Goal: Task Accomplishment & Management: Use online tool/utility

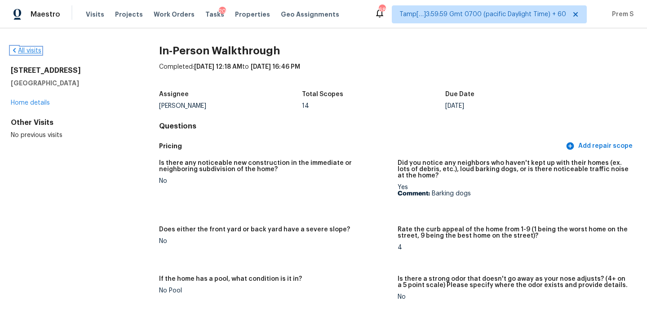
click at [31, 50] on link "All visits" at bounding box center [26, 51] width 31 height 6
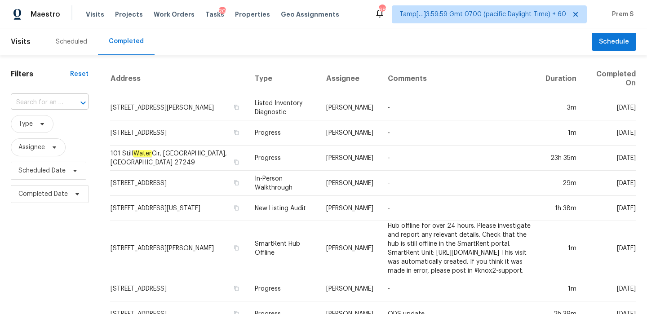
click at [78, 100] on icon "Open" at bounding box center [83, 103] width 11 height 11
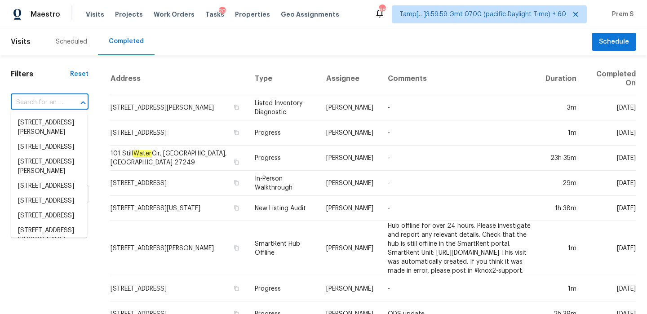
click at [61, 103] on input "text" at bounding box center [37, 103] width 53 height 14
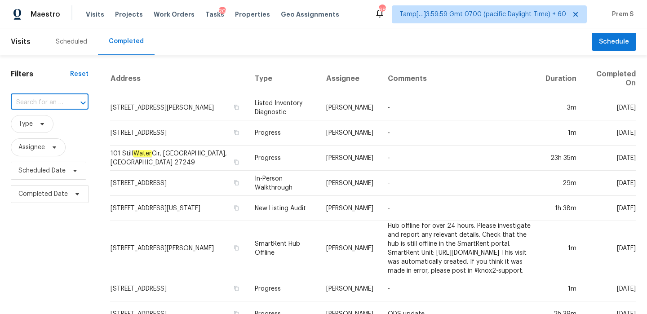
paste input "1697 Fremont Dr SW Stone Mountain GA 30087"
type input "1697 Fremont Dr SW Stone Mountain GA 30087"
click at [69, 118] on li "1697 Fremont Dr SW, Stone Mountain, GA 30087" at bounding box center [49, 123] width 76 height 15
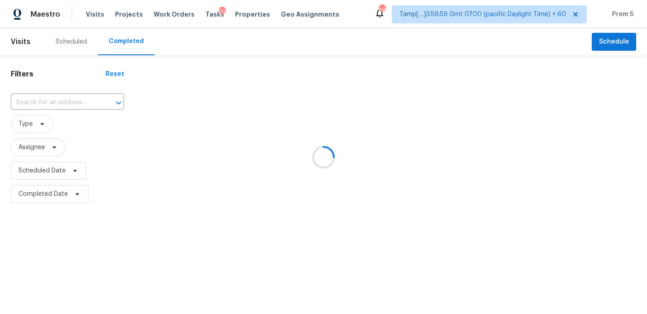
type input "1697 Fremont Dr SW, Stone Mountain, GA 30087"
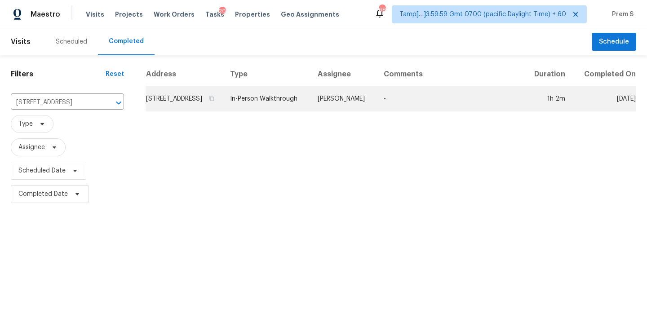
click at [173, 100] on td "1697 Fremont Dr SW, Stone Mountain, GA 30087" at bounding box center [184, 98] width 77 height 25
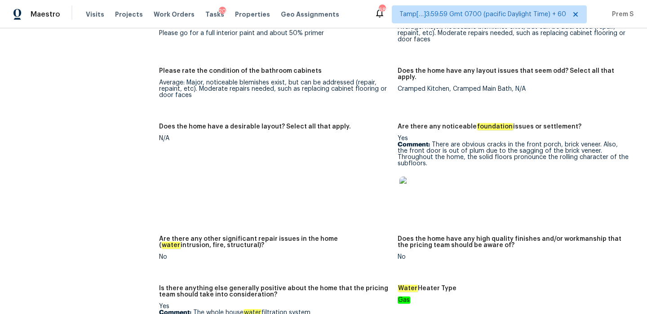
scroll to position [1654, 0]
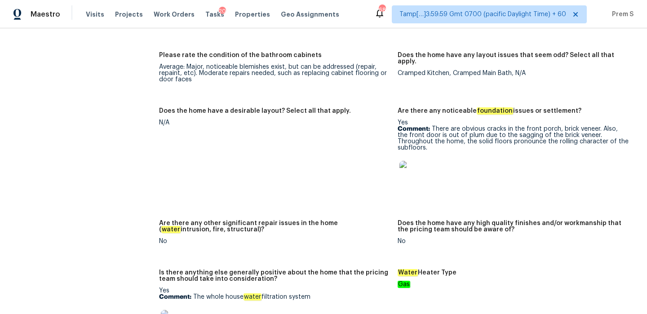
drag, startPoint x: 433, startPoint y: 111, endPoint x: 620, endPoint y: 124, distance: 187.0
click at [620, 126] on p "Comment: There are obvious cracks in the front porch, brick veneer. Also, the f…" at bounding box center [513, 138] width 231 height 25
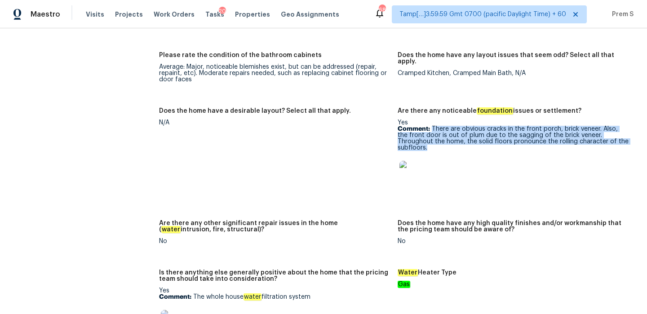
drag, startPoint x: 620, startPoint y: 124, endPoint x: 433, endPoint y: 110, distance: 187.5
click at [433, 126] on p "Comment: There are obvious cracks in the front porch, brick veneer. Also, the f…" at bounding box center [513, 138] width 231 height 25
copy p "There are obvious cracks in the front porch, brick veneer. Also, the front door…"
click at [410, 161] on img at bounding box center [414, 175] width 29 height 29
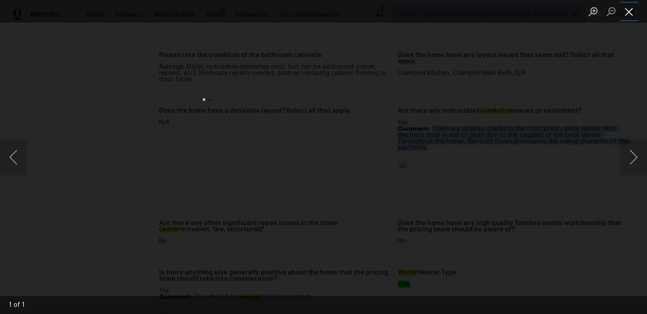
click at [622, 9] on button "Close lightbox" at bounding box center [629, 12] width 18 height 16
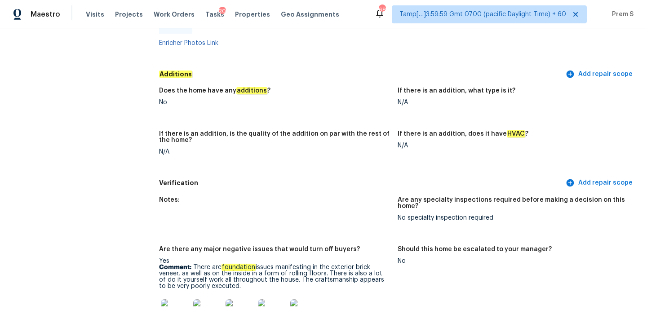
scroll to position [2093, 0]
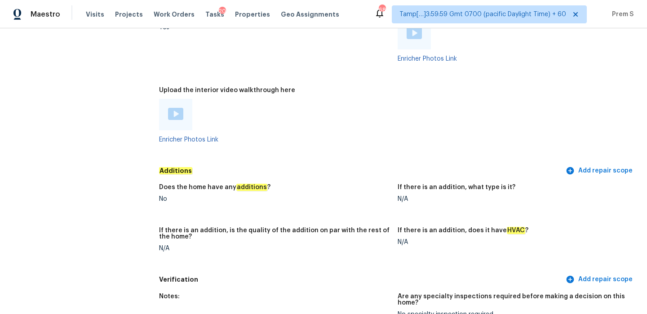
click at [177, 108] on img at bounding box center [175, 114] width 15 height 12
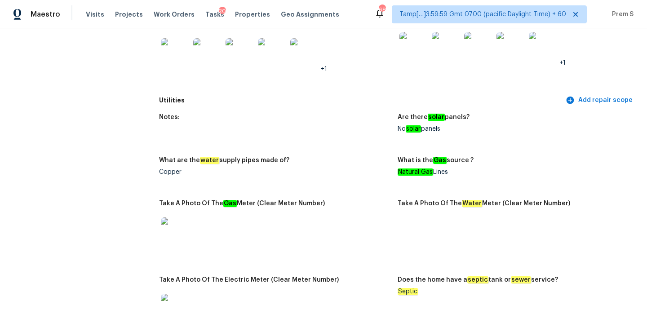
scroll to position [902, 0]
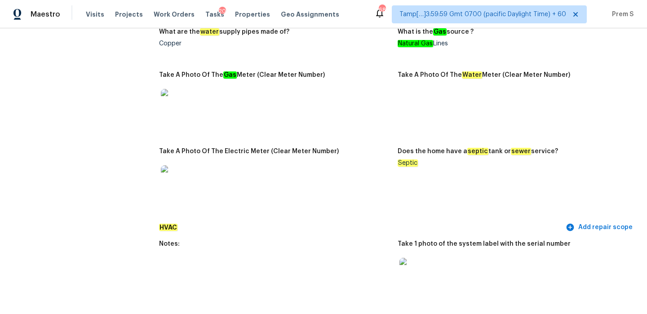
click at [408, 160] on em "Septic" at bounding box center [408, 163] width 20 height 7
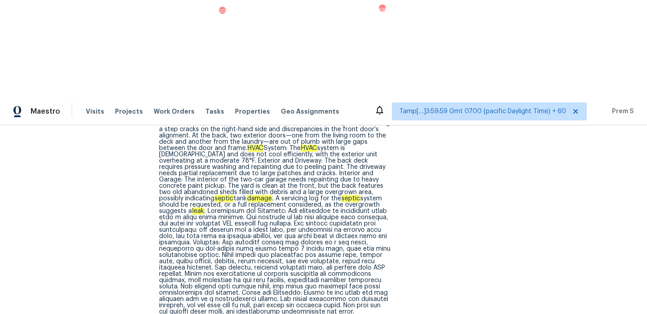
scroll to position [400, 0]
drag, startPoint x: 267, startPoint y: 97, endPoint x: 326, endPoint y: 97, distance: 58.4
click at [326, 97] on div "Property Inspection Report Property Overview: This is a standalone, single-stor…" at bounding box center [274, 215] width 231 height 252
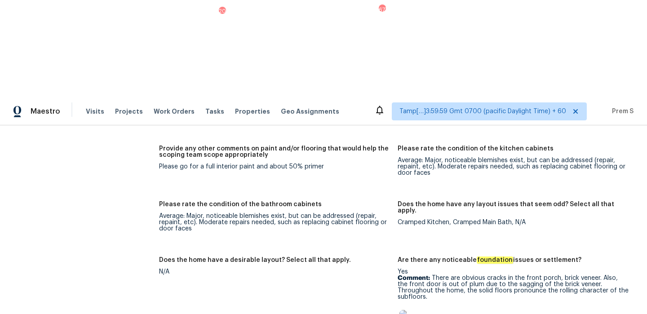
scroll to position [1540, 0]
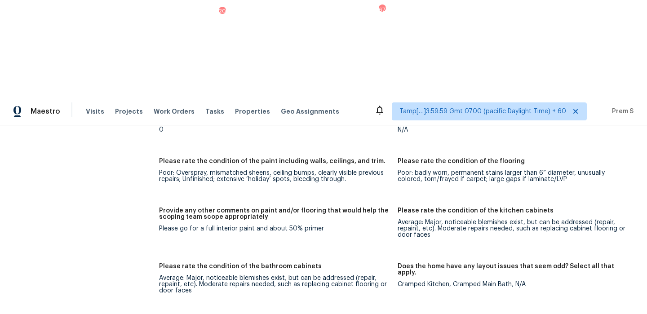
drag, startPoint x: 432, startPoint y: 224, endPoint x: 621, endPoint y: 238, distance: 188.8
copy p "There are obvious cracks in the front porch, brick veneer. Also, the front door…"
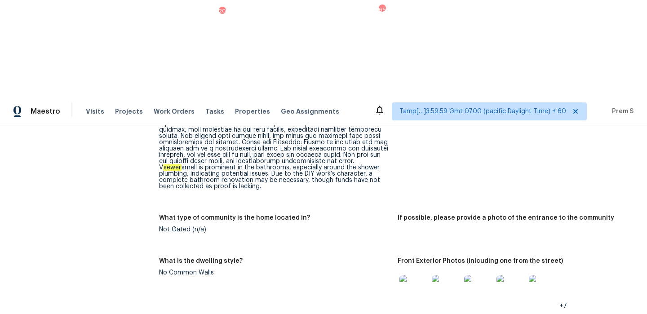
scroll to position [0, 0]
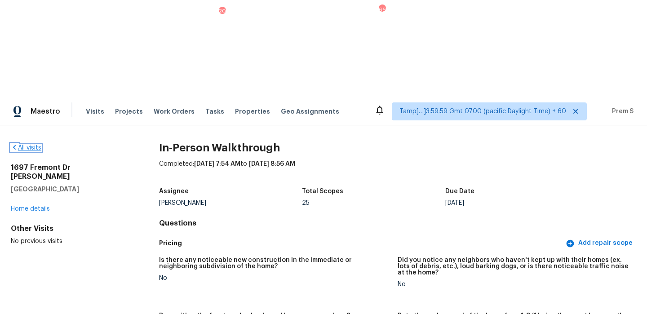
click at [27, 145] on link "All visits" at bounding box center [26, 148] width 31 height 6
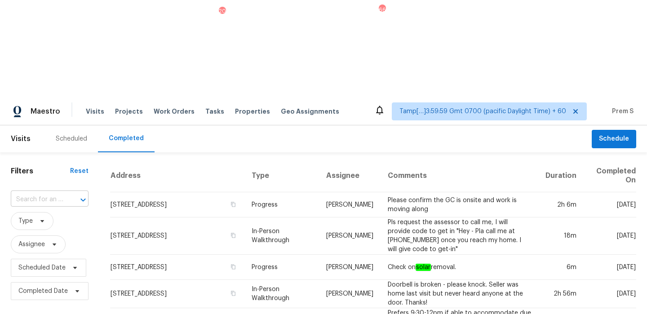
click at [49, 193] on input "text" at bounding box center [37, 200] width 53 height 14
paste input "14128 Emerald Hill Dr San Antonio TX 78231"
type input "14128 Emerald Hill Dr San Antonio TX 78231"
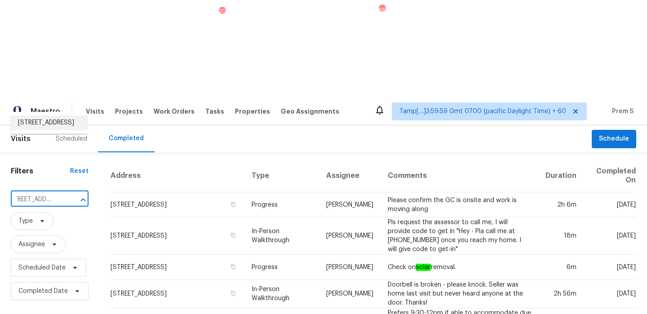
click at [61, 117] on li "14128 Emerald Hill Dr, San Antonio, TX 78231" at bounding box center [49, 123] width 76 height 15
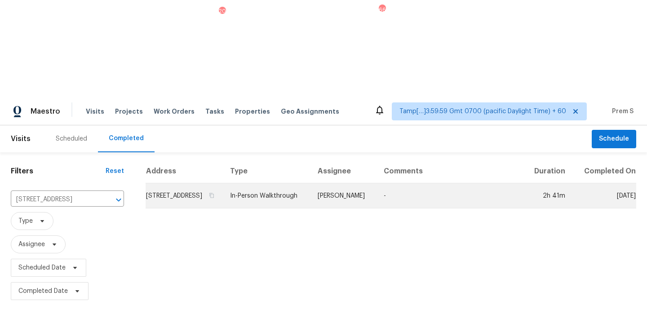
click at [185, 183] on td "14128 Emerald Hill Dr, San Antonio, TX 78231" at bounding box center [184, 195] width 77 height 25
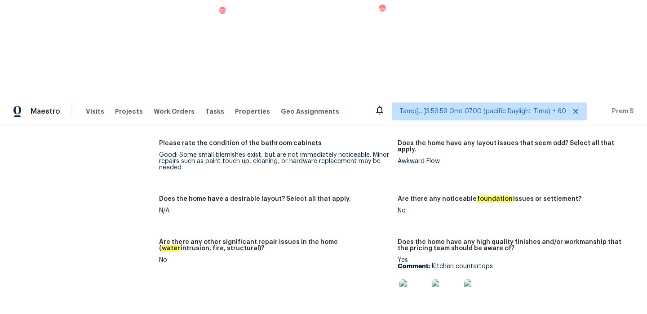
scroll to position [1439, 0]
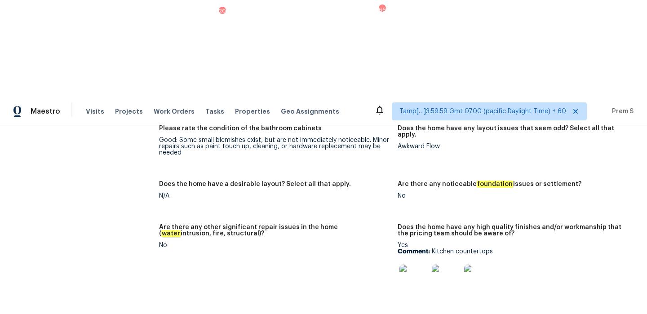
click at [420, 265] on img at bounding box center [414, 279] width 29 height 29
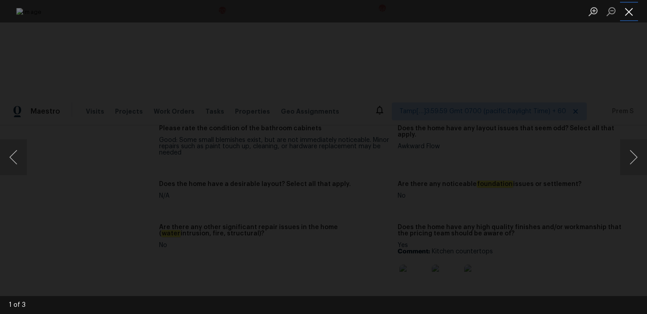
click at [629, 8] on button "Close lightbox" at bounding box center [629, 12] width 18 height 16
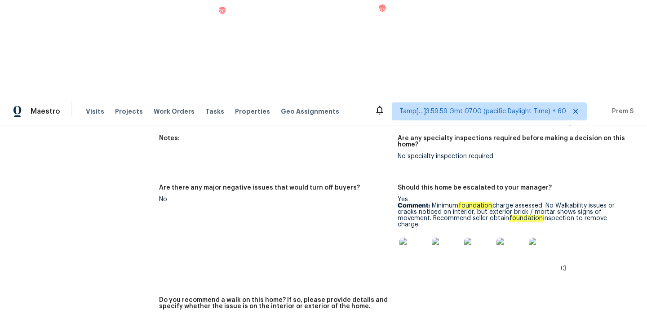
scroll to position [2039, 0]
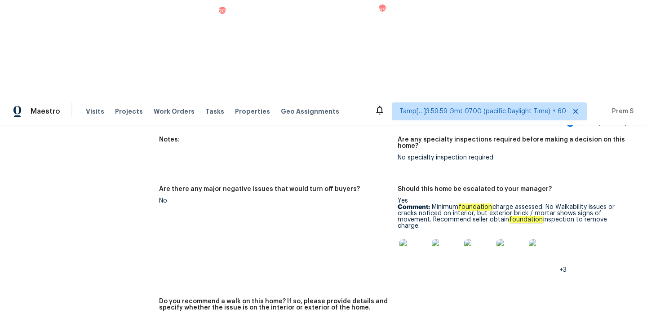
drag, startPoint x: 434, startPoint y: 92, endPoint x: 434, endPoint y: 107, distance: 14.8
click at [434, 204] on p "Comment: Minimum foundation charge assessed. No Walkability issues or cracks no…" at bounding box center [513, 216] width 231 height 25
copy p "Minimum foundation charge assessed. No Walkability issues or cracks noticed on …"
click at [416, 239] on img at bounding box center [414, 253] width 29 height 29
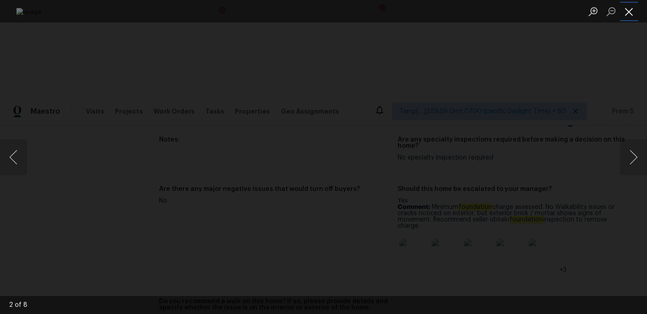
click at [634, 11] on button "Close lightbox" at bounding box center [629, 12] width 18 height 16
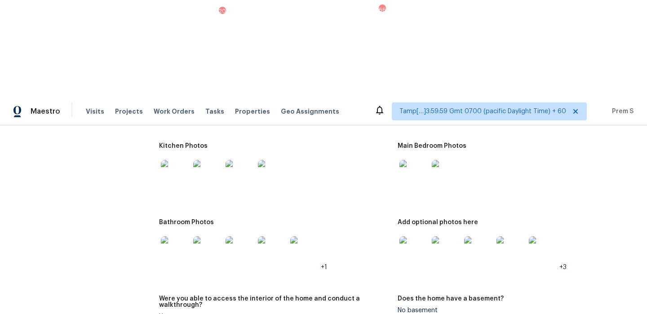
scroll to position [1048, 0]
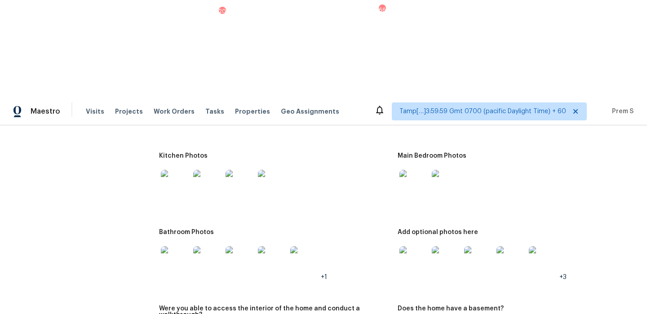
click at [412, 170] on img at bounding box center [414, 184] width 29 height 29
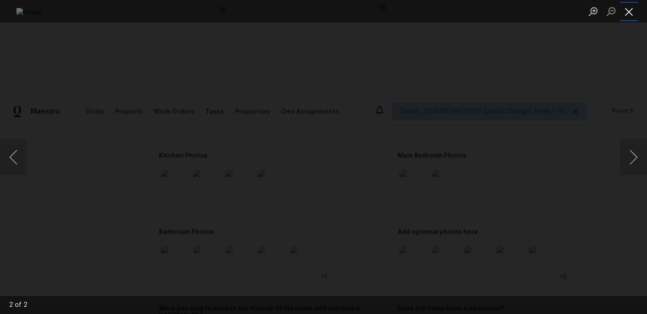
click at [632, 12] on button "Close lightbox" at bounding box center [629, 12] width 18 height 16
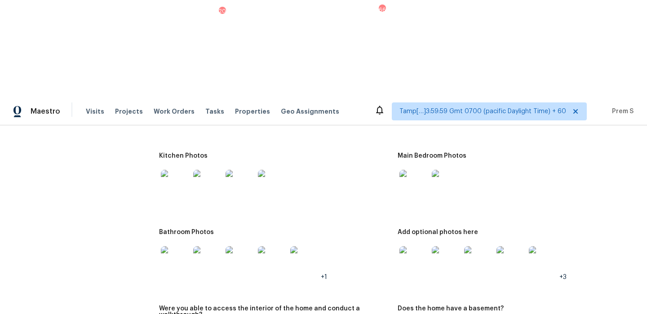
click at [417, 246] on img at bounding box center [414, 260] width 29 height 29
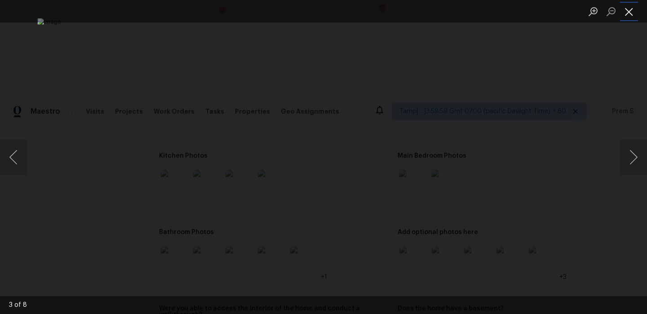
click at [628, 11] on button "Close lightbox" at bounding box center [629, 12] width 18 height 16
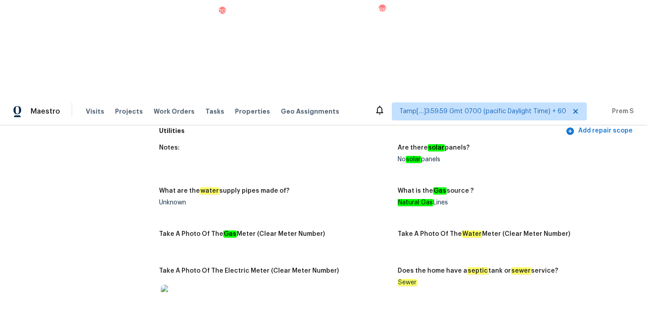
scroll to position [0, 0]
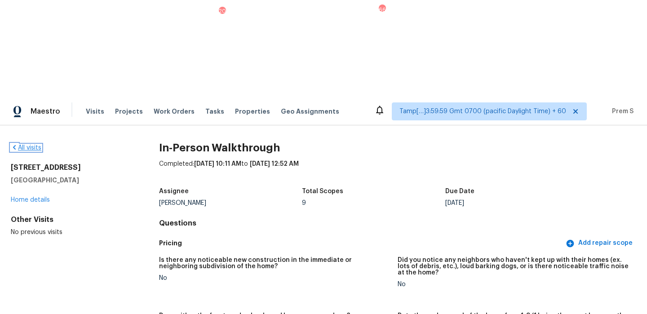
click at [32, 145] on link "All visits" at bounding box center [26, 148] width 31 height 6
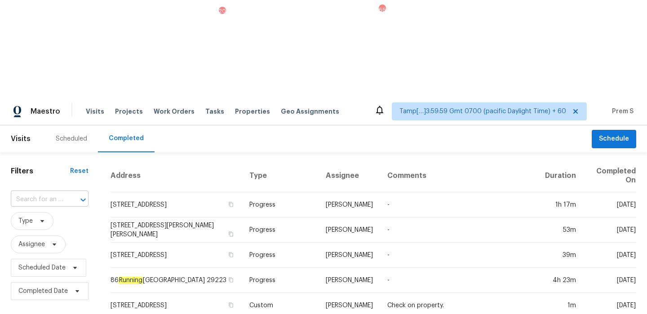
click at [29, 193] on input "text" at bounding box center [37, 200] width 53 height 14
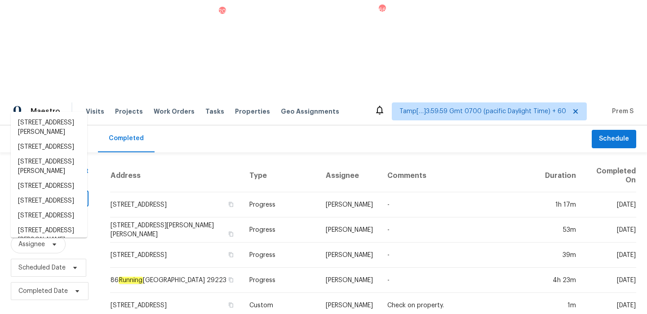
paste input "419 Kerria Cir Moncks Corner SC 29461"
type input "419 Kerria Cir Moncks Corner SC 29461"
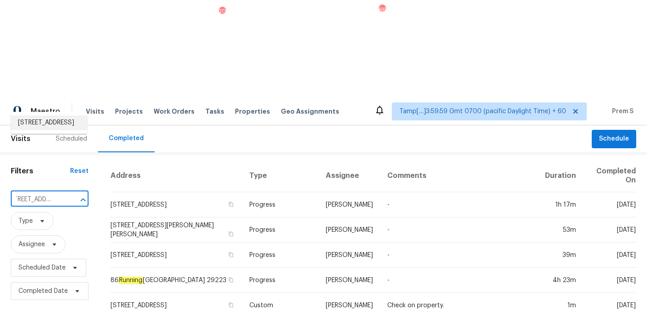
click at [31, 127] on li "419 Kerria Cir, Moncks Corner, SC 29461" at bounding box center [49, 123] width 76 height 15
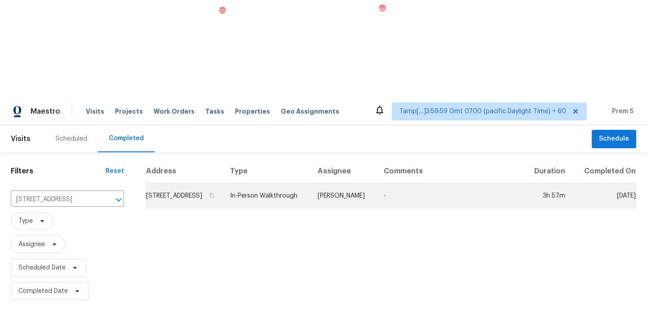
click at [151, 183] on td "419 Kerria Cir, Moncks Corner, SC 29461" at bounding box center [184, 195] width 77 height 25
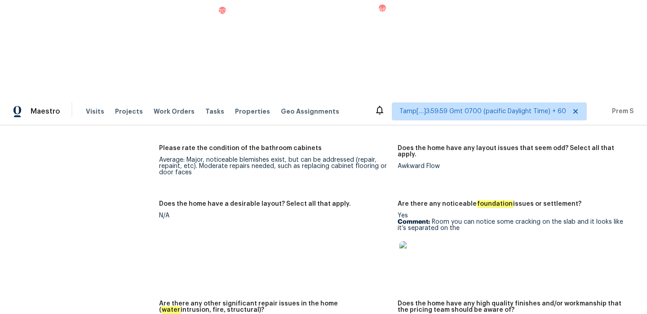
scroll to position [1727, 0]
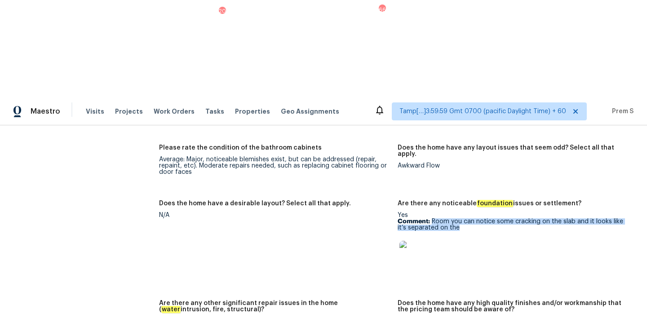
drag, startPoint x: 433, startPoint y: 112, endPoint x: 459, endPoint y: 119, distance: 27.0
click at [459, 218] on p "Comment: Room you can notice some cracking on the slab and it looks like it’s s…" at bounding box center [513, 224] width 231 height 13
copy p "Room you can notice some cracking on the slab and it looks like it’s separated …"
click at [436, 218] on p "Comment: Room you can notice some cracking on the slab and it looks like it’s s…" at bounding box center [513, 224] width 231 height 13
drag, startPoint x: 432, startPoint y: 112, endPoint x: 465, endPoint y: 118, distance: 33.2
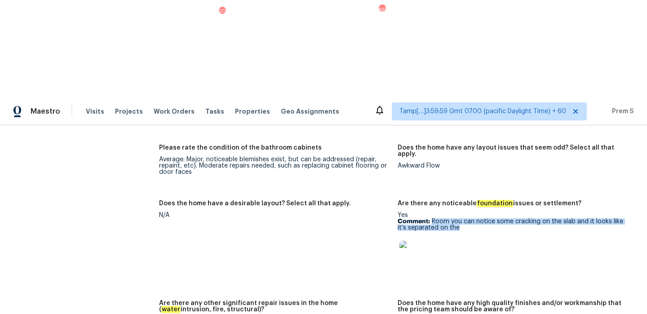
click at [465, 218] on p "Comment: Room you can notice some cracking on the slab and it looks like it’s s…" at bounding box center [513, 224] width 231 height 13
copy p "Room you can notice some cracking on the slab and it looks like it’s separated …"
click at [416, 241] on img at bounding box center [414, 255] width 29 height 29
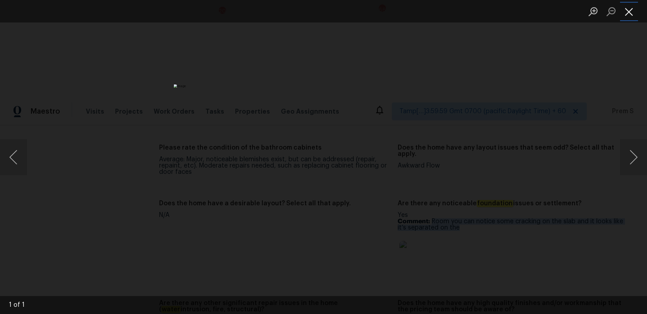
click at [622, 10] on button "Close lightbox" at bounding box center [629, 12] width 18 height 16
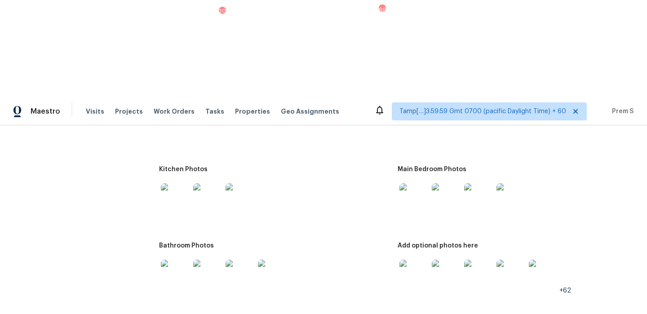
scroll to position [1344, 0]
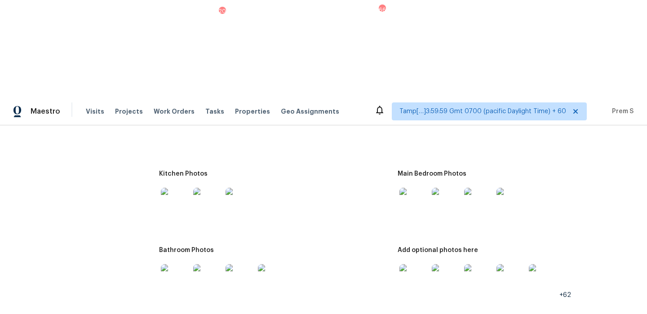
click at [412, 264] on img at bounding box center [414, 278] width 29 height 29
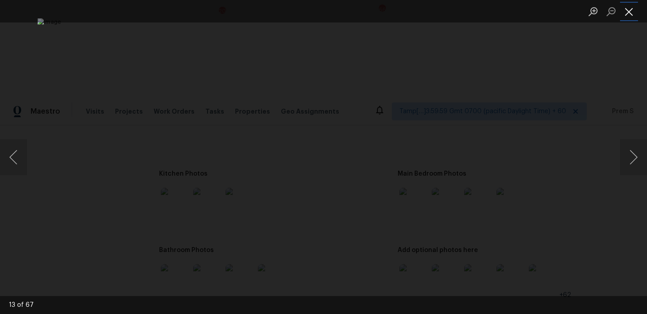
click at [631, 13] on button "Close lightbox" at bounding box center [629, 12] width 18 height 16
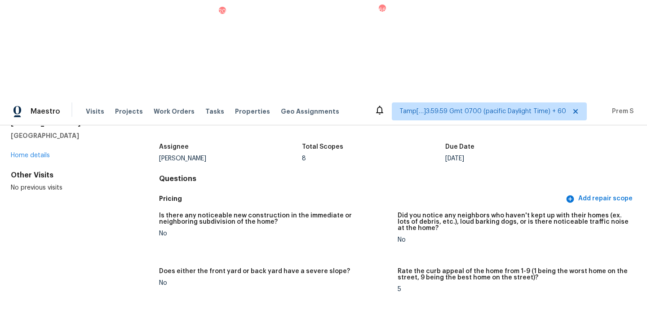
scroll to position [0, 0]
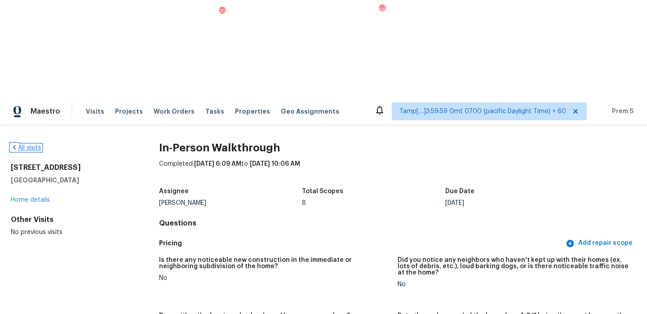
click at [27, 145] on link "All visits" at bounding box center [26, 148] width 31 height 6
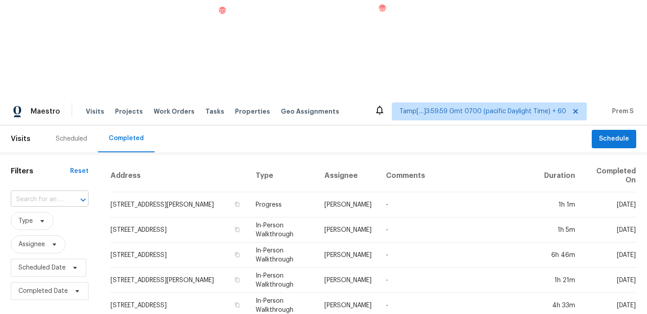
click at [72, 194] on div at bounding box center [76, 200] width 23 height 13
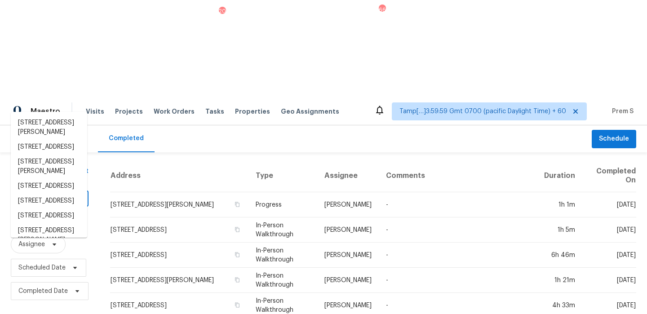
paste input "27247 Coyote Mesa Dr Corona CA 92883"
type input "27247 Coyote Mesa Dr Corona CA 92883"
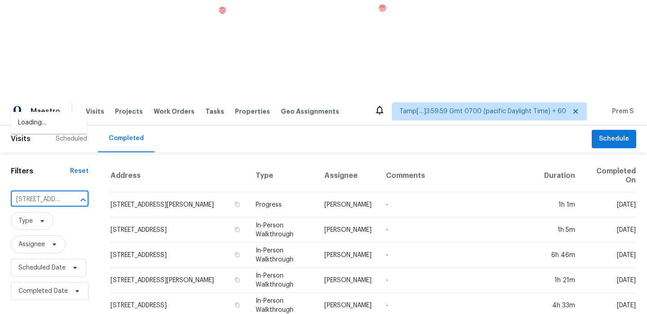
scroll to position [0, 73]
click at [51, 128] on li "27247 Coyote Mesa Dr, Corona, CA 92883" at bounding box center [49, 123] width 76 height 15
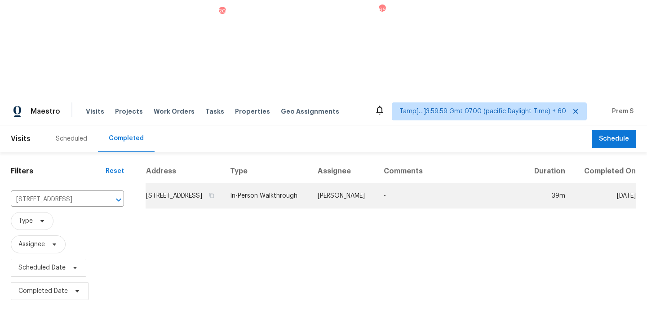
click at [166, 183] on td "27247 Coyote Mesa Dr, Corona, CA 92883" at bounding box center [184, 195] width 77 height 25
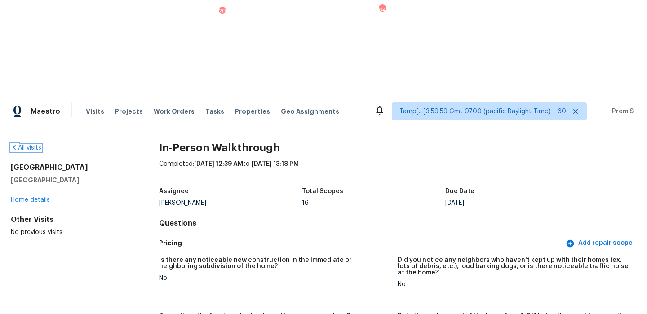
click at [36, 145] on link "All visits" at bounding box center [26, 148] width 31 height 6
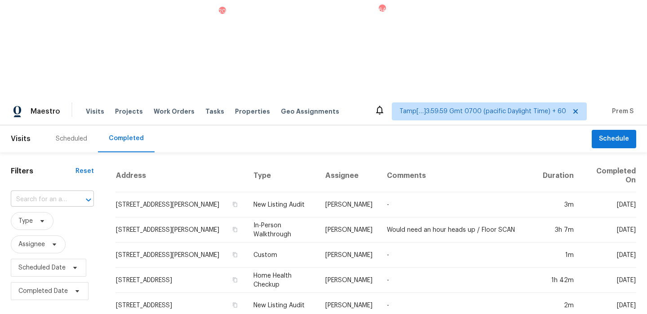
click at [48, 193] on input "text" at bounding box center [40, 200] width 58 height 14
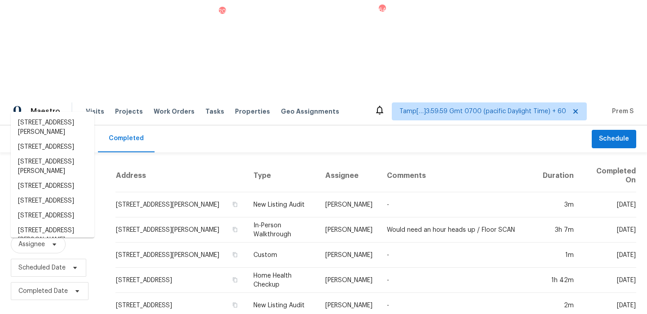
paste input "4104 Arlington Dr Brunswick OH 44212"
type input "4104 Arlington Dr Brunswick OH 44212"
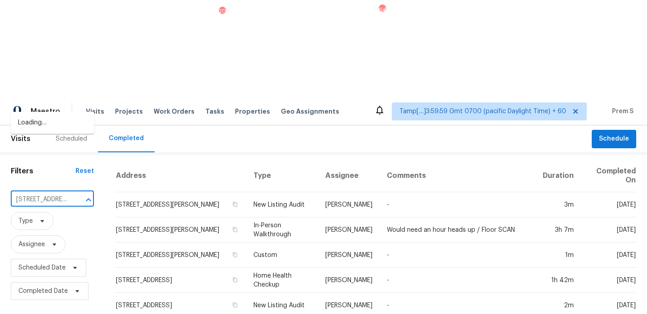
scroll to position [0, 61]
click at [45, 128] on li "4104 Arlington Dr, Brunswick, OH 44212" at bounding box center [53, 123] width 84 height 15
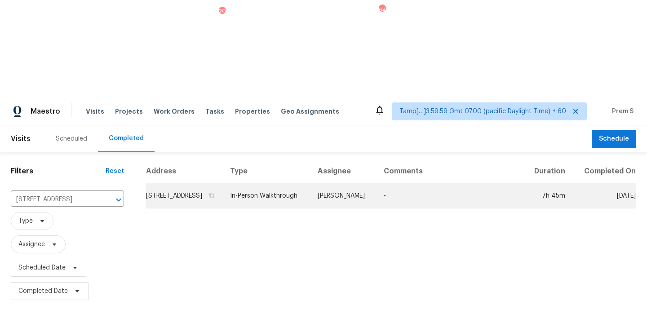
click at [179, 183] on td "4104 Arlington Dr, Brunswick, OH 44212" at bounding box center [184, 195] width 77 height 25
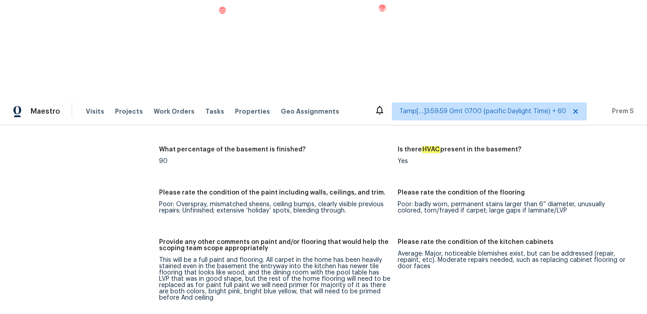
scroll to position [1491, 0]
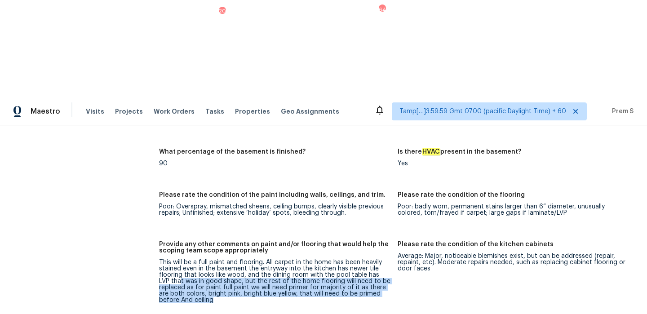
drag, startPoint x: 168, startPoint y: 176, endPoint x: 244, endPoint y: 208, distance: 82.4
click at [244, 241] on figure "Provide any other comments on paint and/or flooring that would help the scoping…" at bounding box center [278, 279] width 239 height 76
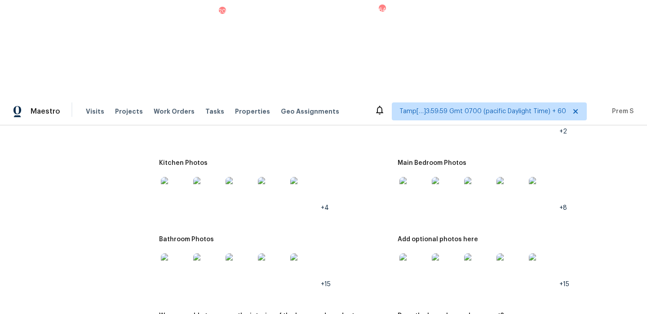
scroll to position [1226, 0]
click at [419, 178] on img at bounding box center [414, 192] width 29 height 29
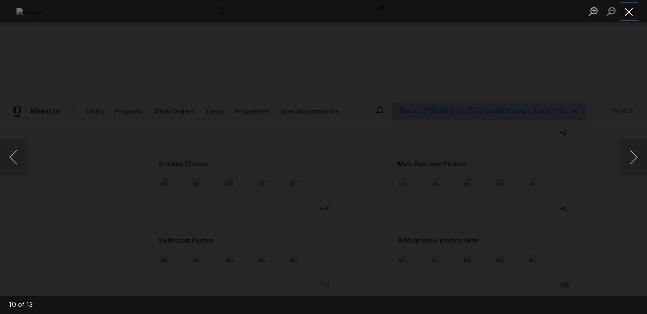
click at [626, 12] on button "Close lightbox" at bounding box center [629, 12] width 18 height 16
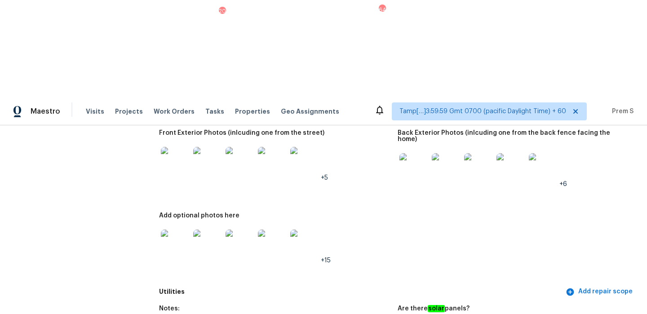
scroll to position [0, 0]
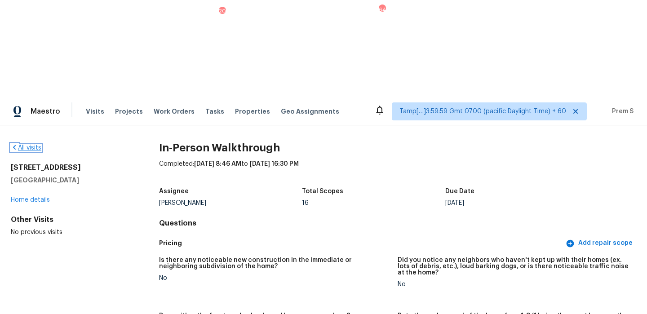
click at [31, 145] on link "All visits" at bounding box center [26, 148] width 31 height 6
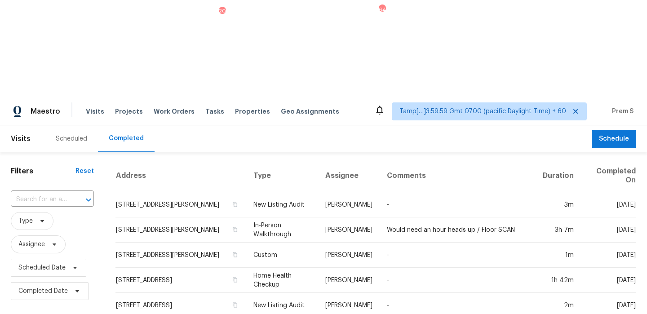
click at [78, 194] on div at bounding box center [82, 200] width 23 height 13
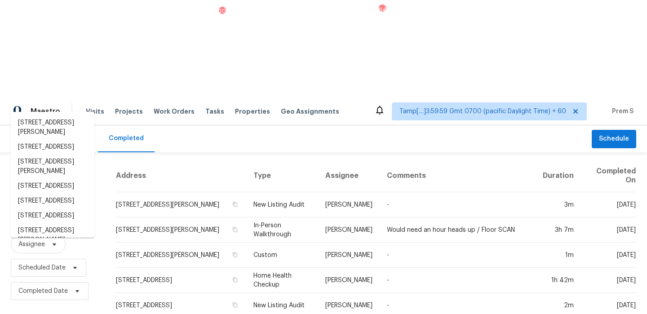
paste input "20296 Bandera Pl Venice FL 34293"
type input "20296 Bandera Pl Venice FL 34293"
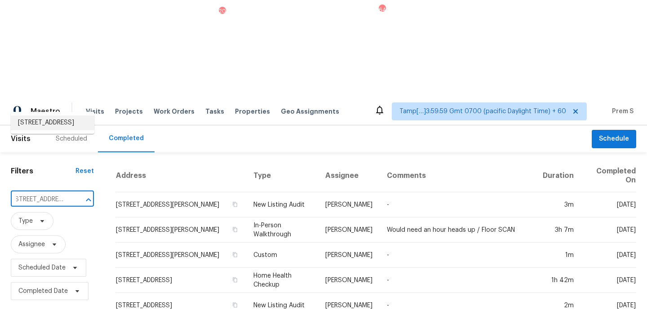
click at [46, 125] on li "20296 Bandera Pl, Venice, FL 34293" at bounding box center [53, 123] width 84 height 15
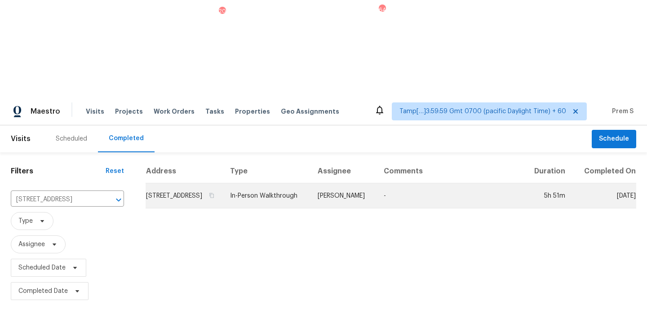
click at [146, 183] on td "20296 Bandera Pl, Venice, FL 34293" at bounding box center [184, 195] width 77 height 25
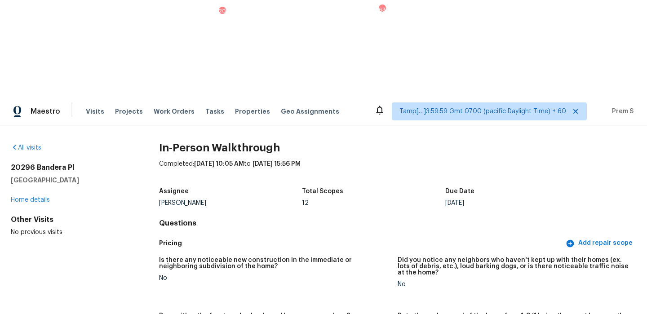
click at [34, 143] on div "All visits" at bounding box center [71, 147] width 120 height 9
click at [27, 145] on link "All visits" at bounding box center [26, 148] width 31 height 6
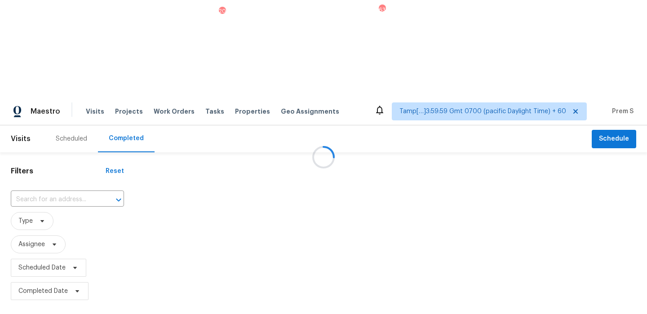
click at [83, 95] on div at bounding box center [323, 157] width 647 height 314
click at [82, 98] on div at bounding box center [323, 157] width 647 height 314
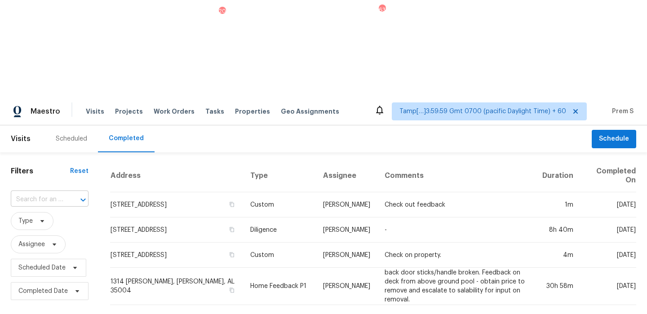
click at [62, 193] on input "text" at bounding box center [37, 200] width 53 height 14
paste input "23503 Briarcreek Blvd Spring TX 77373"
type input "23503 Briarcreek Blvd Spring TX 77373"
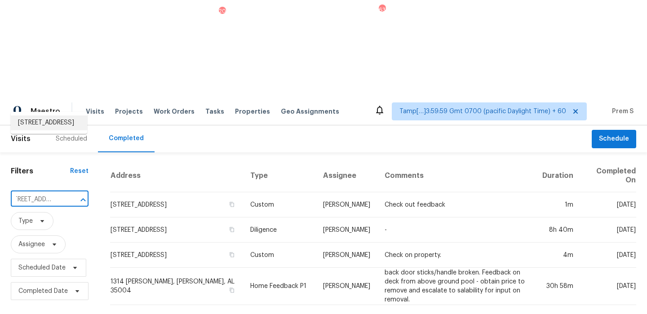
click at [42, 124] on li "23503 Briarcreek Blvd, Spring, TX 77373" at bounding box center [49, 123] width 76 height 15
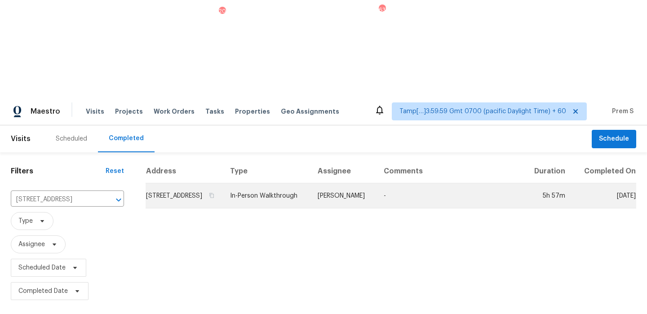
click at [217, 183] on td "23503 Briarcreek Blvd, Spring, TX 77373" at bounding box center [184, 195] width 77 height 25
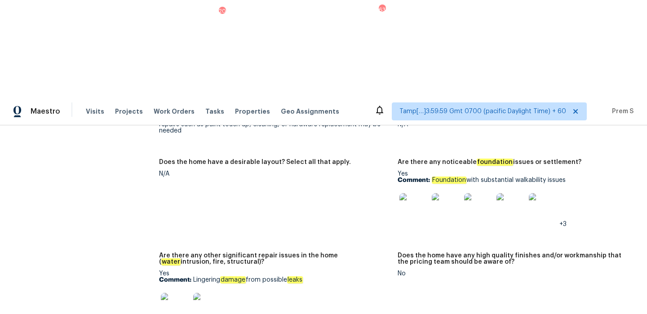
scroll to position [1407, 0]
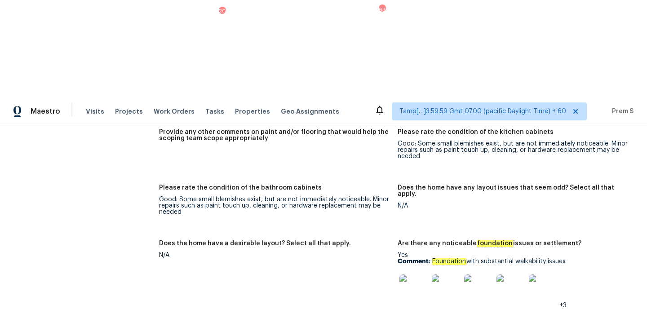
click at [405, 275] on img at bounding box center [414, 289] width 29 height 29
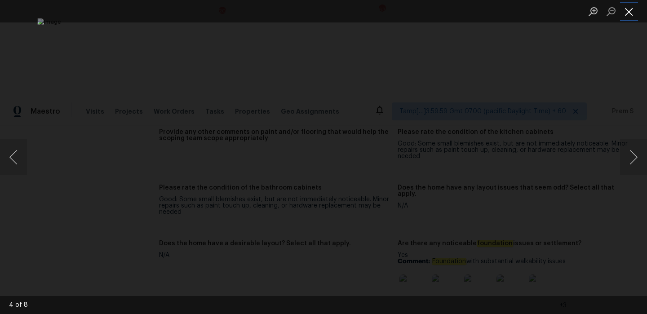
click at [632, 11] on button "Close lightbox" at bounding box center [629, 12] width 18 height 16
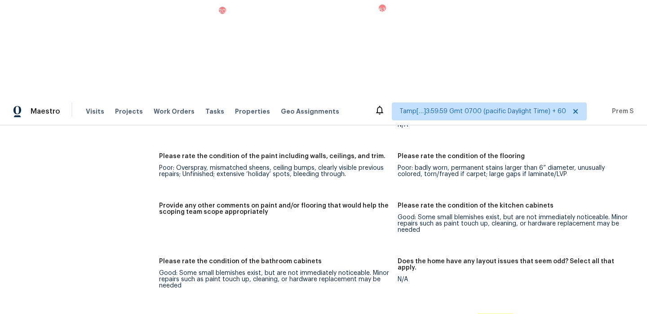
scroll to position [1410, 0]
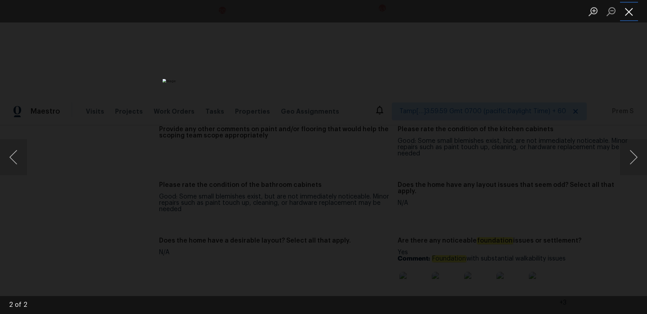
click at [627, 9] on button "Close lightbox" at bounding box center [629, 12] width 18 height 16
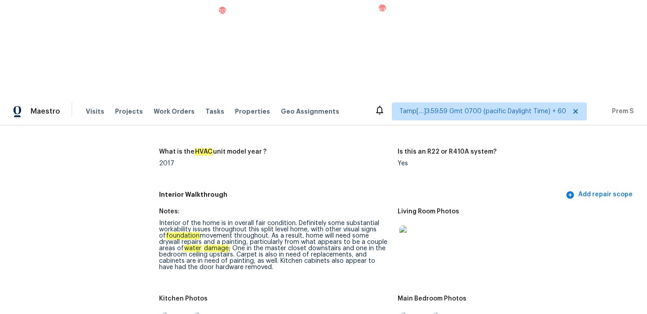
scroll to position [1045, 0]
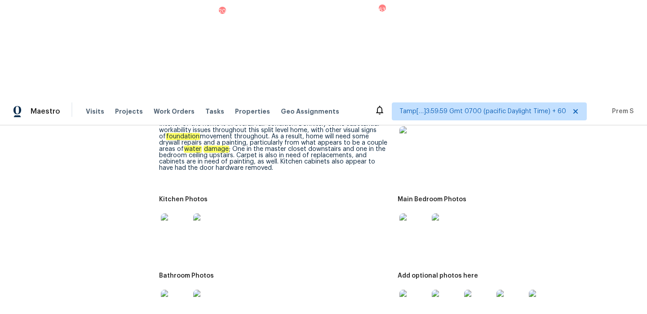
click at [481, 290] on img at bounding box center [478, 304] width 29 height 29
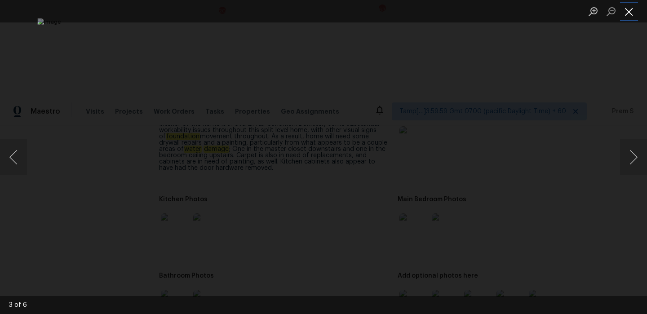
click at [635, 9] on button "Close lightbox" at bounding box center [629, 12] width 18 height 16
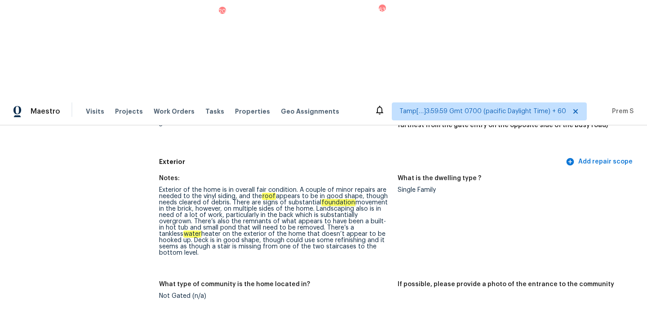
scroll to position [0, 0]
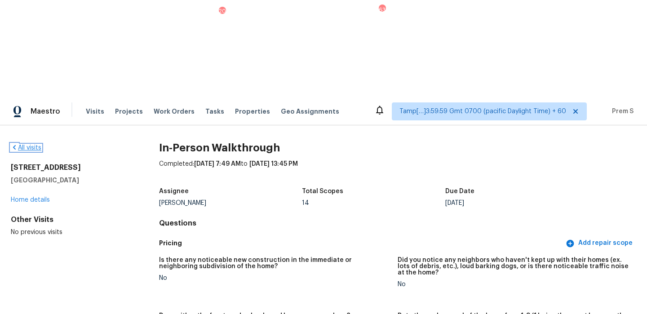
click at [27, 145] on link "All visits" at bounding box center [26, 148] width 31 height 6
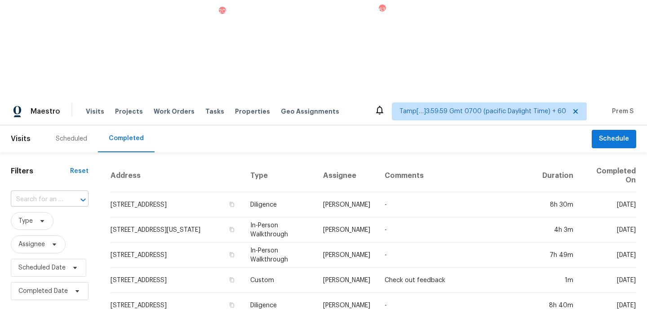
click at [53, 193] on input "text" at bounding box center [37, 200] width 53 height 14
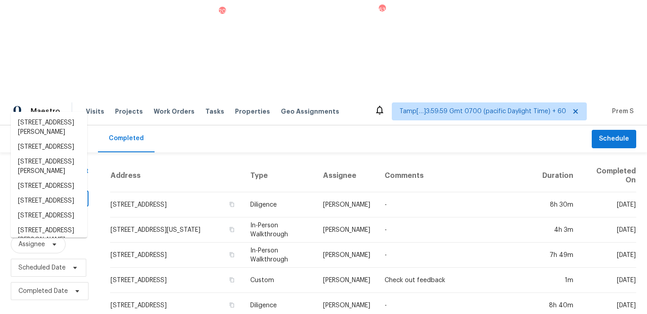
paste input "720 Swaying Pine Way, Deland, FL 32724"
type input "720 Swaying Pine Way, Deland, FL 32724"
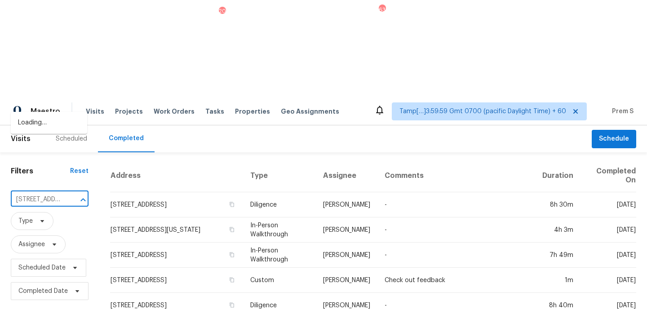
scroll to position [0, 73]
click at [38, 119] on li "720 Swaying Pine Way, Deland, FL 32724" at bounding box center [49, 123] width 76 height 15
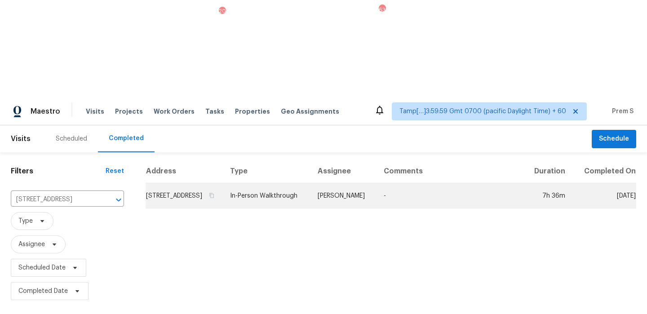
click at [190, 183] on td "720 Swaying Pine Way, Deland, FL 32724" at bounding box center [184, 195] width 77 height 25
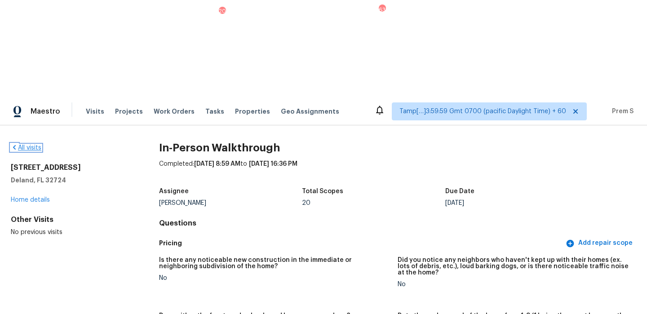
click at [33, 145] on link "All visits" at bounding box center [26, 148] width 31 height 6
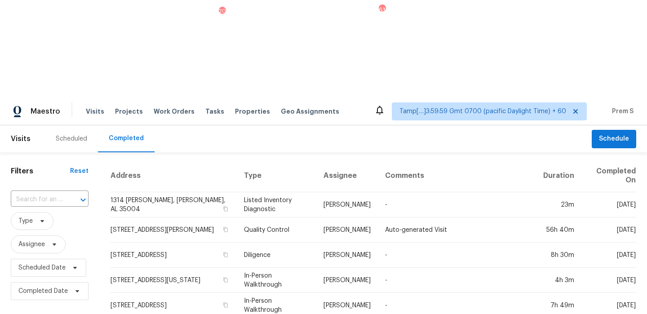
click at [23, 190] on div "​" at bounding box center [50, 199] width 78 height 19
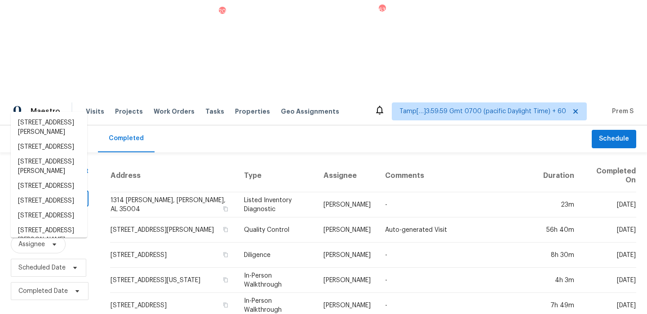
click at [30, 193] on input "text" at bounding box center [37, 200] width 53 height 14
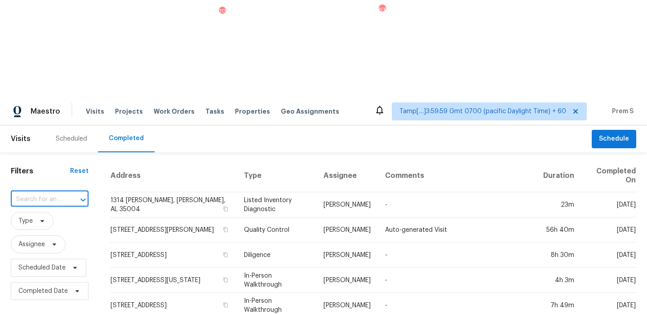
paste input "75 Havenwood Ln, Covington, GA 30016"
type input "75 Havenwood Ln, Covington, GA 30016"
click at [44, 124] on li "75 Havenwood Ln, Covington, GA 30016" at bounding box center [49, 123] width 76 height 15
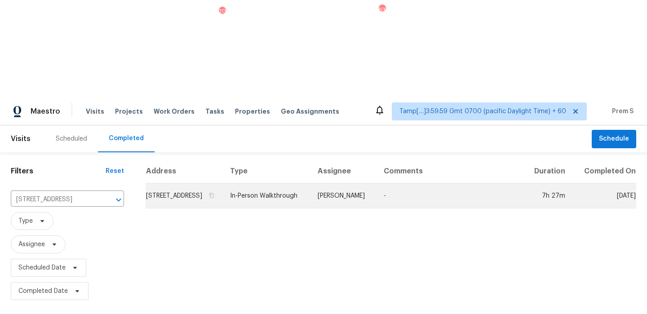
click at [198, 183] on td "75 Havenwood Ln, Covington, GA 30016" at bounding box center [184, 195] width 77 height 25
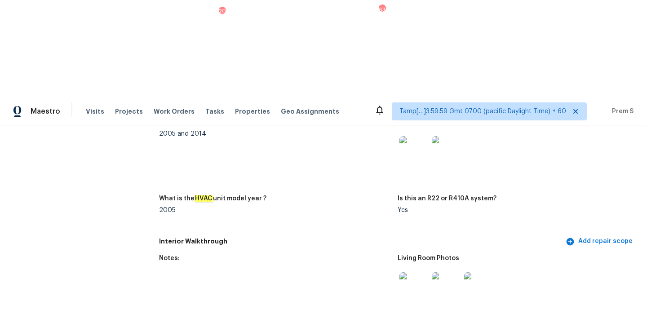
scroll to position [1102, 0]
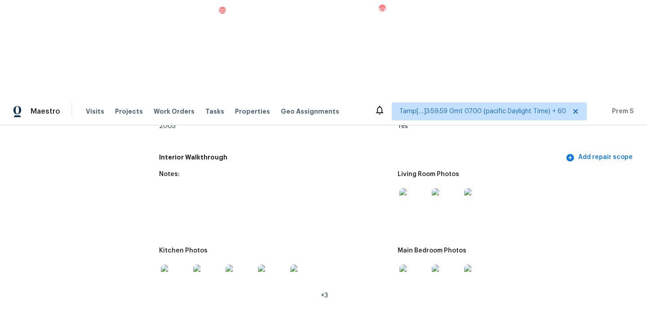
click at [409, 188] on img at bounding box center [414, 202] width 29 height 29
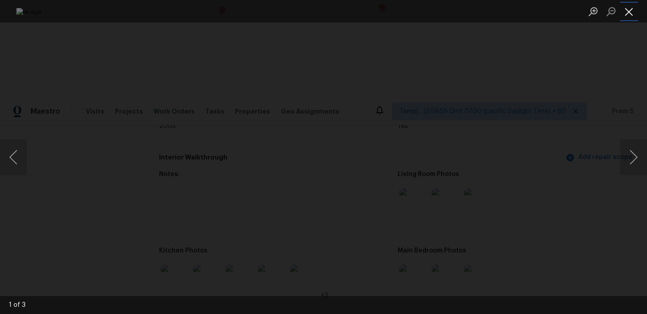
click at [630, 18] on button "Close lightbox" at bounding box center [629, 12] width 18 height 16
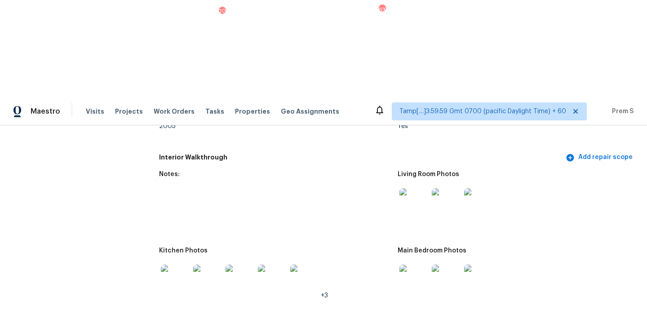
click at [422, 265] on img at bounding box center [414, 279] width 29 height 29
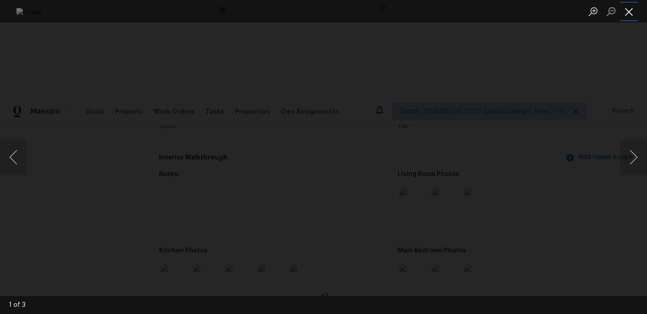
click at [631, 10] on button "Close lightbox" at bounding box center [629, 12] width 18 height 16
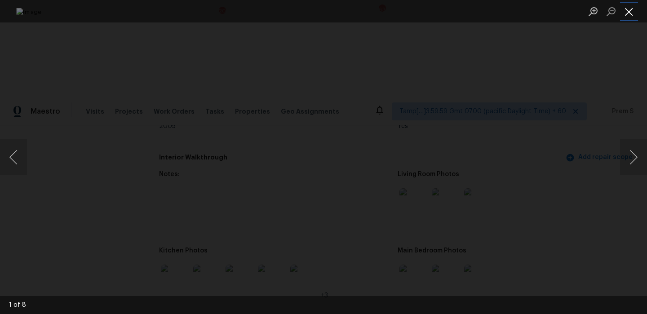
click at [629, 13] on button "Close lightbox" at bounding box center [629, 12] width 18 height 16
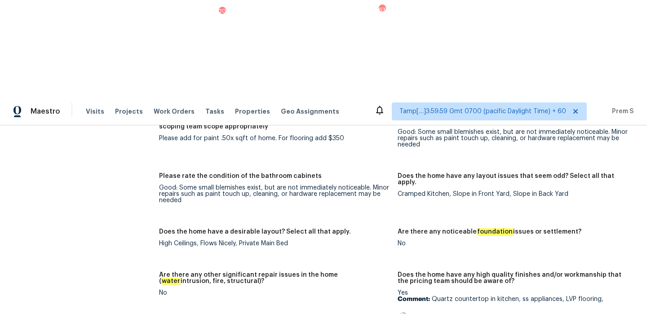
scroll to position [0, 0]
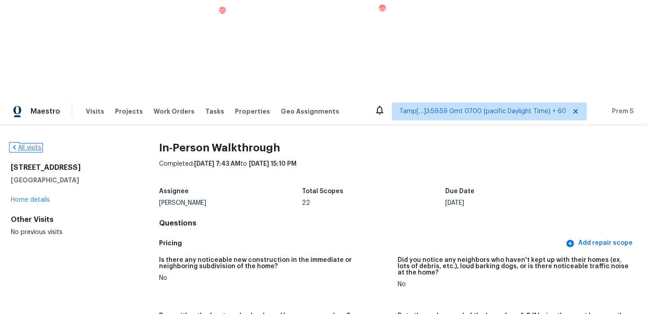
click at [39, 145] on link "All visits" at bounding box center [26, 148] width 31 height 6
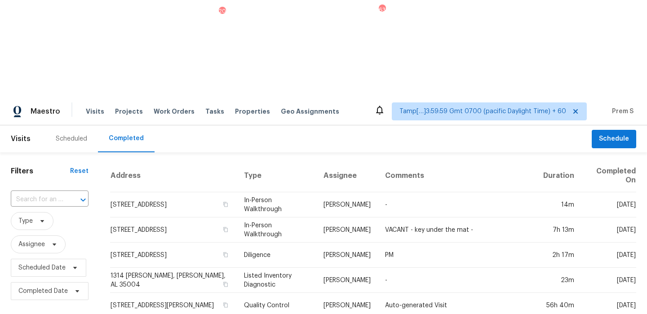
click at [54, 190] on div "​" at bounding box center [50, 199] width 78 height 19
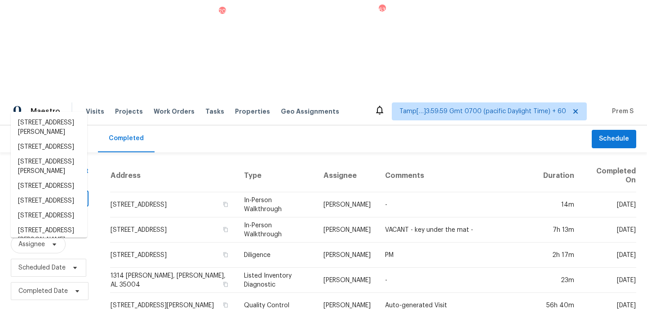
click at [52, 193] on input "text" at bounding box center [37, 200] width 53 height 14
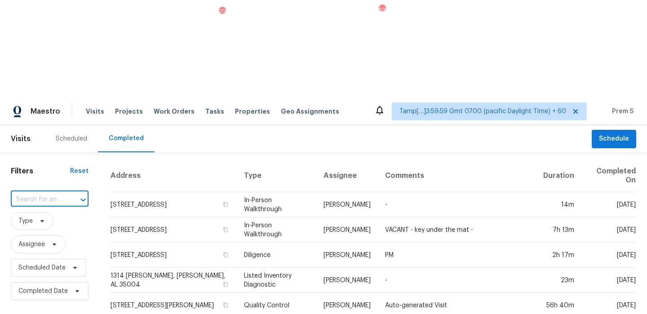
paste input "363 Ford Rd Sacramento CA 95838"
type input "363 Ford Rd Sacramento CA 95838"
click at [55, 128] on li "363 Ford Rd, Sacramento, CA 95838" at bounding box center [49, 123] width 76 height 15
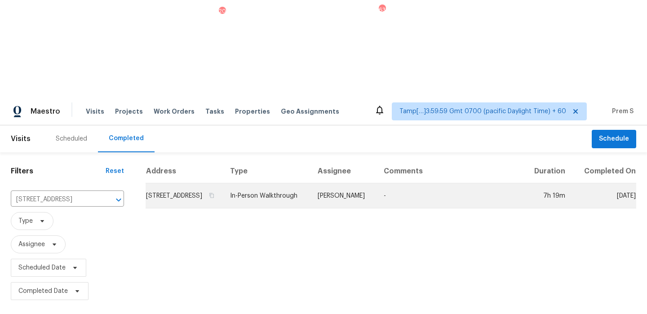
click at [210, 183] on td "363 Ford Rd, Sacramento, CA 95838" at bounding box center [184, 195] width 77 height 25
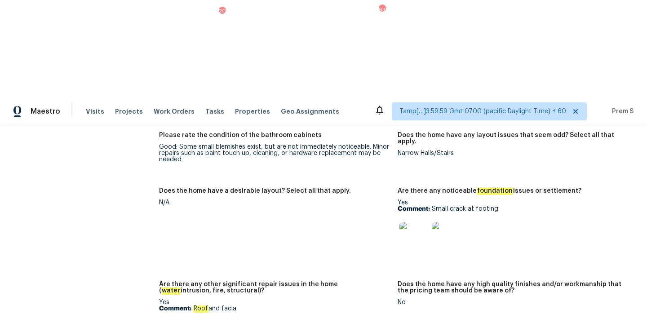
scroll to position [1659, 0]
click at [405, 222] on img at bounding box center [414, 236] width 29 height 29
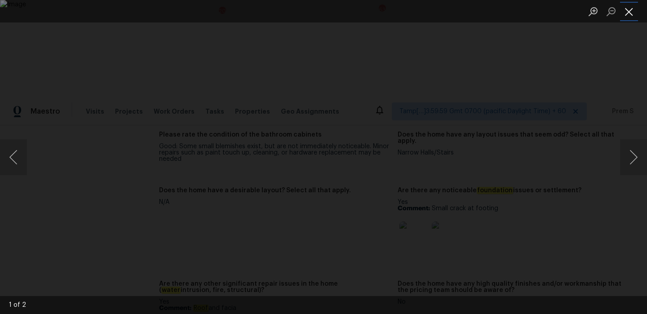
click at [626, 14] on button "Close lightbox" at bounding box center [629, 12] width 18 height 16
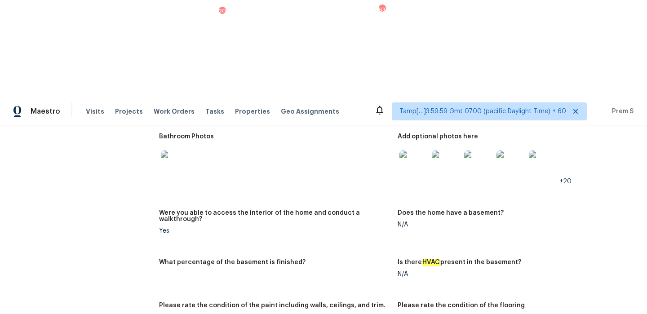
scroll to position [1244, 0]
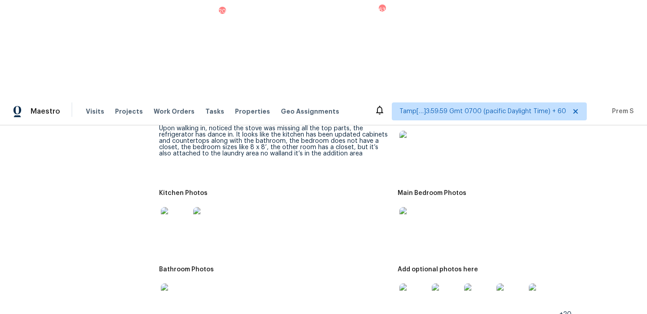
click at [416, 284] on img at bounding box center [414, 298] width 29 height 29
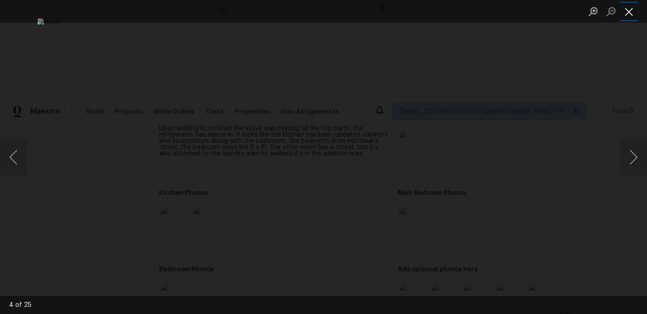
click at [627, 14] on button "Close lightbox" at bounding box center [629, 12] width 18 height 16
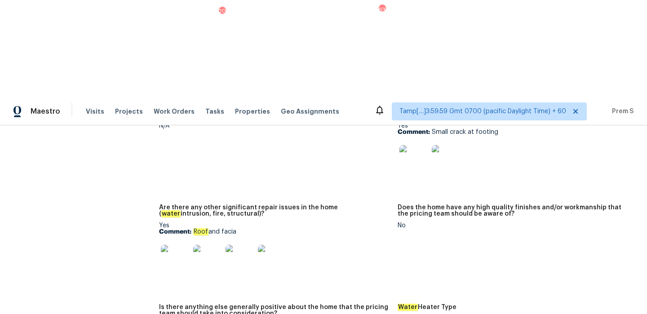
scroll to position [1747, 0]
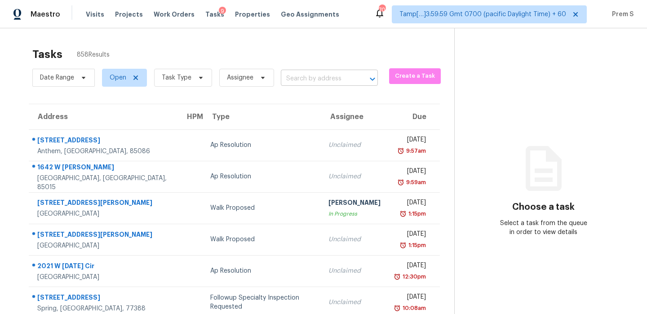
click at [321, 82] on input "text" at bounding box center [317, 79] width 72 height 14
paste input "23503 Briarcreek Blvd Spring TX 77373"
type input "23503 Briarcreek Blvd Spring TX 77373"
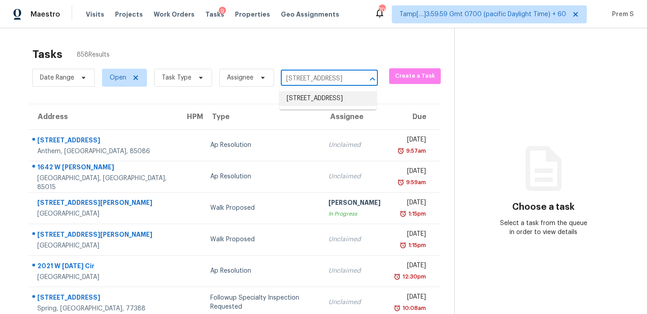
click at [325, 104] on li "23503 Briarcreek Blvd, Spring, TX 77373" at bounding box center [328, 98] width 97 height 15
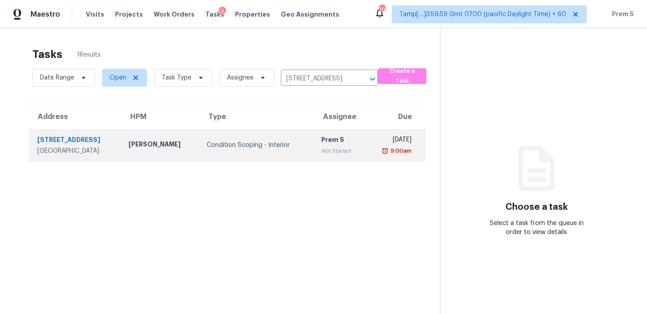
click at [373, 151] on div "9:00am" at bounding box center [392, 151] width 39 height 9
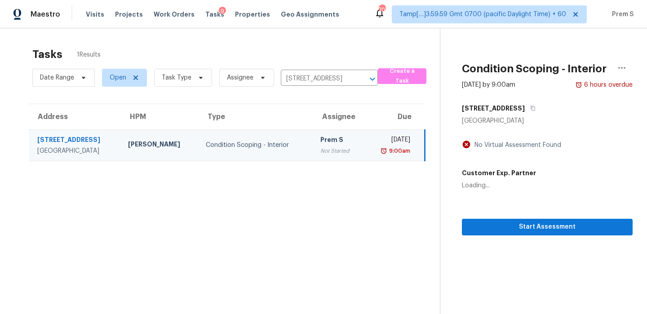
scroll to position [28, 0]
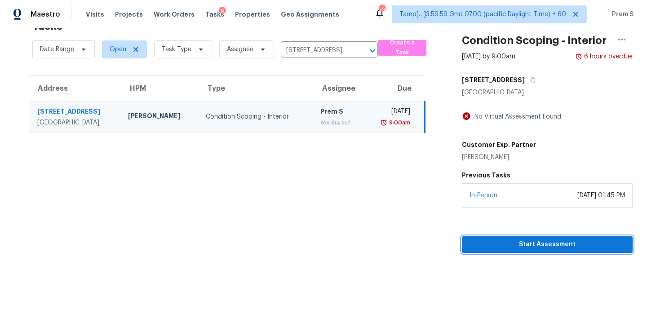
click at [522, 240] on span "Start Assessment" at bounding box center [547, 244] width 156 height 11
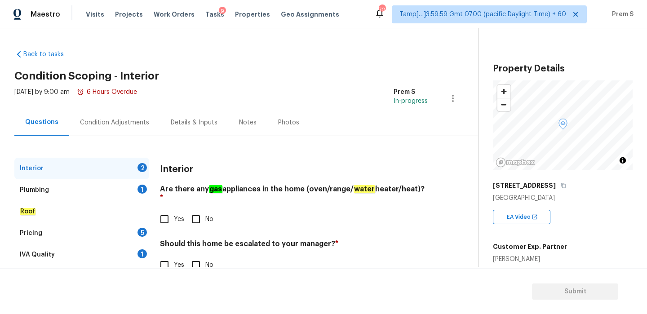
click at [166, 210] on input "Yes" at bounding box center [164, 219] width 19 height 19
checkbox input "true"
click at [194, 257] on input "No" at bounding box center [196, 265] width 19 height 19
checkbox input "true"
click at [169, 257] on input "Yes" at bounding box center [164, 266] width 19 height 19
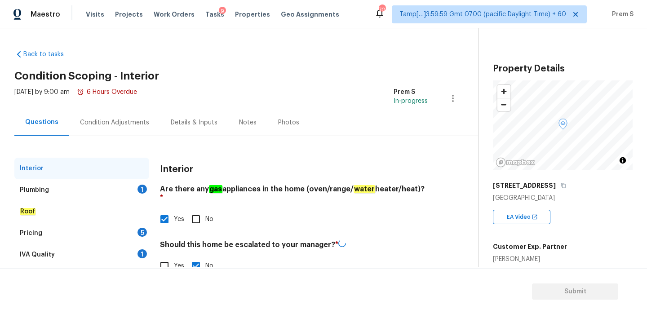
checkbox input "true"
checkbox input "false"
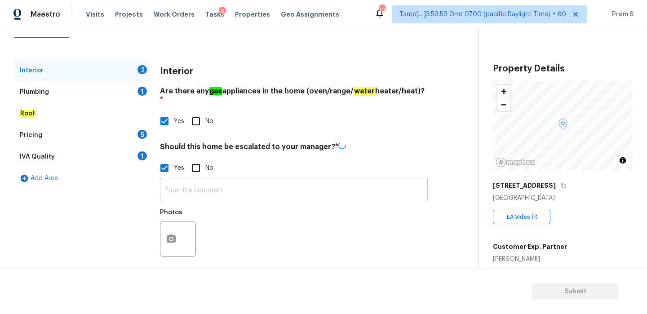
scroll to position [97, 0]
click at [202, 188] on input "text" at bounding box center [294, 190] width 268 height 21
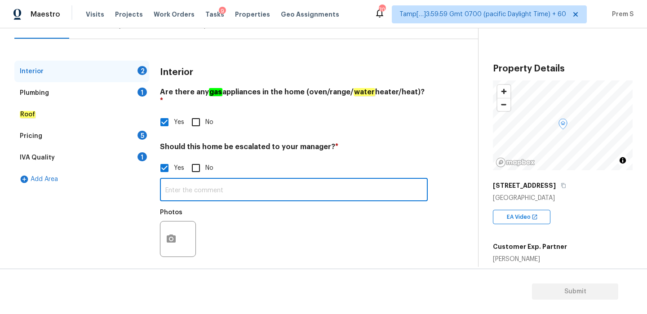
paste input "23503 Briarcreek Blvd Spring TX 77373"
click at [213, 181] on input "23503 Briarcreek Blvd Spring TX 77373" at bounding box center [294, 190] width 268 height 21
type input "Foundation cracks"
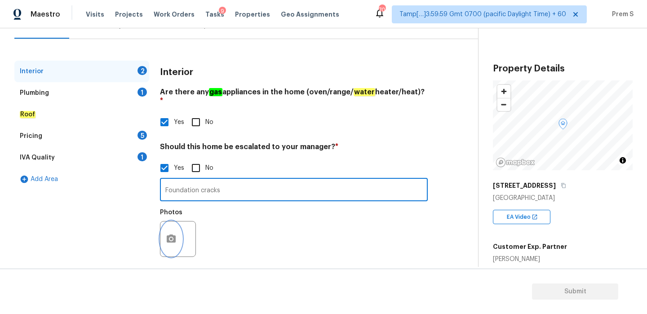
click at [167, 242] on button "button" at bounding box center [171, 239] width 22 height 35
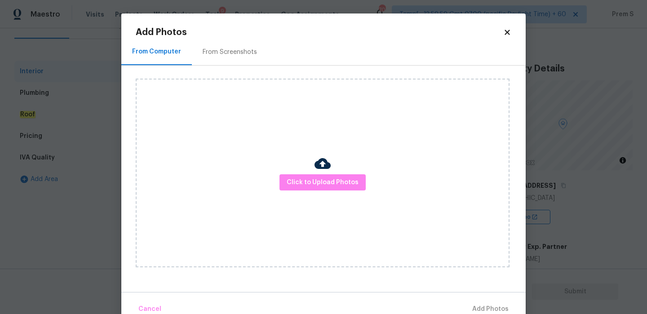
click at [328, 191] on div "Click to Upload Photos" at bounding box center [323, 173] width 374 height 189
click at [320, 185] on span "Click to Upload Photos" at bounding box center [323, 182] width 72 height 11
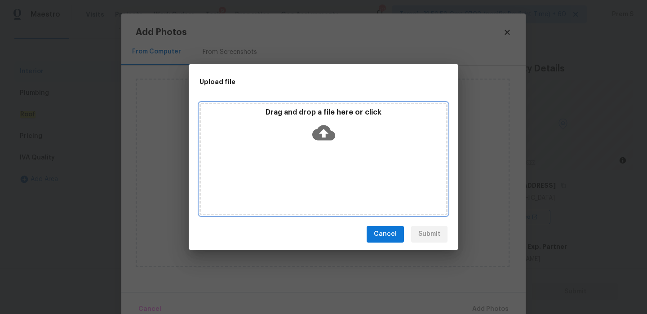
click at [320, 137] on icon at bounding box center [323, 132] width 23 height 15
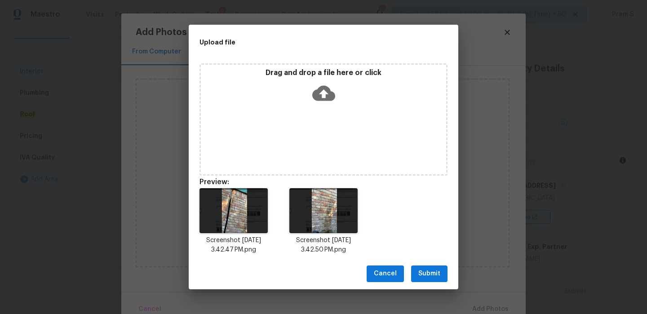
click at [430, 275] on span "Submit" at bounding box center [429, 273] width 22 height 11
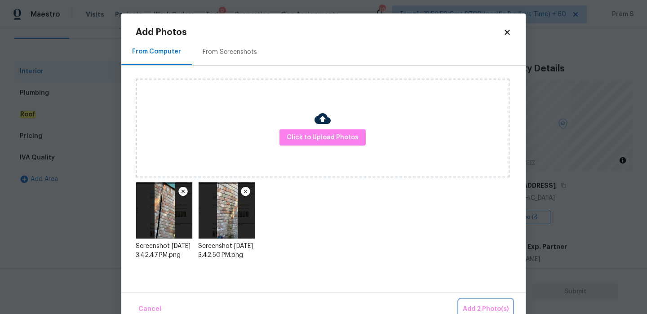
click at [488, 306] on span "Add 2 Photo(s)" at bounding box center [486, 309] width 46 height 11
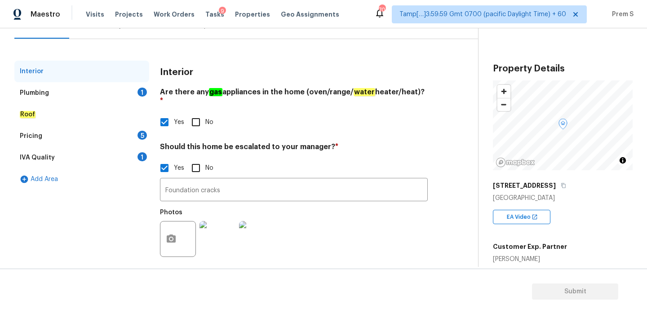
click at [143, 93] on div "1" at bounding box center [142, 92] width 9 height 9
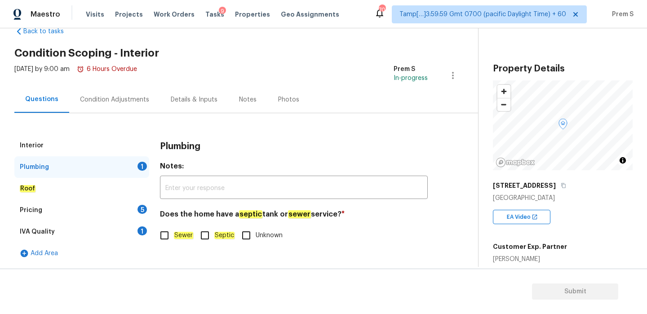
click at [165, 238] on input "Sewer" at bounding box center [164, 235] width 19 height 19
checkbox input "true"
click at [142, 211] on div "5" at bounding box center [142, 209] width 9 height 9
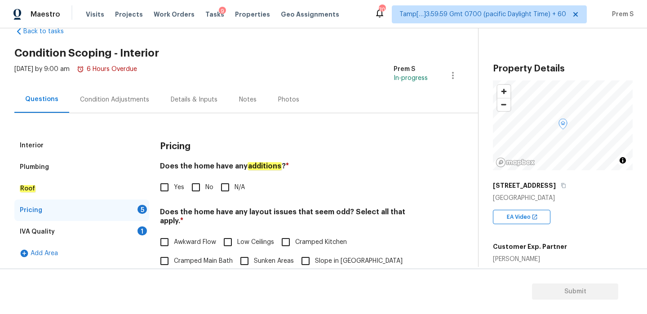
click at [192, 182] on input "No" at bounding box center [196, 187] width 19 height 19
checkbox input "true"
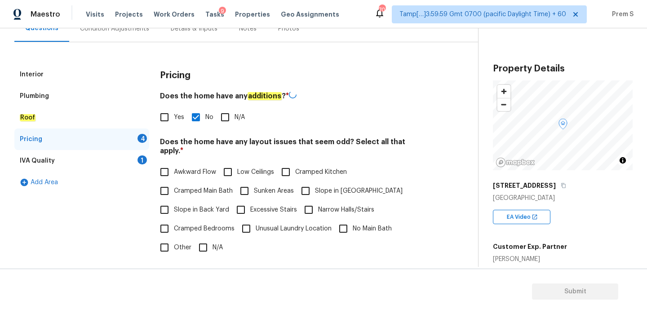
scroll to position [206, 0]
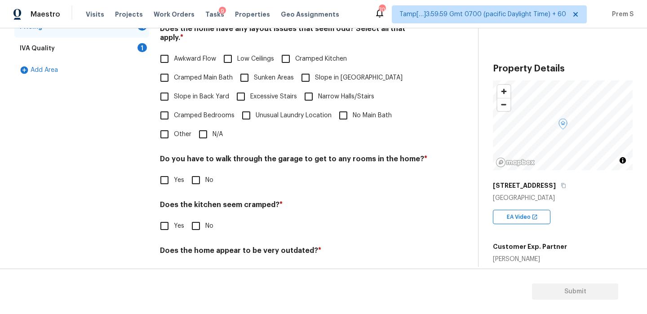
click at [211, 125] on input "N/A" at bounding box center [203, 134] width 19 height 19
checkbox input "true"
click at [200, 171] on input "No" at bounding box center [196, 180] width 19 height 19
checkbox input "true"
click at [200, 207] on div "Does the kitchen seem cramped? * Yes No" at bounding box center [294, 217] width 268 height 35
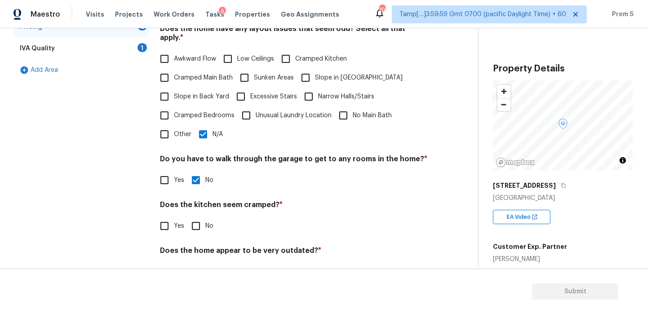
click at [199, 222] on input "No" at bounding box center [196, 226] width 19 height 19
checkbox input "true"
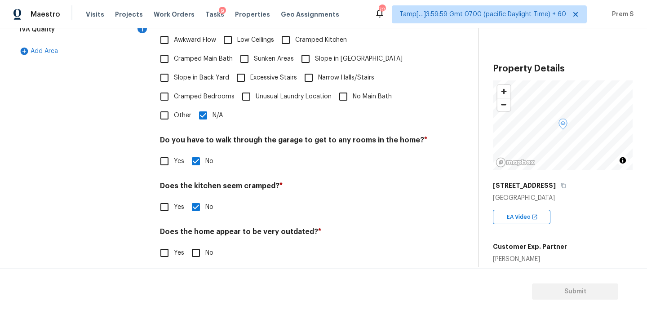
click at [198, 244] on input "No" at bounding box center [196, 253] width 19 height 19
checkbox input "true"
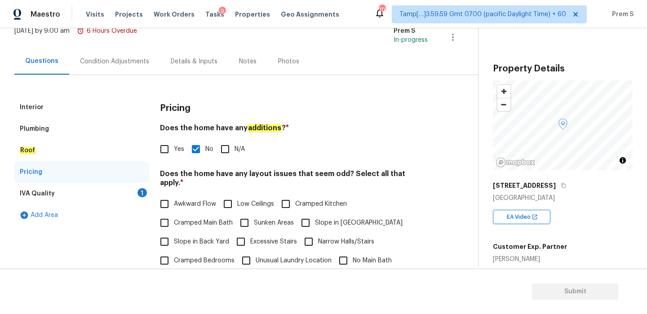
scroll to position [0, 0]
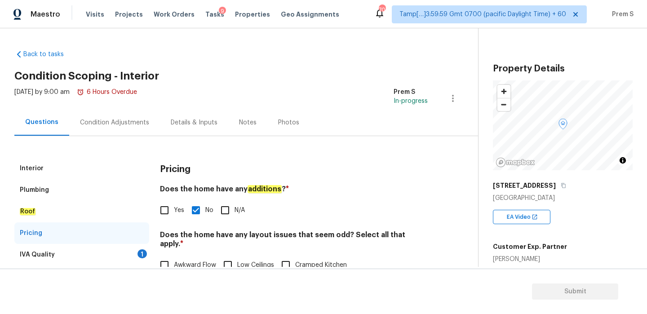
click at [121, 245] on div "IVA Quality 1" at bounding box center [81, 255] width 135 height 22
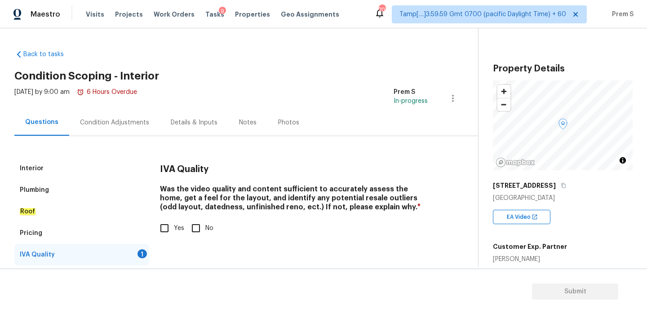
click at [136, 122] on div "Condition Adjustments" at bounding box center [114, 122] width 69 height 9
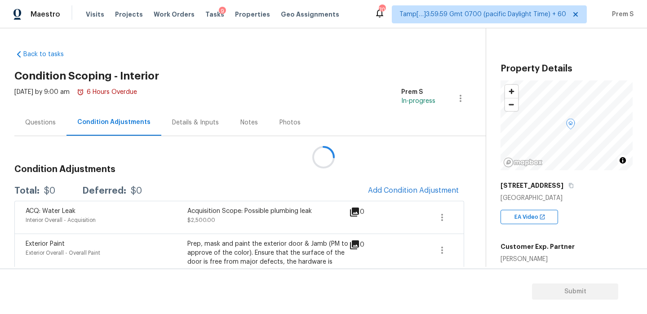
click at [54, 122] on div at bounding box center [323, 157] width 647 height 314
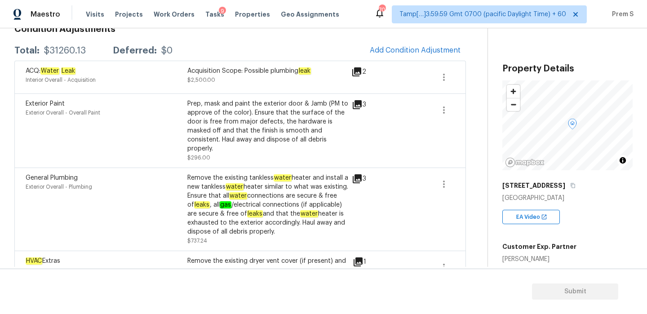
scroll to position [40, 0]
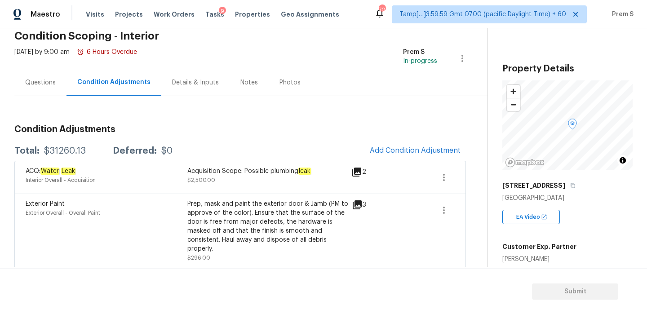
click at [38, 75] on div "Questions" at bounding box center [40, 82] width 52 height 27
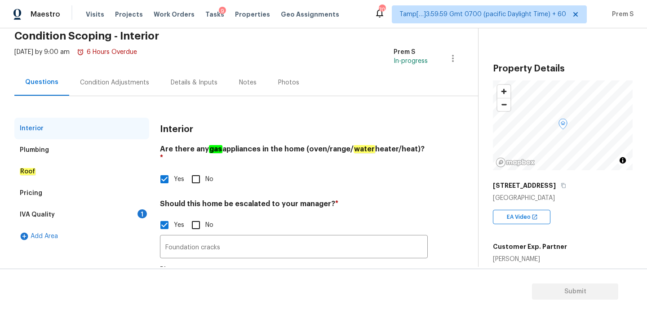
click at [140, 215] on div "1" at bounding box center [142, 213] width 9 height 9
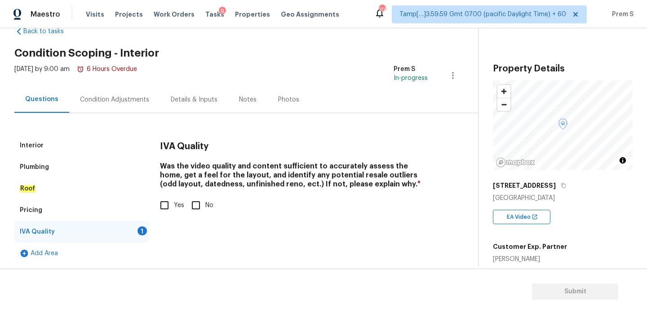
click at [179, 209] on span "Yes" at bounding box center [179, 205] width 10 height 9
click at [174, 209] on input "Yes" at bounding box center [164, 205] width 19 height 19
checkbox input "true"
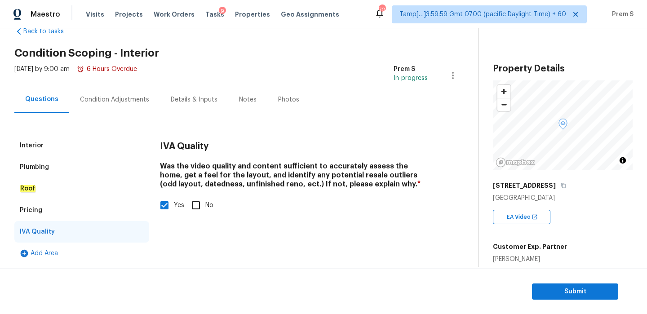
click at [127, 95] on div "Condition Adjustments" at bounding box center [114, 99] width 69 height 9
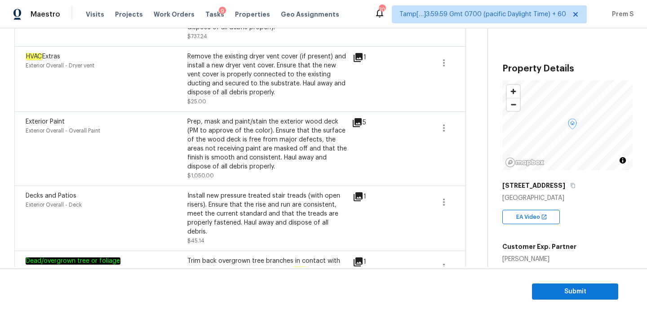
scroll to position [107, 0]
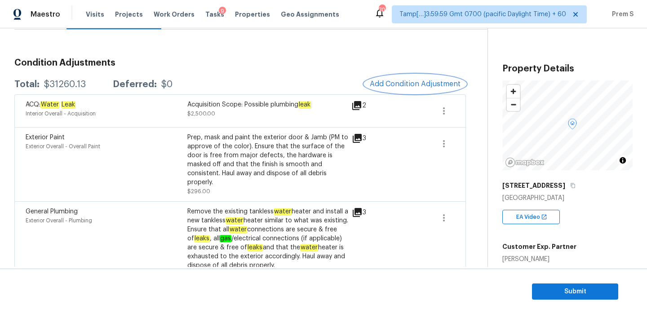
click at [416, 81] on span "Add Condition Adjustment" at bounding box center [415, 84] width 91 height 8
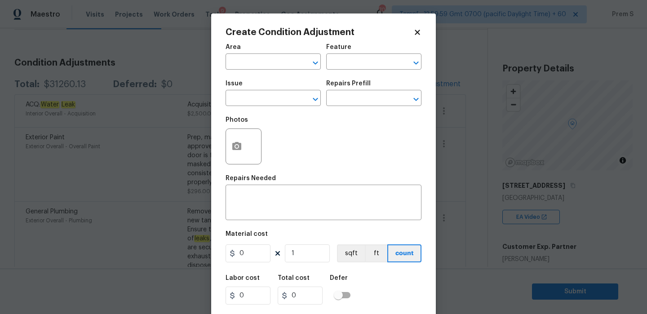
click at [559, 218] on body "Maestro Visits Projects Work Orders Tasks 9 Properties Geo Assignments 707 Tamp…" at bounding box center [323, 157] width 647 height 314
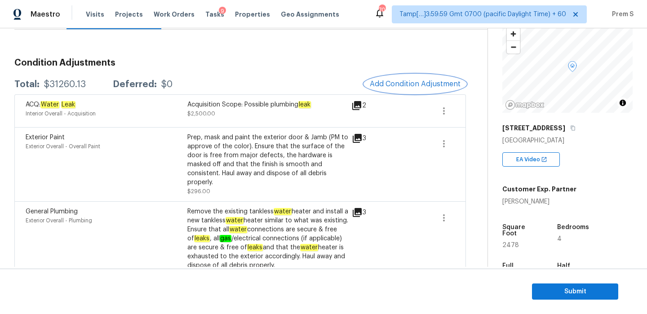
scroll to position [160, 0]
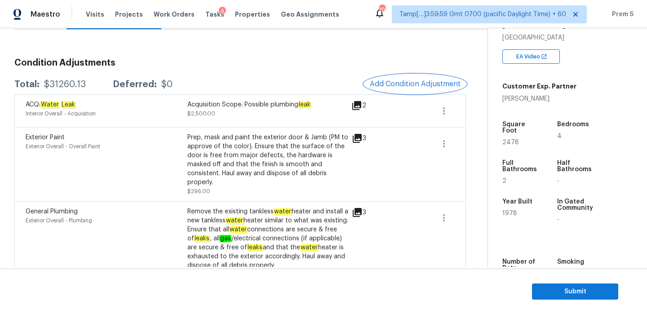
click at [409, 86] on span "Add Condition Adjustment" at bounding box center [415, 84] width 91 height 8
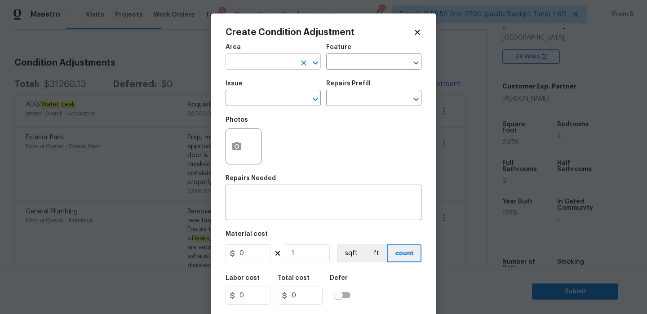
click at [259, 58] on input "text" at bounding box center [261, 63] width 70 height 14
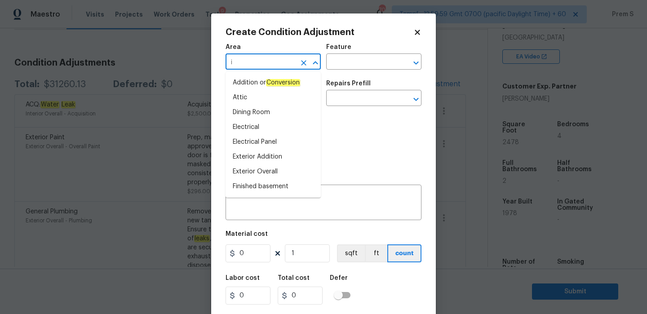
type input "in"
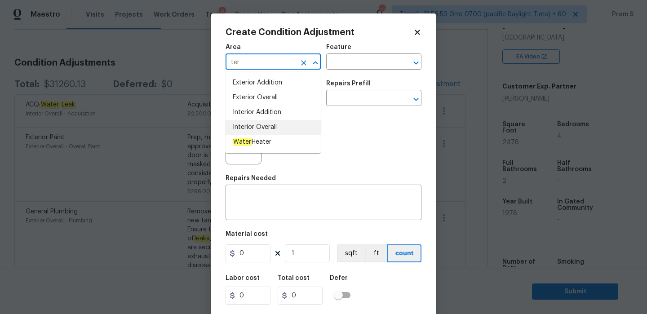
click at [264, 129] on li "Interior Overall" at bounding box center [273, 127] width 95 height 15
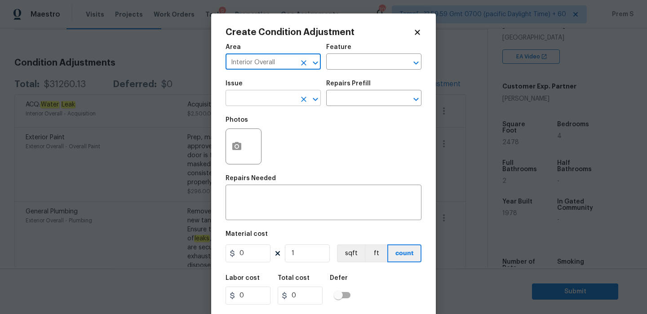
type input "Interior Overall"
click at [272, 106] on input "text" at bounding box center [261, 99] width 70 height 14
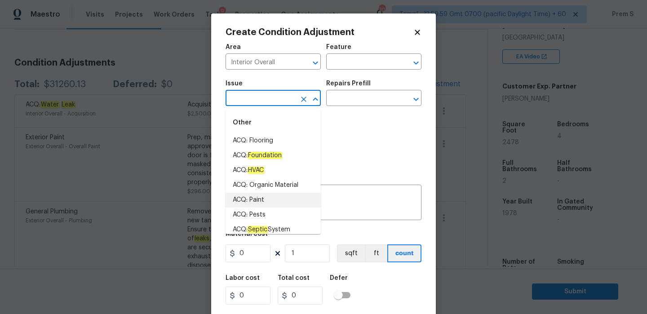
click at [266, 195] on li "ACQ: Paint" at bounding box center [273, 200] width 95 height 15
type input "ACQ: Paint"
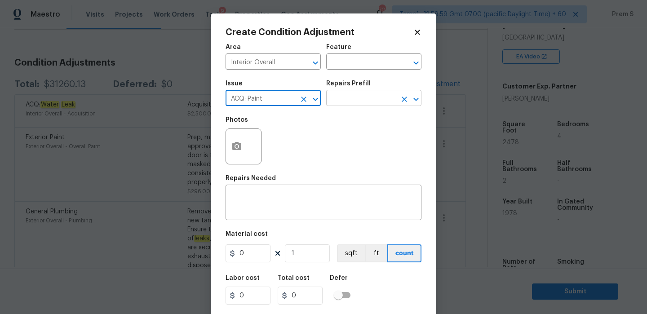
click at [350, 99] on input "text" at bounding box center [361, 99] width 70 height 14
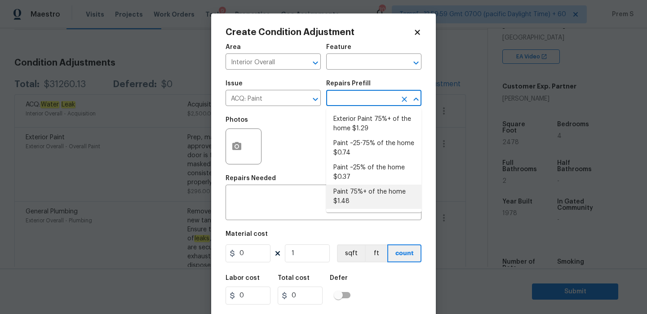
click at [362, 196] on li "Paint 75%+ of the home $1.48" at bounding box center [373, 197] width 95 height 24
type input "Acquisition"
type textarea "Acquisition Scope: 75%+ of the home will likely require interior paint"
type input "1.48"
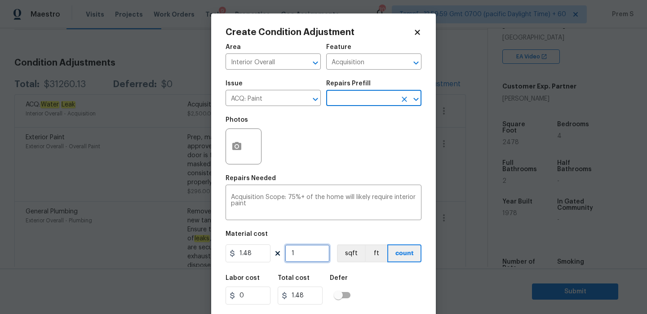
click at [301, 260] on input "1" at bounding box center [307, 253] width 45 height 18
type input "2"
type input "2.96"
type input "24"
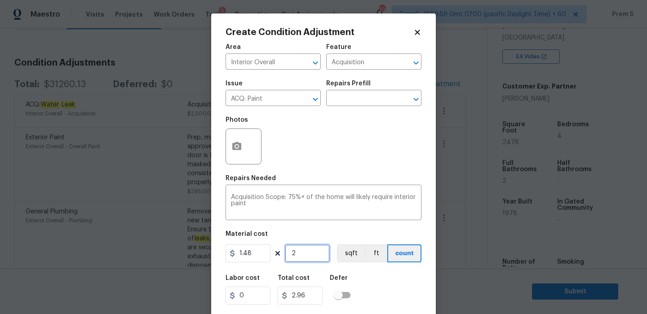
type input "35.52"
type input "247"
type input "365.56"
type input "2478"
type input "3667.44"
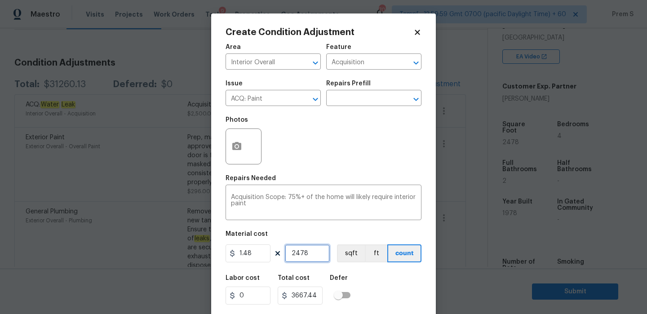
type input "2478"
click at [235, 148] on icon "button" at bounding box center [236, 146] width 9 height 8
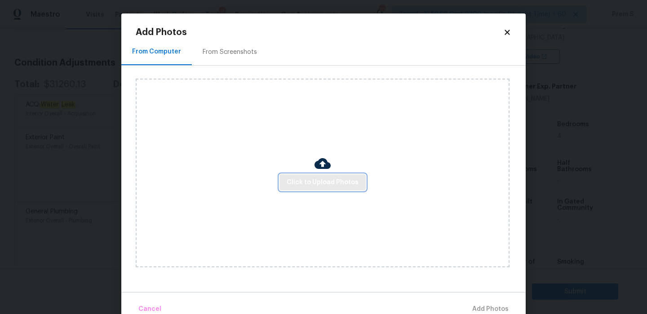
click at [330, 184] on span "Click to Upload Photos" at bounding box center [323, 182] width 72 height 11
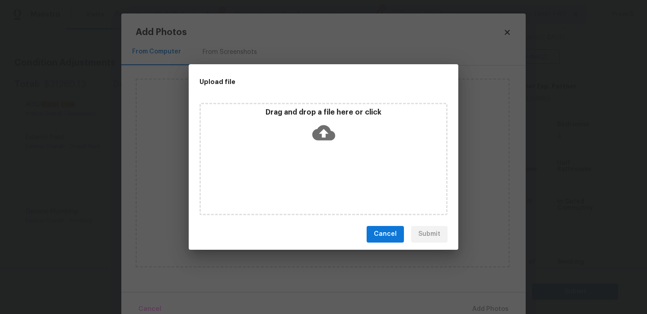
click at [327, 129] on icon at bounding box center [323, 132] width 23 height 15
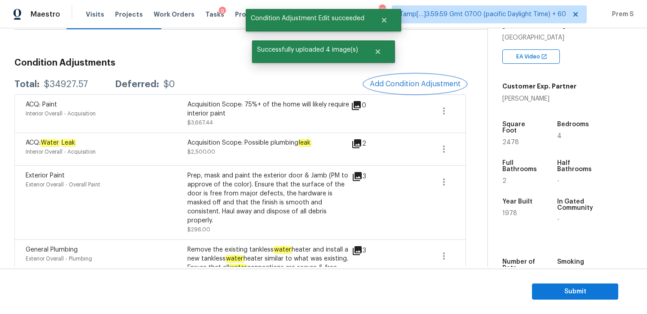
click at [422, 80] on span "Add Condition Adjustment" at bounding box center [415, 84] width 91 height 8
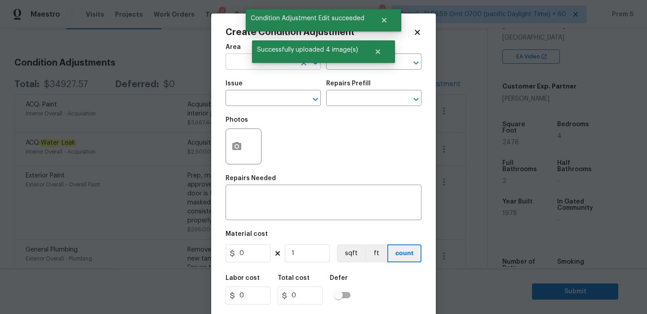
click at [238, 67] on input "text" at bounding box center [261, 63] width 70 height 14
click at [249, 93] on li "Interior Overall" at bounding box center [273, 97] width 95 height 15
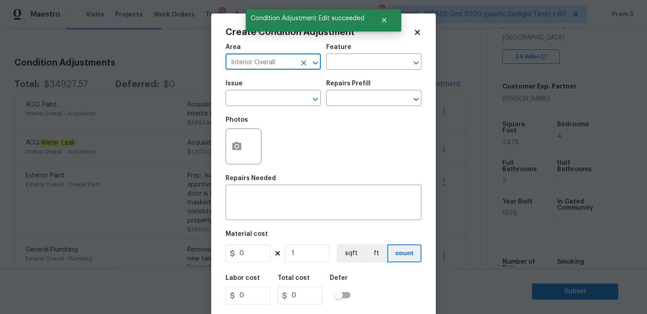
type input "Interior Overall"
click at [249, 93] on input "text" at bounding box center [261, 99] width 70 height 14
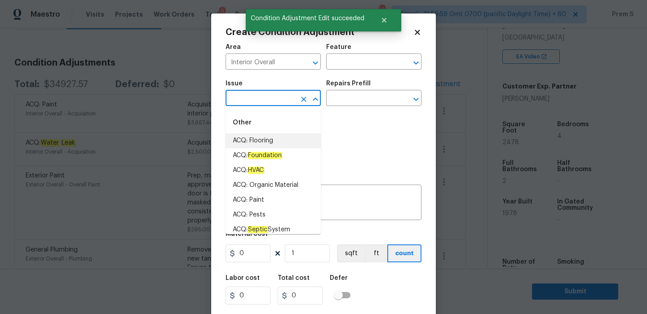
click at [270, 139] on li "ACQ: Flooring" at bounding box center [273, 140] width 95 height 15
type input "ACQ: Flooring"
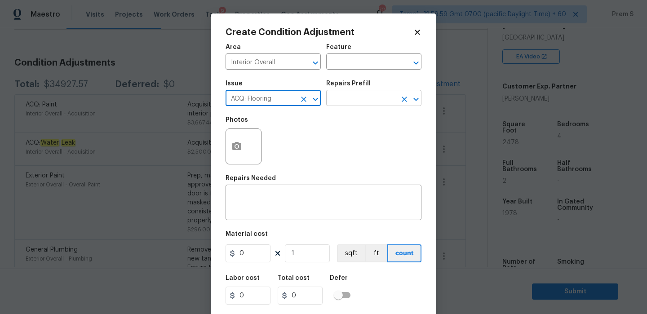
click at [345, 98] on input "text" at bounding box center [361, 99] width 70 height 14
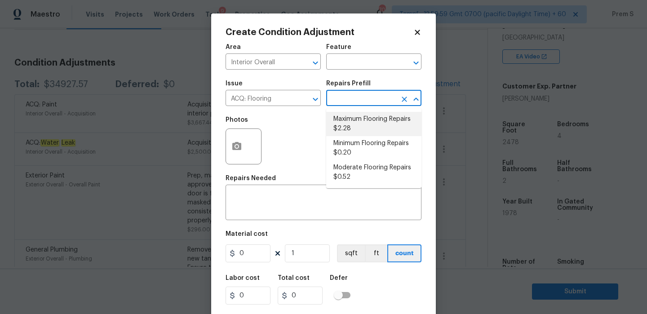
click at [361, 124] on li "Maximum Flooring Repairs $2.28" at bounding box center [373, 124] width 95 height 24
type input "Acquisition"
type textarea "Acquisition Scope: Maximum flooring repairs"
type input "2.28"
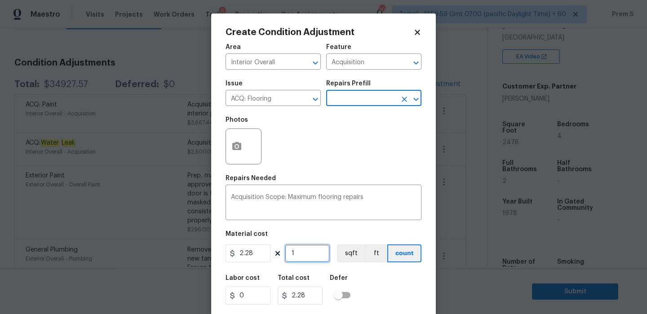
click at [303, 254] on input "1" at bounding box center [307, 253] width 45 height 18
type input "2"
type input "4.56"
type input "24"
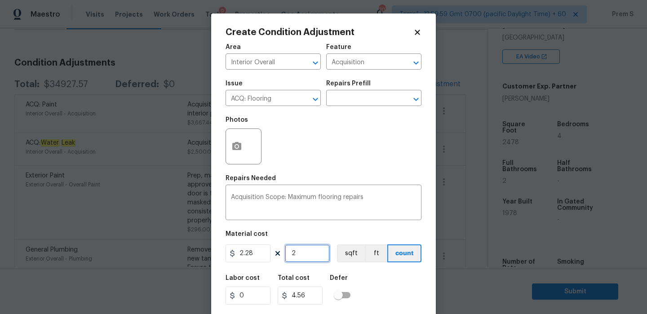
type input "54.72"
type input "247"
type input "563.16"
type input "2478"
type input "5649.84"
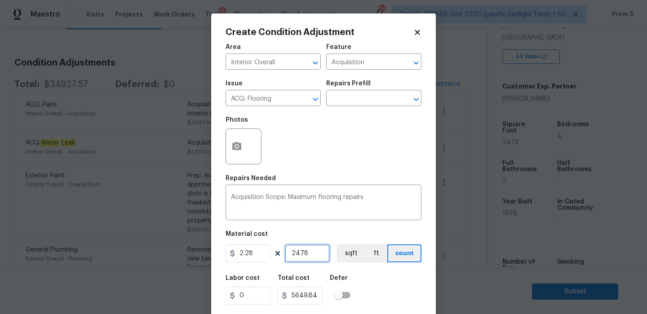
type input "2478"
click at [234, 145] on icon "button" at bounding box center [236, 146] width 9 height 8
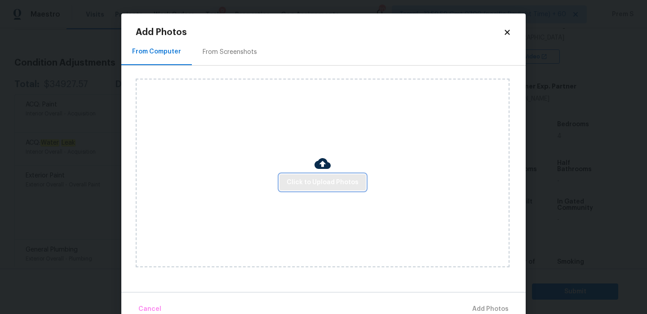
click at [302, 185] on span "Click to Upload Photos" at bounding box center [323, 182] width 72 height 11
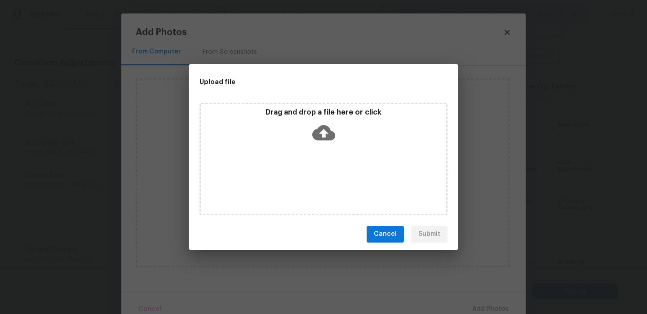
click at [317, 134] on icon at bounding box center [323, 132] width 23 height 15
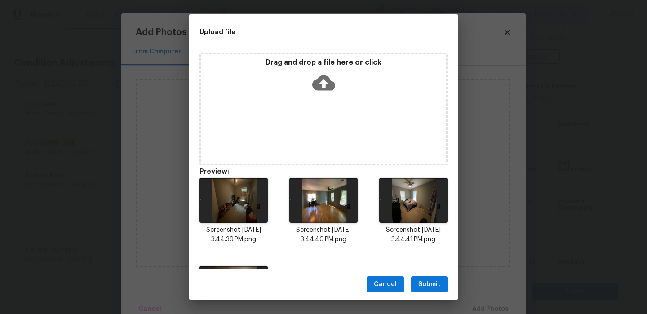
click at [443, 284] on button "Submit" at bounding box center [429, 284] width 36 height 17
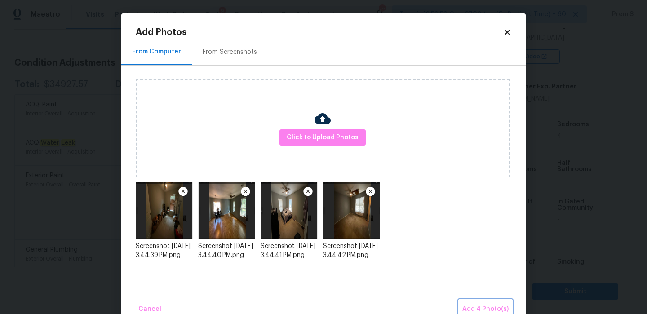
click at [490, 312] on span "Add 4 Photo(s)" at bounding box center [485, 309] width 46 height 11
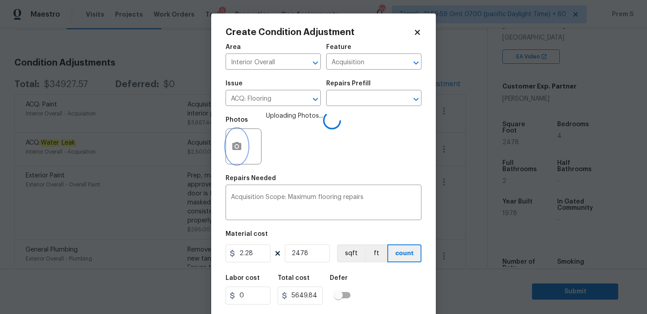
scroll to position [22, 0]
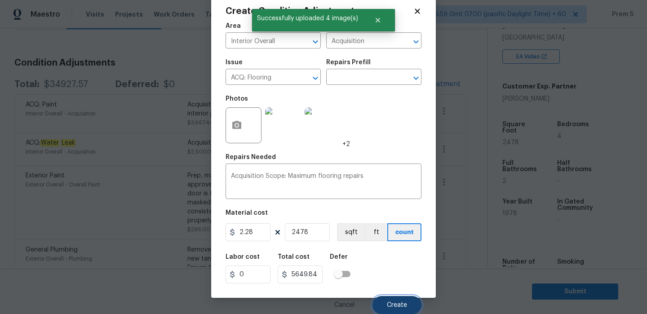
click at [400, 305] on span "Create" at bounding box center [397, 305] width 20 height 7
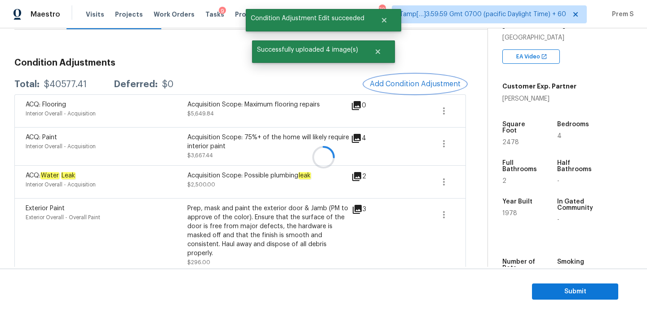
scroll to position [0, 0]
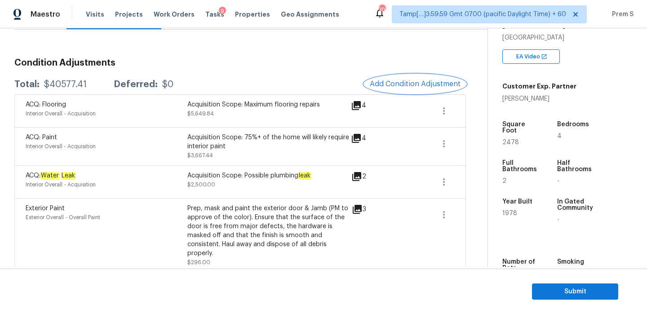
click at [402, 79] on button "Add Condition Adjustment" at bounding box center [415, 84] width 102 height 19
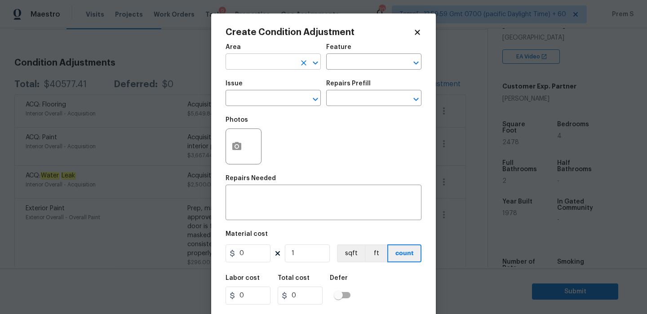
click at [272, 67] on input "text" at bounding box center [261, 63] width 70 height 14
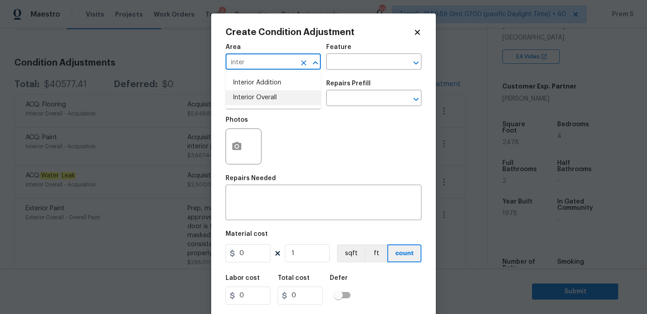
click at [286, 98] on li "Interior Overall" at bounding box center [273, 97] width 95 height 15
type input "Interior Overall"
click at [262, 101] on input "text" at bounding box center [261, 99] width 70 height 14
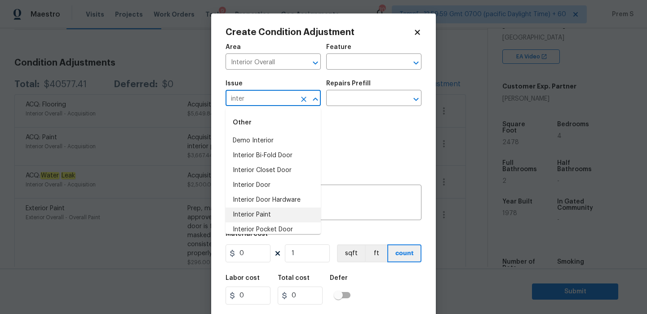
click at [270, 213] on li "Interior Paint" at bounding box center [273, 215] width 95 height 15
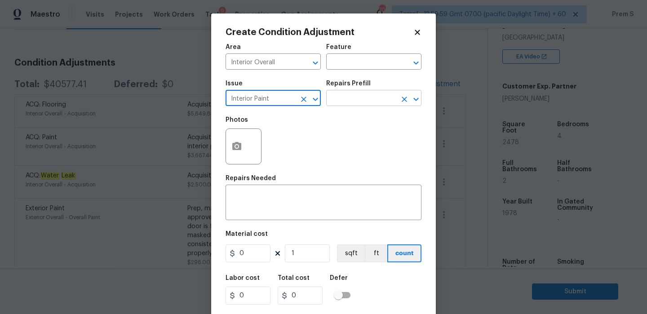
type input "Interior Paint"
click at [355, 99] on input "text" at bounding box center [361, 99] width 70 height 14
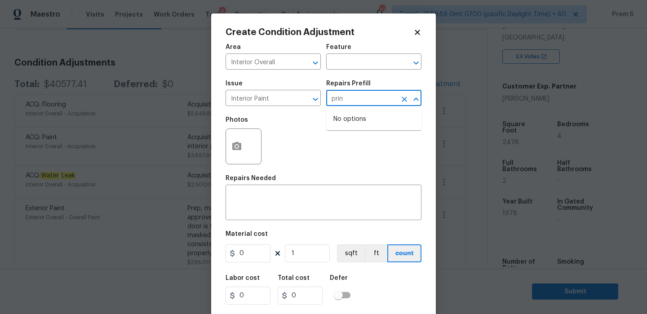
type input "pri"
click at [368, 126] on li "Primer - Labor Only $0.40" at bounding box center [373, 119] width 95 height 15
type input "Overall Paint"
type textarea "Interior primer - PRIMER PROVIDED BY OPENDOOR - All nails, screws, drywall anch…"
type input "0.4"
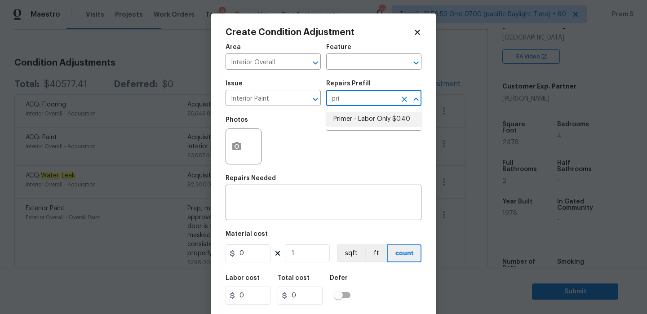
type input "0.4"
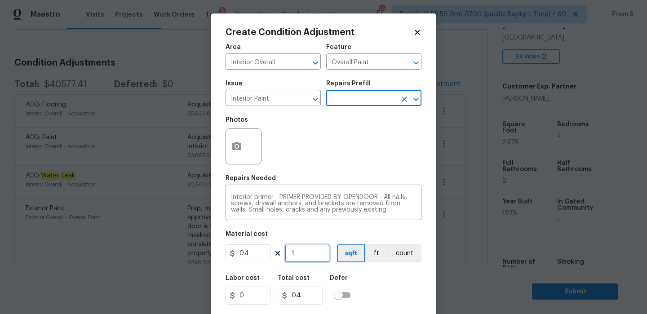
click at [298, 257] on input "1" at bounding box center [307, 253] width 45 height 18
type input "10"
type input "4"
type input "100"
type input "40"
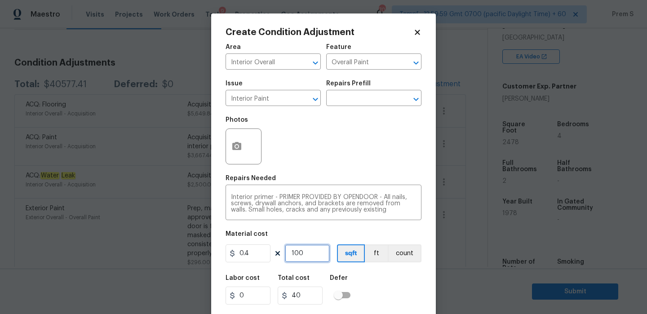
type input "1000"
type input "400"
type input "1000"
click at [421, 294] on div "Labor cost 0 Total cost 400 Defer" at bounding box center [324, 290] width 196 height 40
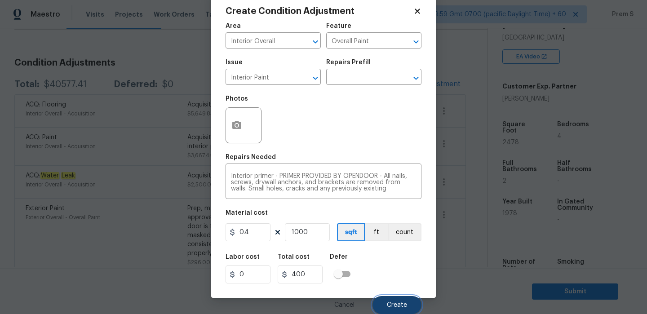
click at [400, 303] on span "Create" at bounding box center [397, 305] width 20 height 7
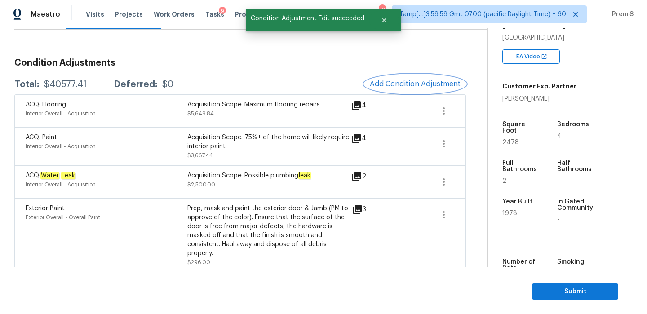
scroll to position [0, 0]
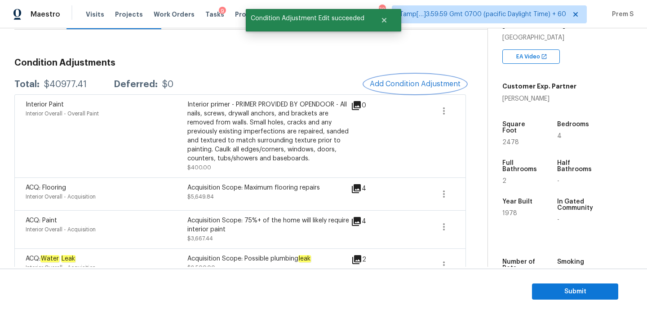
click at [413, 88] on span "Add Condition Adjustment" at bounding box center [415, 84] width 91 height 8
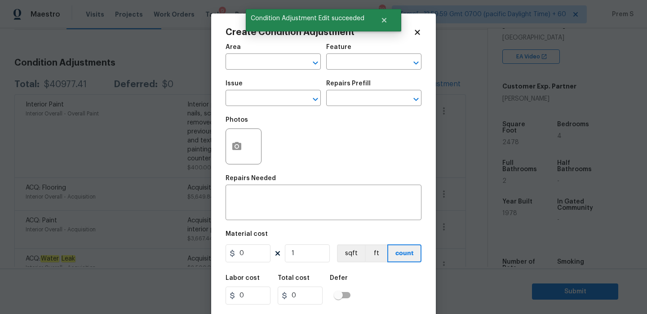
click at [259, 55] on div "Area" at bounding box center [273, 50] width 95 height 12
click at [298, 62] on button "Clear" at bounding box center [304, 63] width 13 height 13
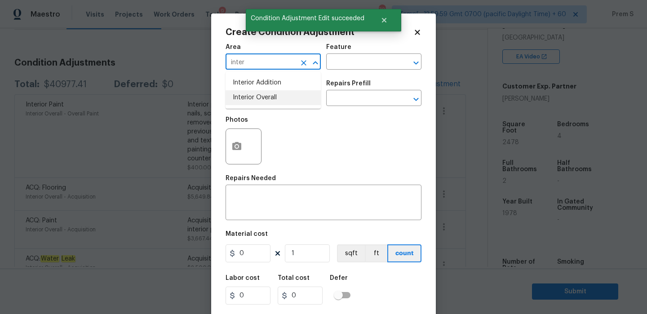
click at [274, 102] on li "Interior Overall" at bounding box center [273, 97] width 95 height 15
type input "Interior Overall"
click at [274, 102] on input "text" at bounding box center [261, 99] width 70 height 14
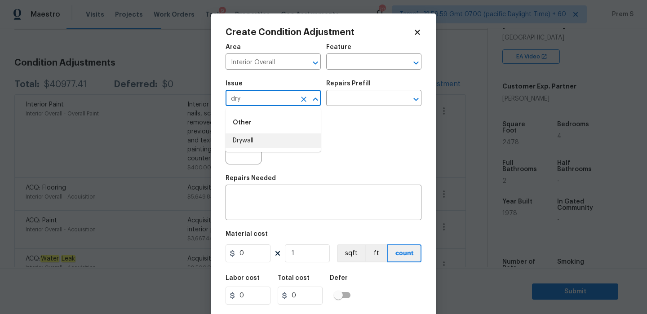
click at [249, 139] on li "Drywall" at bounding box center [273, 140] width 95 height 15
type input "Drywall"
click at [367, 99] on input "text" at bounding box center [361, 99] width 70 height 14
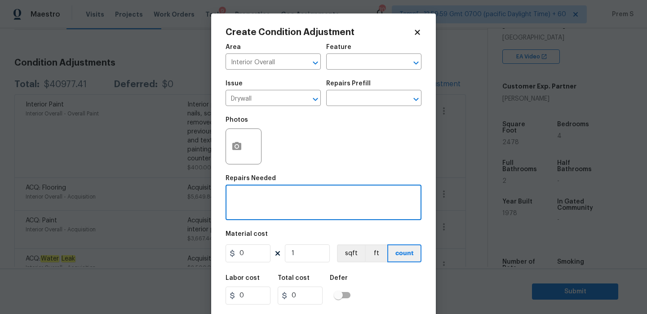
click at [277, 202] on textarea at bounding box center [323, 203] width 185 height 19
type textarea "Drywall damage"
click at [249, 258] on input "0" at bounding box center [248, 253] width 45 height 18
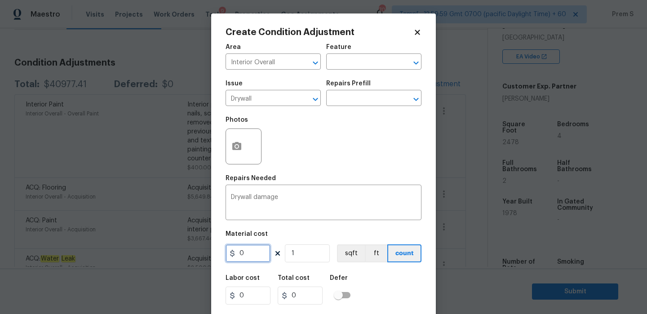
click at [249, 258] on input "0" at bounding box center [248, 253] width 45 height 18
type input "1000"
click at [387, 292] on div "Labor cost 0 Total cost 0 Defer" at bounding box center [324, 290] width 196 height 40
type input "1000"
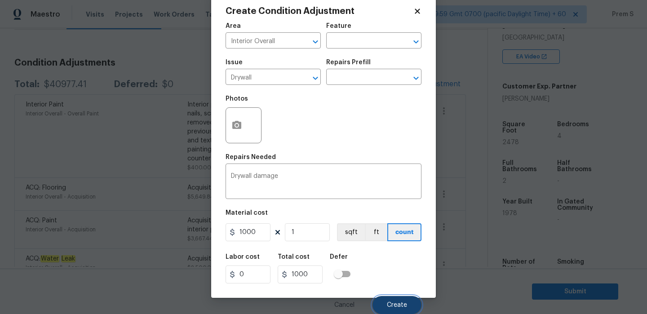
click at [403, 302] on span "Create" at bounding box center [397, 305] width 20 height 7
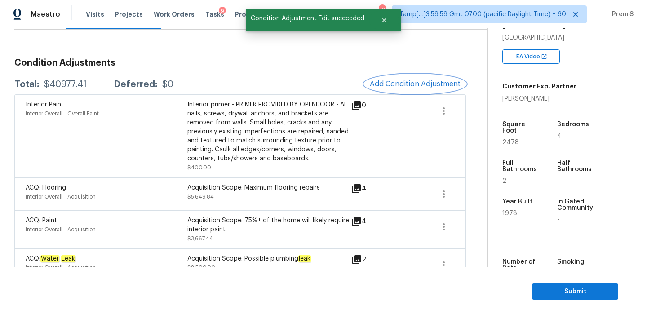
scroll to position [0, 0]
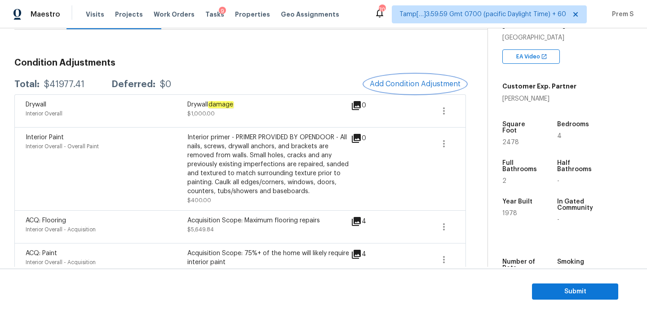
click at [414, 79] on button "Add Condition Adjustment" at bounding box center [415, 84] width 102 height 19
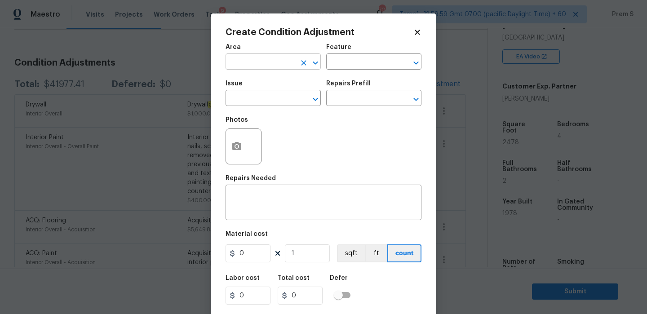
click at [280, 69] on input "text" at bounding box center [261, 63] width 70 height 14
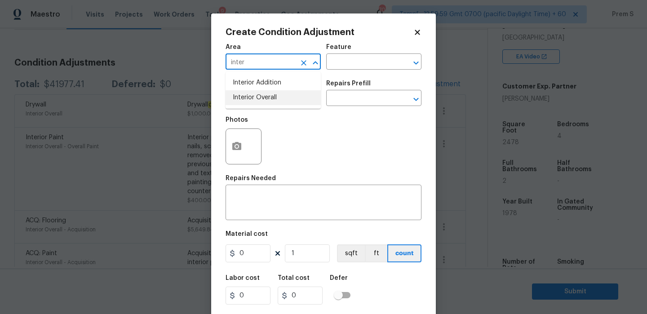
click at [282, 98] on li "Interior Overall" at bounding box center [273, 97] width 95 height 15
type input "Interior Overall"
click at [282, 98] on input "text" at bounding box center [261, 99] width 70 height 14
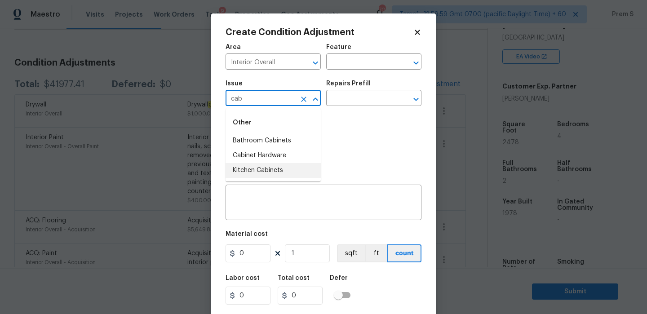
click at [276, 170] on li "Kitchen Cabinets" at bounding box center [273, 170] width 95 height 15
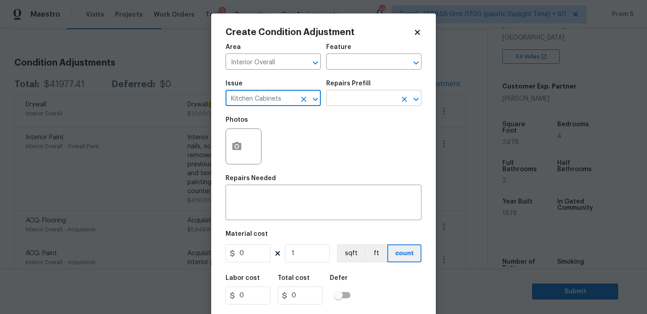
type input "Kitchen Cabinets"
click at [347, 101] on input "text" at bounding box center [361, 99] width 70 height 14
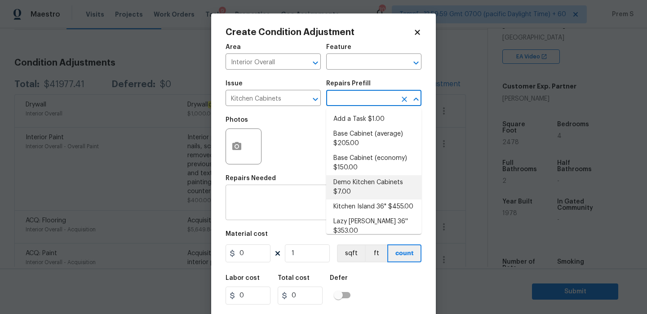
click at [301, 196] on textarea at bounding box center [323, 203] width 185 height 19
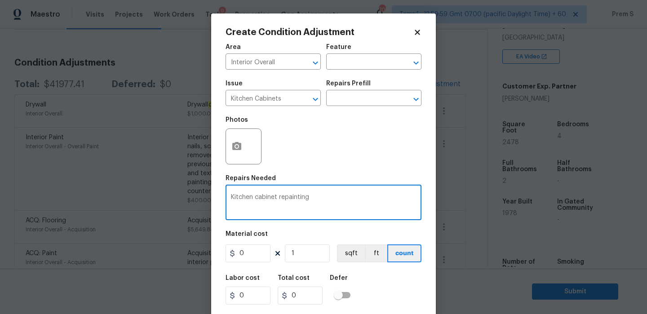
type textarea "Kitchen cabinet repainting"
click at [251, 258] on input "0" at bounding box center [248, 253] width 45 height 18
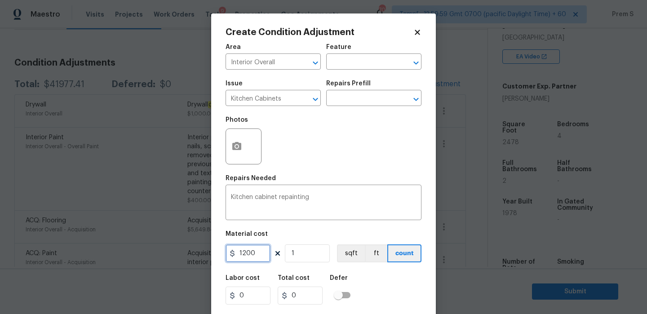
type input "1200"
click at [405, 295] on div "Labor cost 0 Total cost 1200 Defer" at bounding box center [324, 290] width 196 height 40
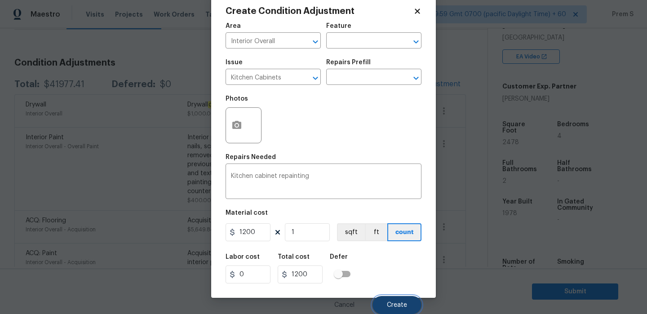
click at [404, 302] on span "Create" at bounding box center [397, 305] width 20 height 7
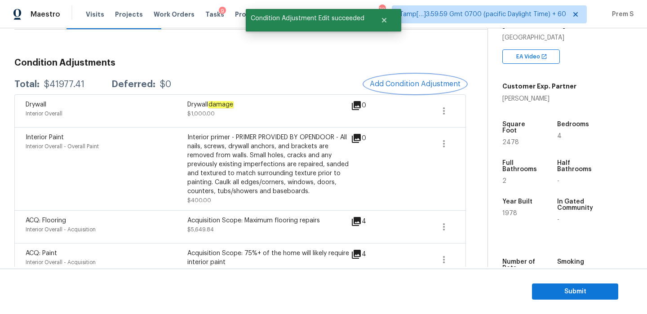
scroll to position [0, 0]
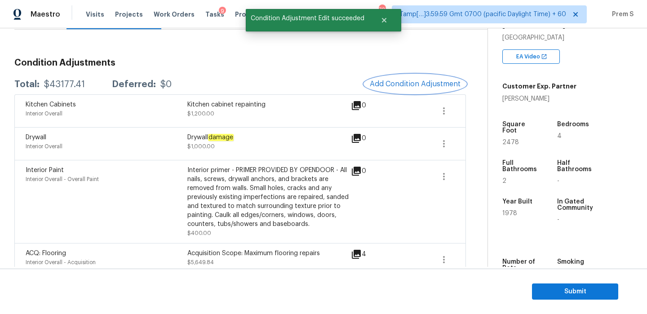
click at [403, 91] on button "Add Condition Adjustment" at bounding box center [415, 84] width 102 height 19
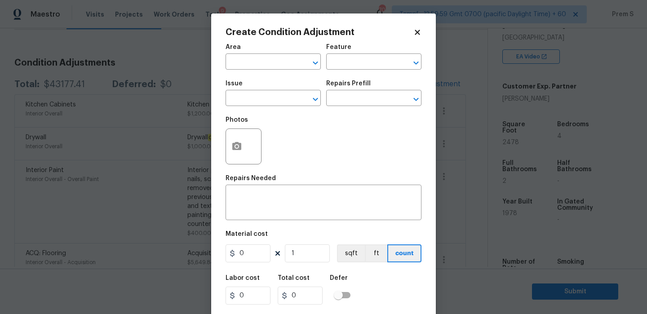
click at [153, 63] on body "Maestro Visits Projects Work Orders Tasks 9 Properties Geo Assignments 707 Tamp…" at bounding box center [323, 157] width 647 height 314
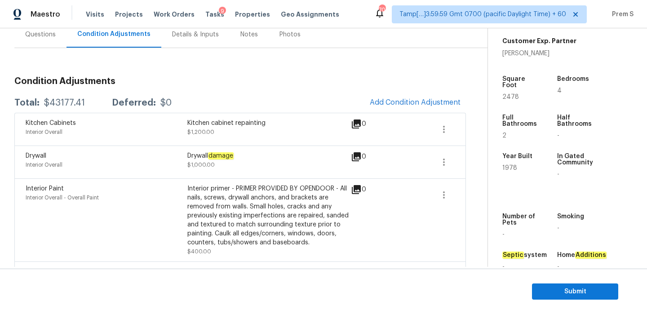
scroll to position [227, 0]
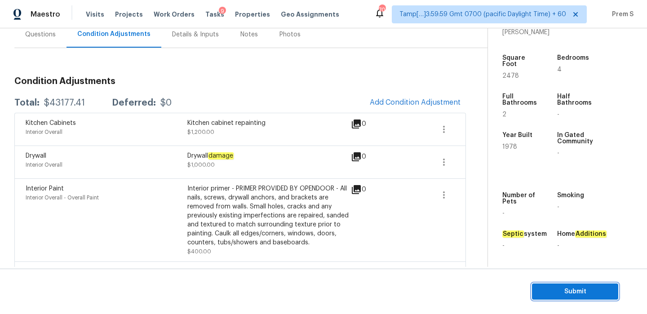
click at [557, 288] on span "Submit" at bounding box center [575, 291] width 72 height 11
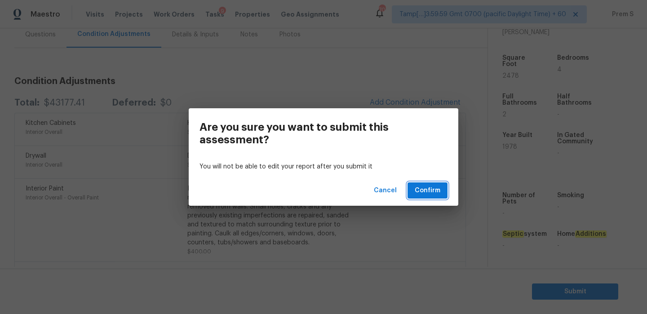
click at [428, 193] on span "Confirm" at bounding box center [428, 190] width 26 height 11
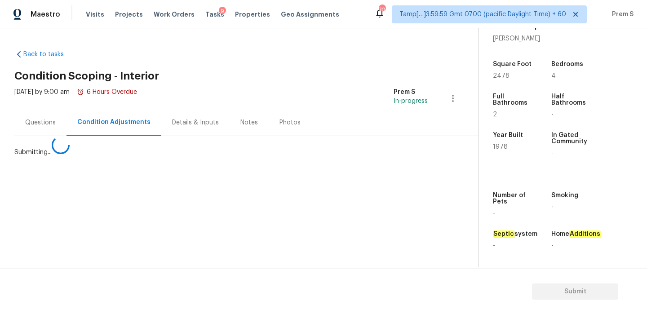
scroll to position [0, 0]
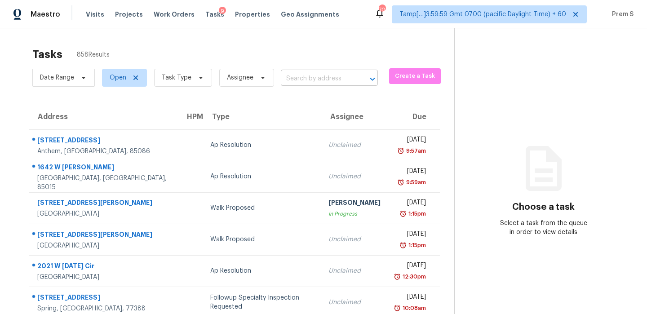
click at [312, 72] on input "text" at bounding box center [317, 79] width 72 height 14
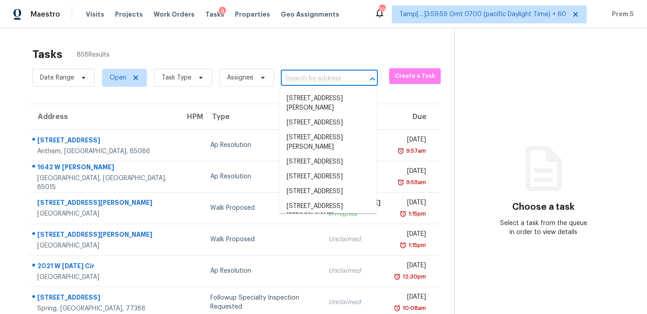
click at [312, 75] on input "text" at bounding box center [317, 79] width 72 height 14
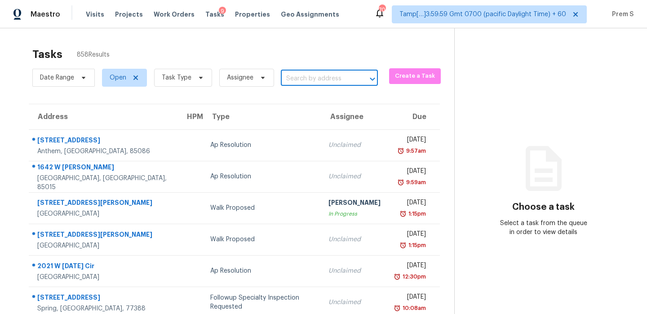
paste input "720 Swaying Pine Way, Deland, FL 32724"
type input "720 Swaying Pine Way, Deland, FL 32724"
click at [308, 100] on li "720 Swaying Pine Way, Deland, FL 32724" at bounding box center [328, 98] width 97 height 15
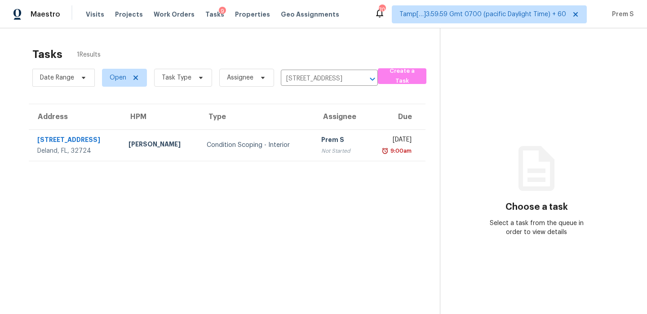
click at [321, 152] on div "Not Started" at bounding box center [339, 151] width 37 height 9
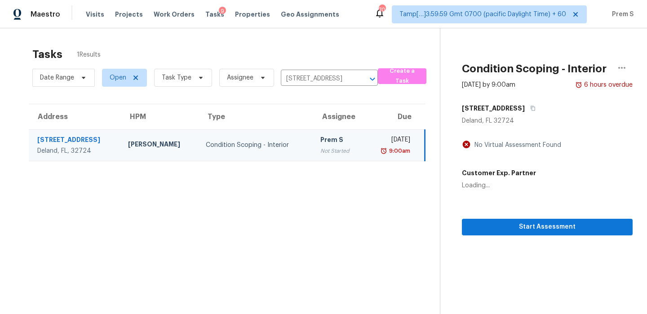
scroll to position [28, 0]
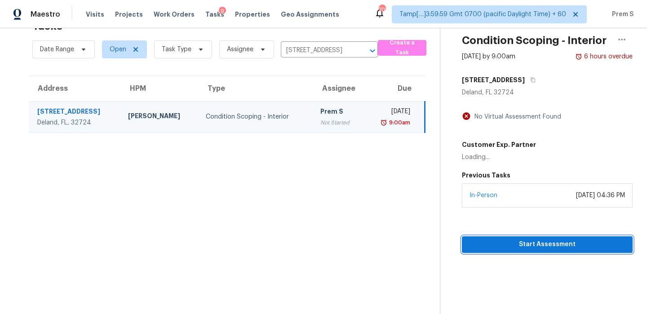
click at [561, 246] on span "Start Assessment" at bounding box center [547, 244] width 156 height 11
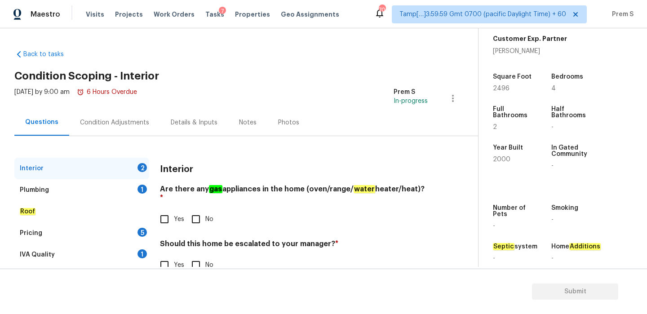
scroll to position [227, 0]
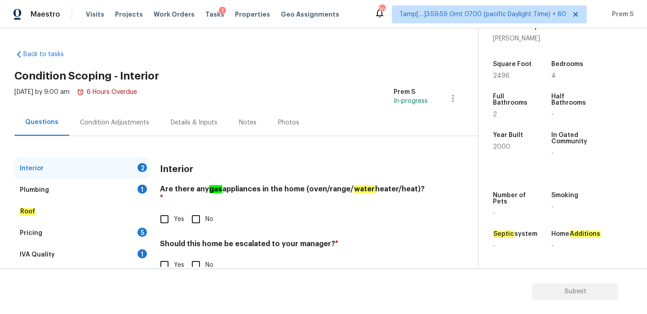
click at [197, 216] on input "No" at bounding box center [196, 219] width 19 height 19
checkbox input "true"
click at [192, 256] on input "No" at bounding box center [196, 265] width 19 height 19
checkbox input "true"
click at [141, 190] on div "1" at bounding box center [142, 189] width 9 height 9
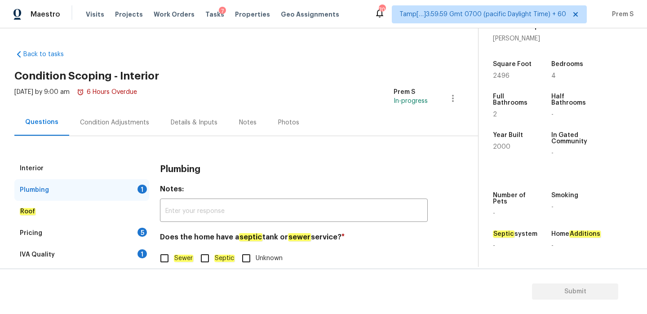
click at [161, 261] on input "Sewer" at bounding box center [164, 258] width 19 height 19
checkbox input "true"
click at [136, 241] on div "Pricing 5" at bounding box center [81, 233] width 135 height 22
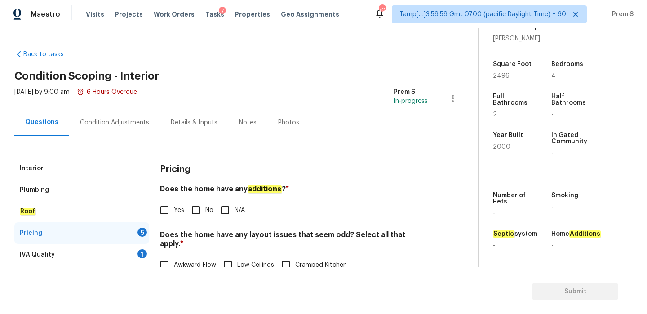
click at [199, 208] on input "No" at bounding box center [196, 210] width 19 height 19
checkbox input "true"
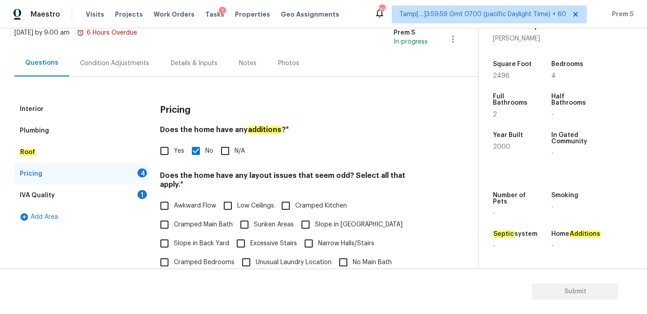
scroll to position [154, 0]
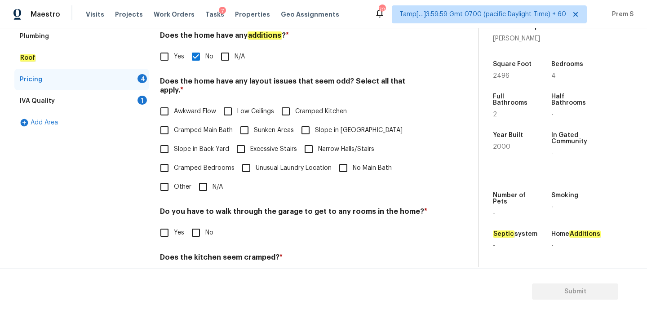
click at [204, 178] on input "N/A" at bounding box center [203, 187] width 19 height 19
checkbox input "true"
click at [197, 229] on input "No" at bounding box center [196, 232] width 19 height 19
checkbox input "true"
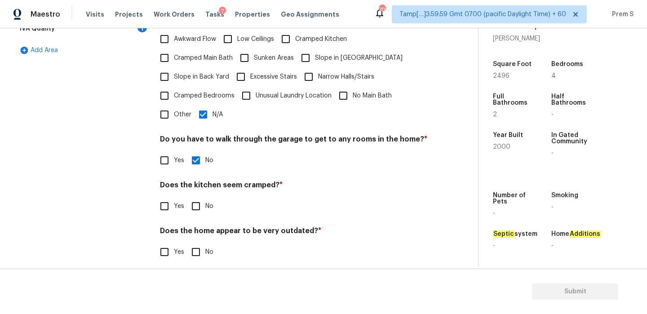
scroll to position [225, 0]
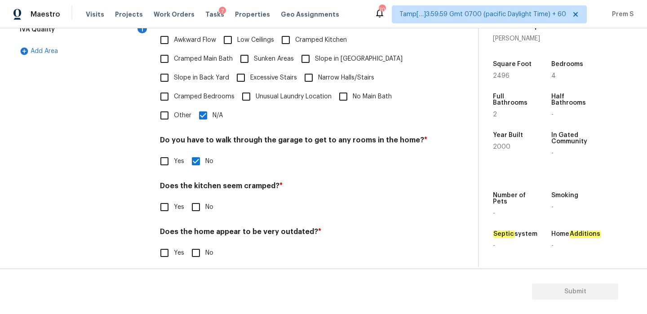
click at [195, 198] on input "No" at bounding box center [196, 207] width 19 height 19
checkbox input "true"
click at [192, 250] on input "No" at bounding box center [196, 253] width 19 height 19
checkbox input "true"
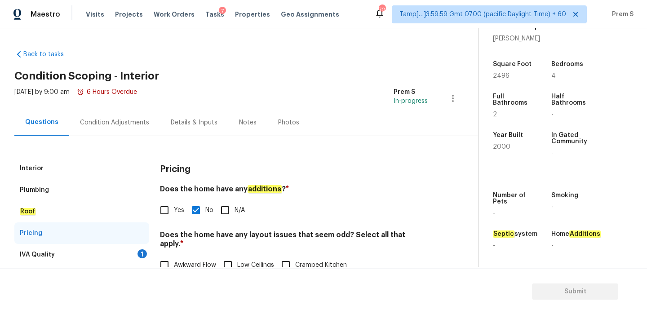
click at [138, 249] on div "IVA Quality 1" at bounding box center [81, 255] width 135 height 22
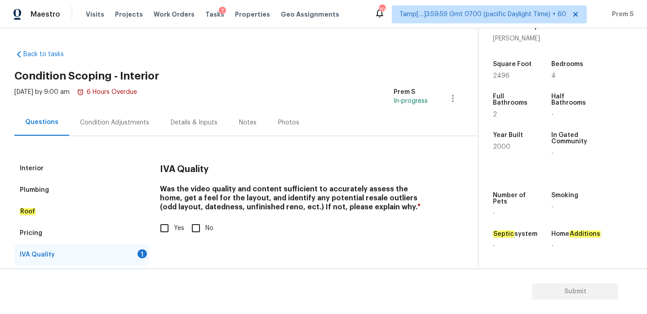
click at [165, 229] on input "Yes" at bounding box center [164, 228] width 19 height 19
checkbox input "true"
click at [123, 122] on div "Condition Adjustments" at bounding box center [114, 122] width 69 height 9
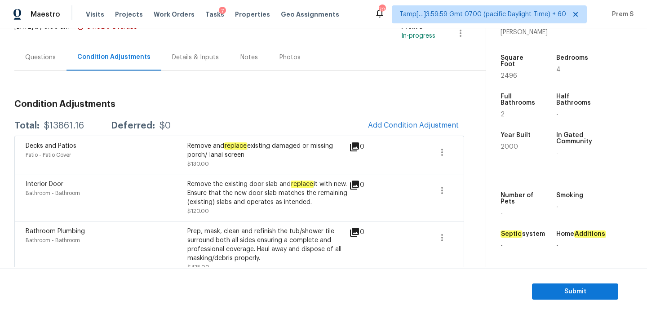
scroll to position [139, 0]
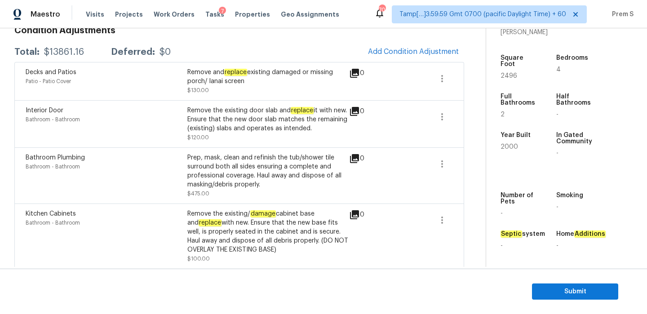
click at [406, 111] on span at bounding box center [410, 124] width 35 height 36
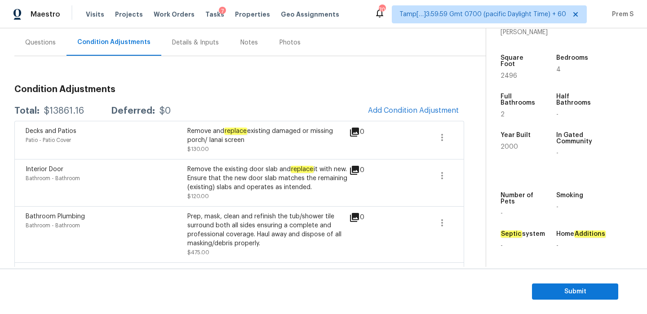
scroll to position [80, 0]
click at [391, 106] on button "Add Condition Adjustment" at bounding box center [414, 110] width 102 height 19
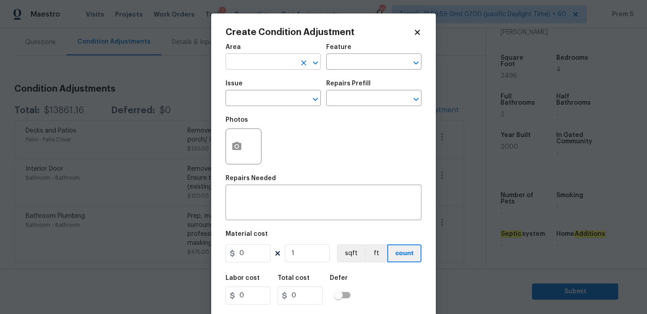
click at [283, 62] on input "text" at bounding box center [261, 63] width 70 height 14
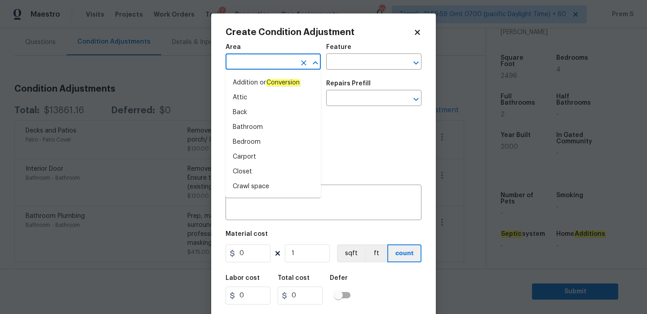
type input "i"
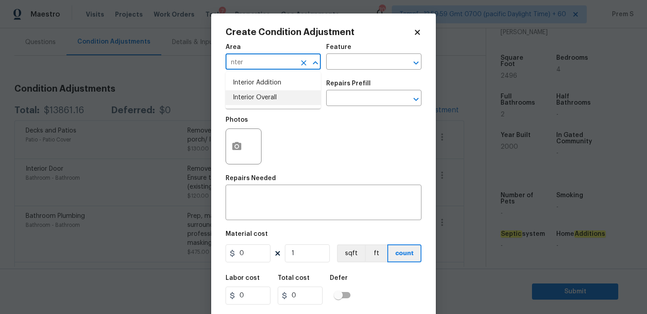
click at [284, 102] on li "Interior Overall" at bounding box center [273, 97] width 95 height 15
type input "Interior Overall"
click at [284, 102] on input "text" at bounding box center [261, 99] width 70 height 14
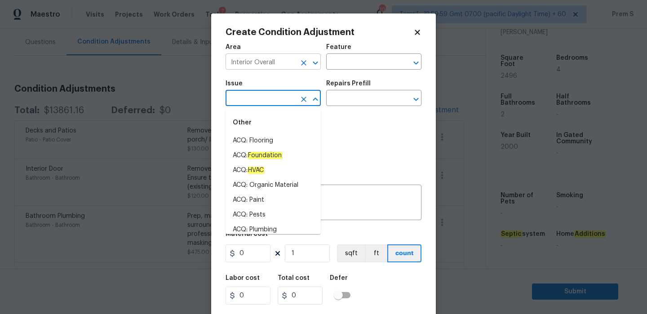
click at [301, 61] on icon "Clear" at bounding box center [303, 62] width 5 height 5
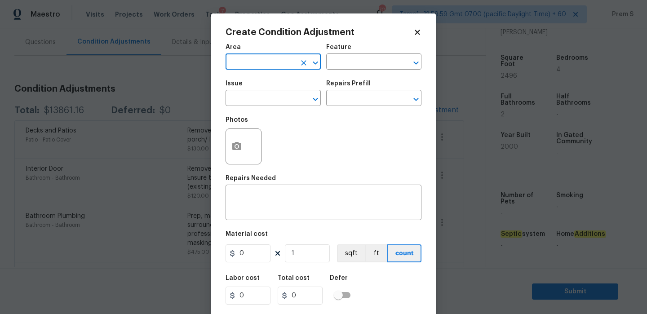
click at [263, 61] on input "text" at bounding box center [261, 63] width 70 height 14
click at [258, 87] on li "HVAC" at bounding box center [273, 83] width 95 height 15
type input "HVAC"
click at [249, 102] on input "text" at bounding box center [261, 99] width 70 height 14
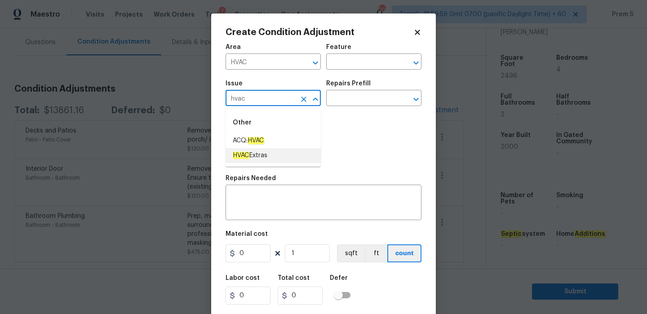
click at [272, 159] on li "HVAC Extras" at bounding box center [273, 155] width 95 height 15
type input "HVAC Extras"
click at [358, 106] on input "text" at bounding box center [361, 99] width 70 height 14
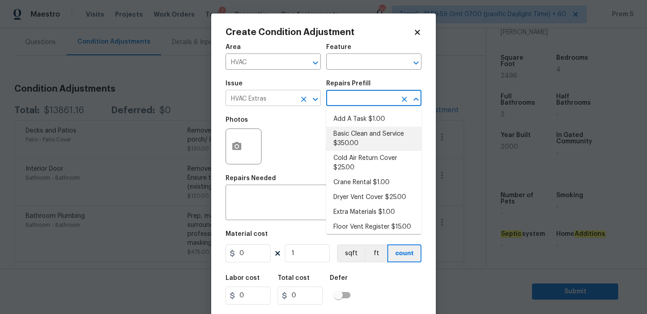
click at [307, 99] on icon "Clear" at bounding box center [303, 99] width 9 height 9
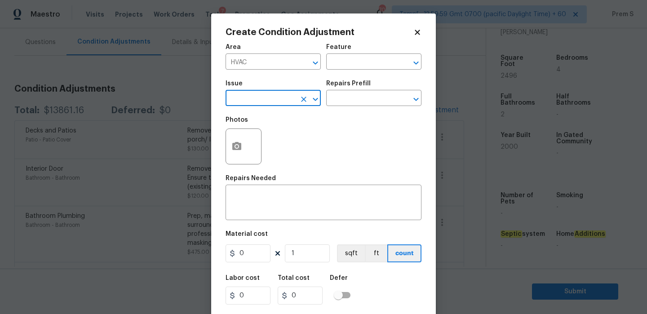
click at [275, 105] on input "text" at bounding box center [261, 99] width 70 height 14
click at [277, 145] on li "ACQ: HVAC" at bounding box center [273, 140] width 95 height 15
type input "ACQ: HVAC"
click at [376, 104] on input "text" at bounding box center [361, 99] width 70 height 14
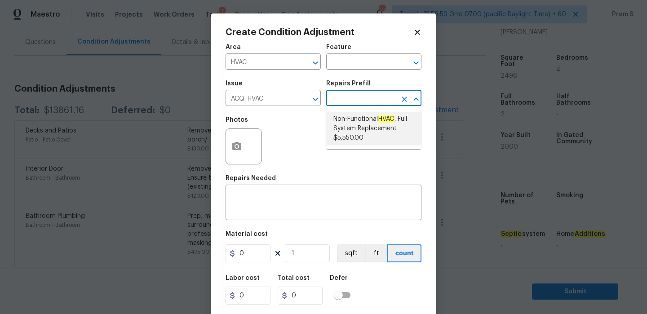
click at [360, 124] on span "Non-Functional HVAC . Full System Replacement $5,550.00" at bounding box center [373, 129] width 81 height 28
type input "Acquisition"
type textarea "Acquisition Scope: Full System Replacement"
type input "5550"
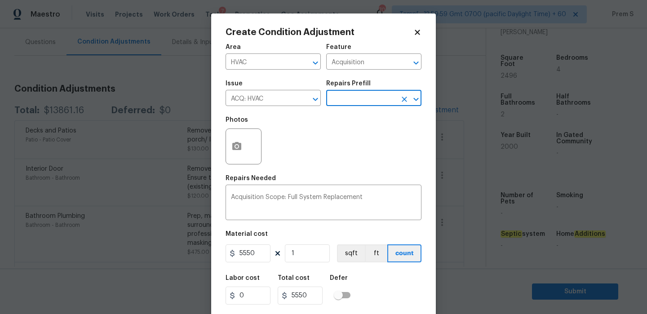
click at [381, 281] on div "Labor cost 0 Total cost 5550 Defer" at bounding box center [324, 290] width 196 height 40
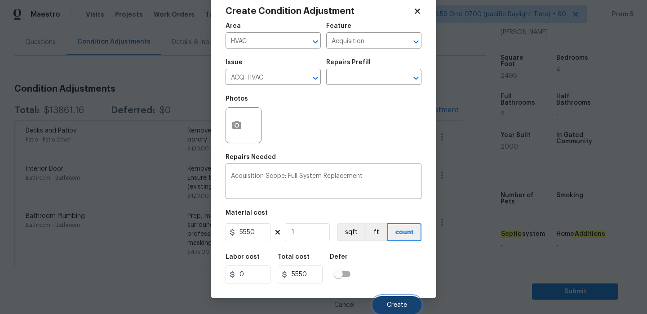
click at [392, 301] on button "Create" at bounding box center [397, 305] width 49 height 18
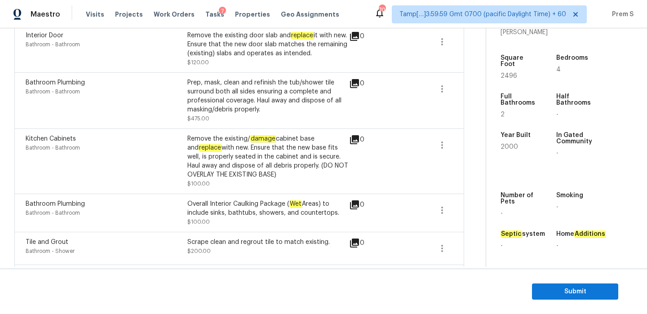
scroll to position [161, 0]
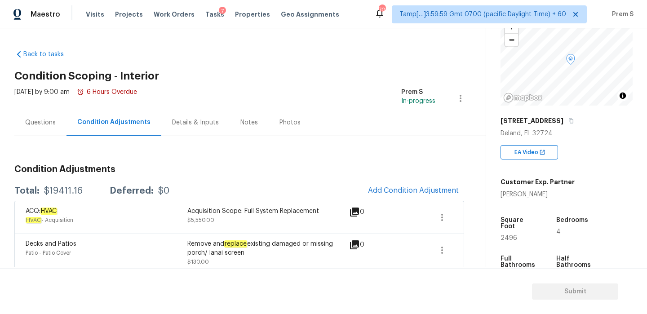
scroll to position [227, 0]
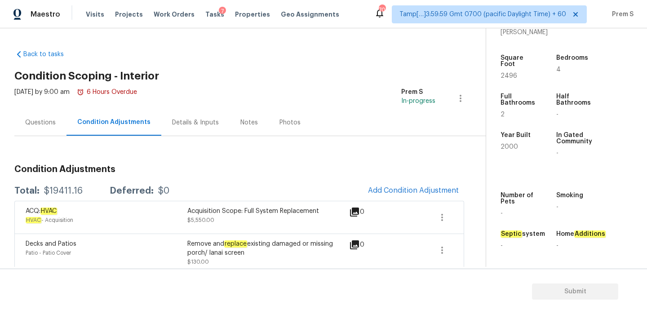
click at [48, 115] on div "Questions" at bounding box center [40, 122] width 52 height 27
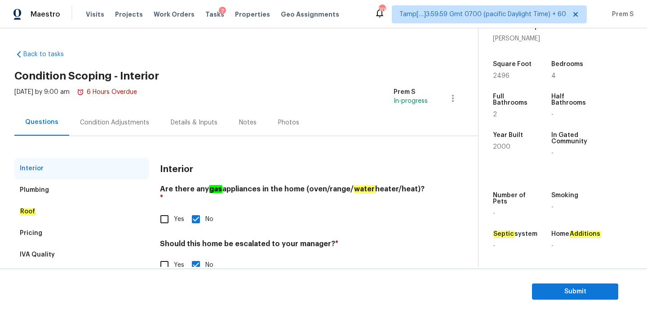
scroll to position [4, 0]
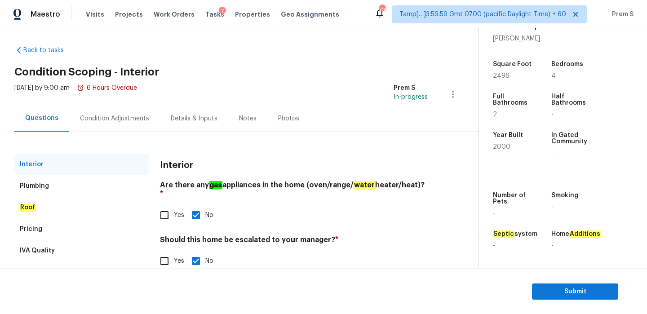
click at [126, 122] on div "Condition Adjustments" at bounding box center [114, 118] width 69 height 9
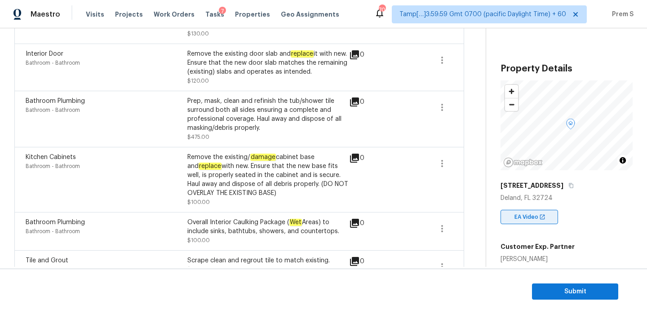
scroll to position [227, 0]
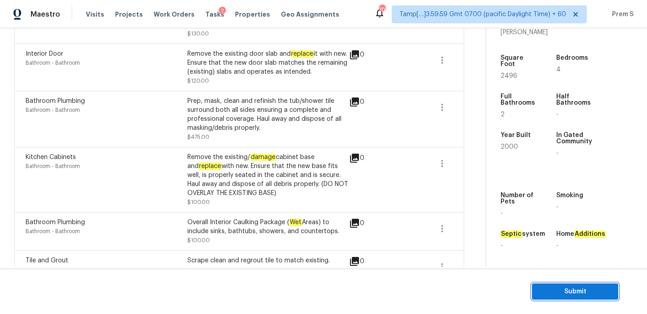
click at [548, 296] on span "Submit" at bounding box center [575, 291] width 72 height 11
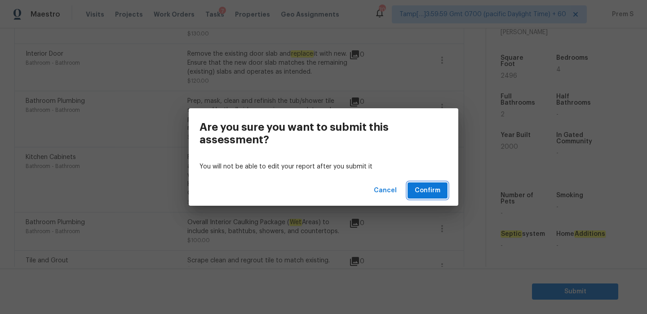
click at [418, 193] on span "Confirm" at bounding box center [428, 190] width 26 height 11
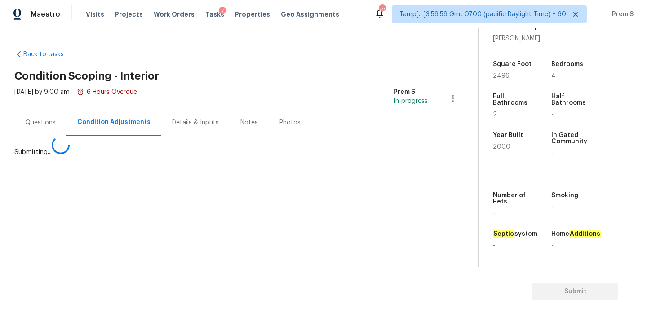
scroll to position [0, 0]
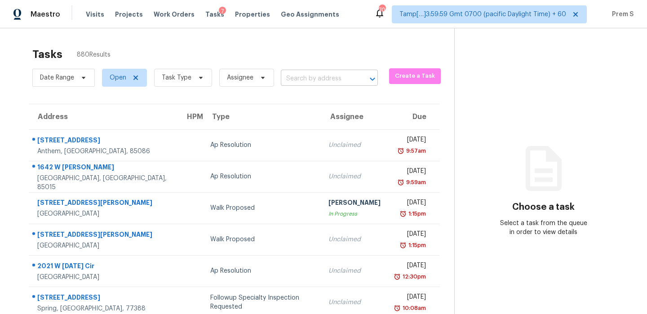
click at [292, 76] on input "text" at bounding box center [317, 79] width 72 height 14
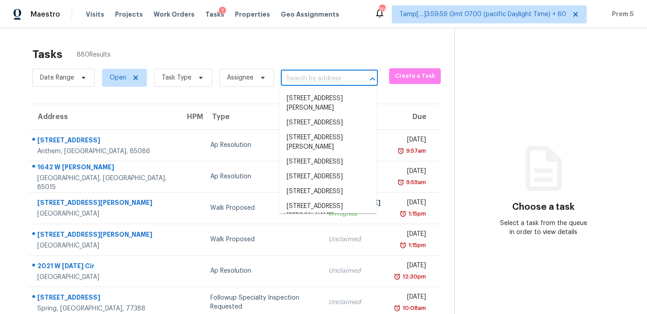
paste input "75 Havenwood Ln Covington GA 30016"
type input "75 Havenwood Ln Covington GA 30016"
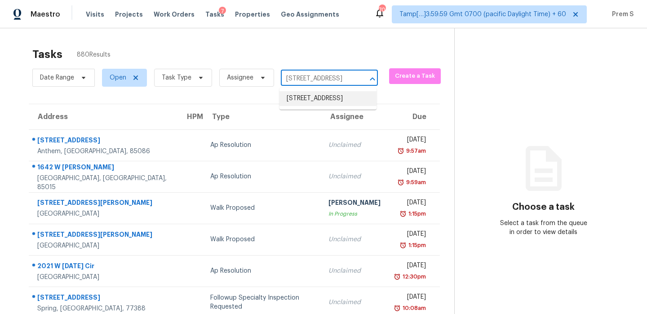
click at [312, 100] on li "75 Havenwood Ln, Covington, GA 30016" at bounding box center [328, 98] width 97 height 15
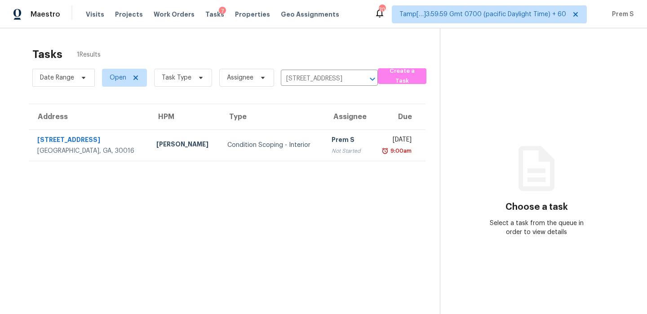
click at [332, 148] on div "Not Started" at bounding box center [348, 151] width 32 height 9
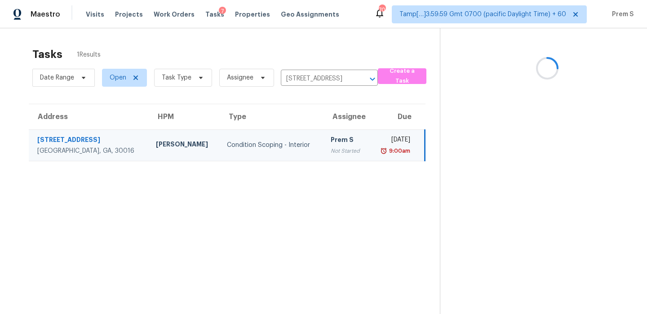
scroll to position [28, 0]
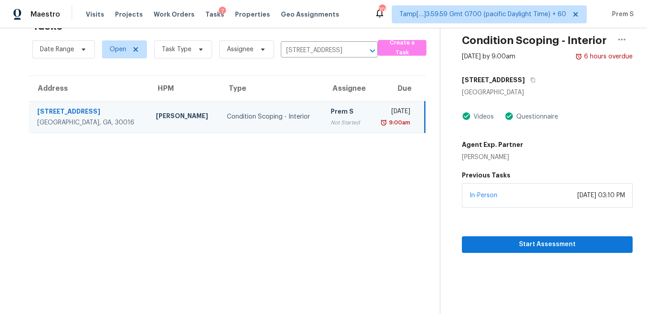
click at [370, 103] on td "Thu, Oct 2nd 2025 9:00am" at bounding box center [397, 116] width 55 height 31
click at [509, 242] on span "Start Assessment" at bounding box center [547, 244] width 156 height 11
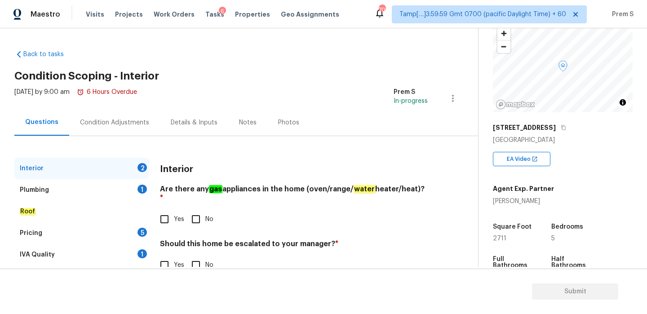
scroll to position [58, 0]
click at [560, 130] on button "button" at bounding box center [564, 127] width 8 height 8
click at [190, 214] on input "No" at bounding box center [196, 219] width 19 height 19
checkbox input "true"
click at [202, 256] on input "No" at bounding box center [196, 265] width 19 height 19
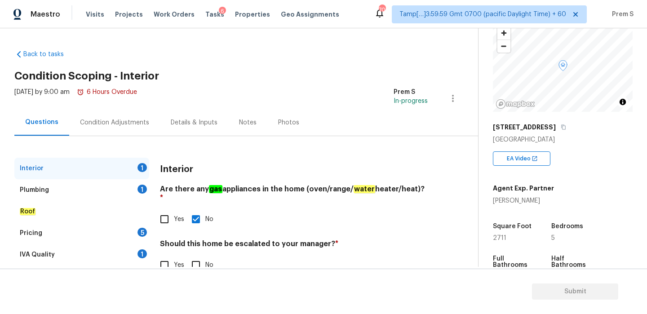
checkbox input "true"
click at [143, 191] on div "1" at bounding box center [142, 189] width 9 height 9
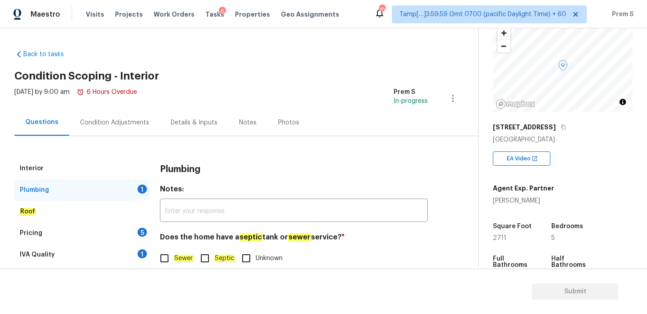
scroll to position [23, 0]
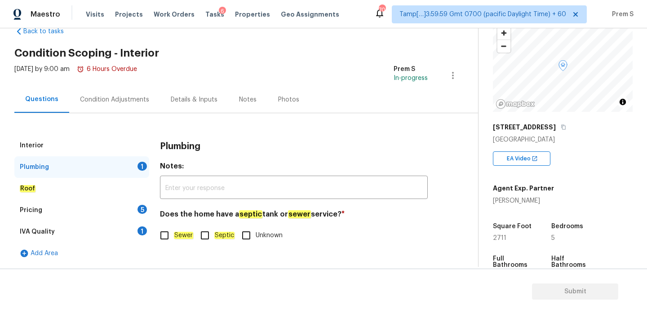
click at [164, 231] on input "Sewer" at bounding box center [164, 235] width 19 height 19
checkbox input "true"
click at [140, 211] on div "5" at bounding box center [142, 209] width 9 height 9
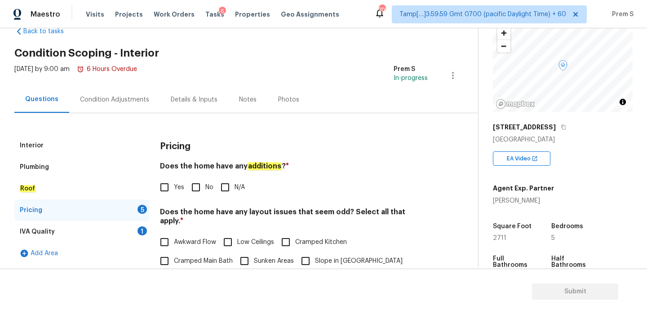
click at [195, 190] on input "No" at bounding box center [196, 187] width 19 height 19
checkbox input "true"
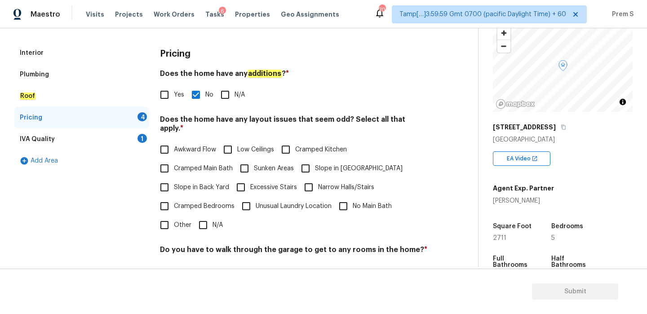
scroll to position [182, 0]
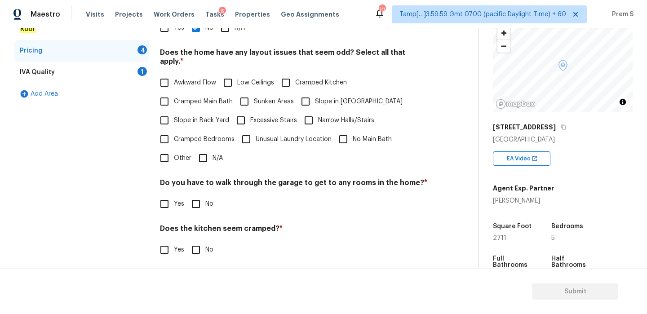
click at [209, 149] on input "N/A" at bounding box center [203, 158] width 19 height 19
checkbox input "true"
click at [202, 196] on input "No" at bounding box center [196, 204] width 19 height 19
checkbox input "true"
click at [204, 246] on input "No" at bounding box center [196, 249] width 19 height 19
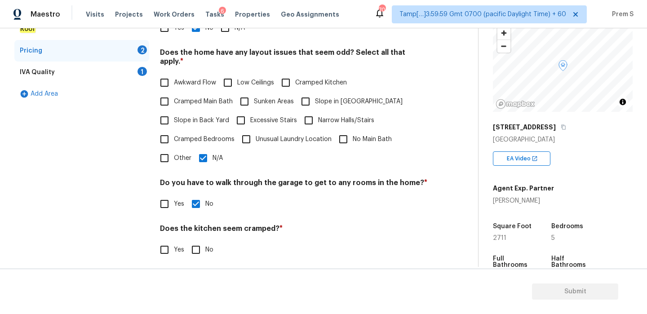
checkbox input "true"
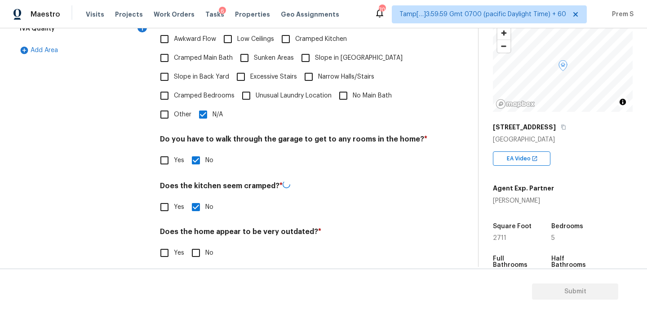
scroll to position [225, 0]
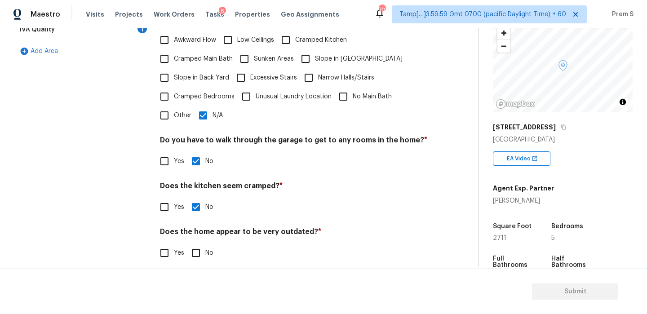
click at [196, 245] on input "No" at bounding box center [196, 253] width 19 height 19
checkbox input "true"
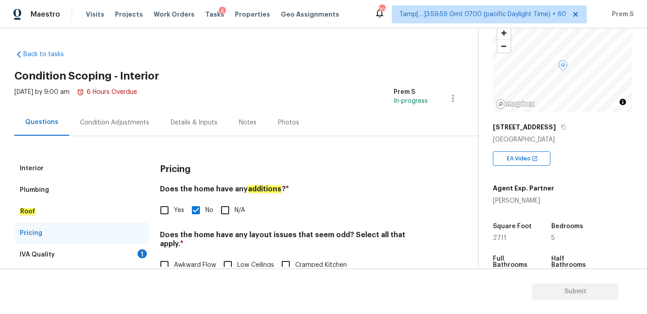
click at [133, 254] on div "IVA Quality 1" at bounding box center [81, 255] width 135 height 22
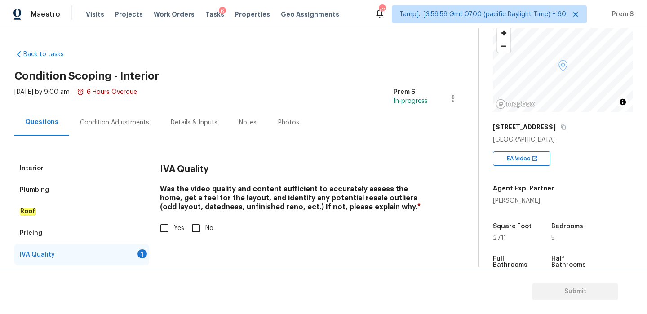
click at [167, 222] on input "Yes" at bounding box center [164, 228] width 19 height 19
checkbox input "true"
click at [126, 129] on div "Condition Adjustments" at bounding box center [114, 122] width 91 height 27
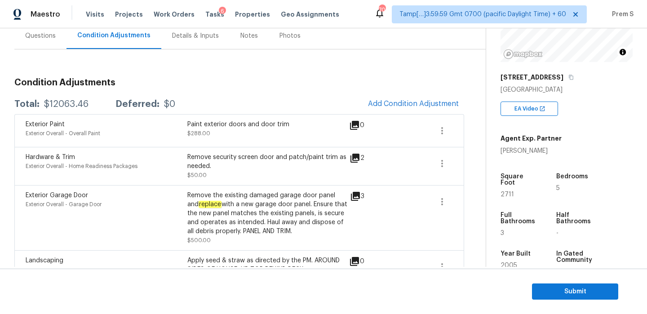
scroll to position [185, 0]
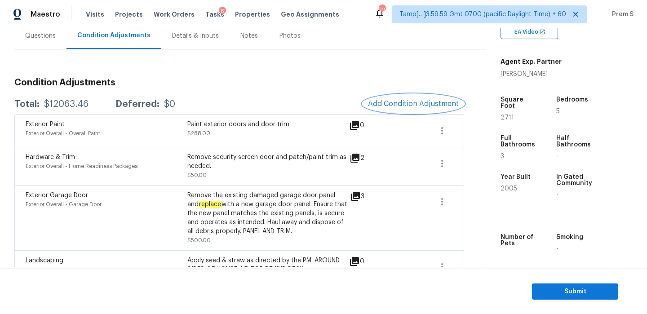
click at [407, 105] on span "Add Condition Adjustment" at bounding box center [413, 104] width 91 height 8
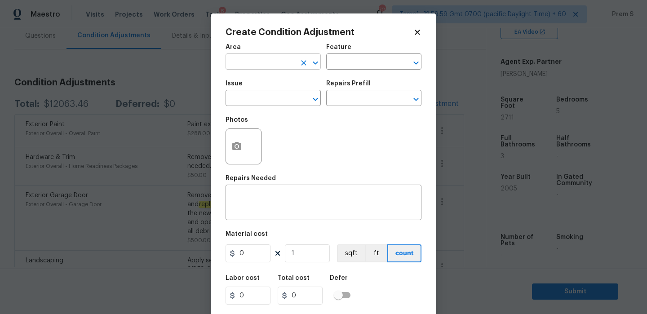
click at [248, 62] on input "text" at bounding box center [261, 63] width 70 height 14
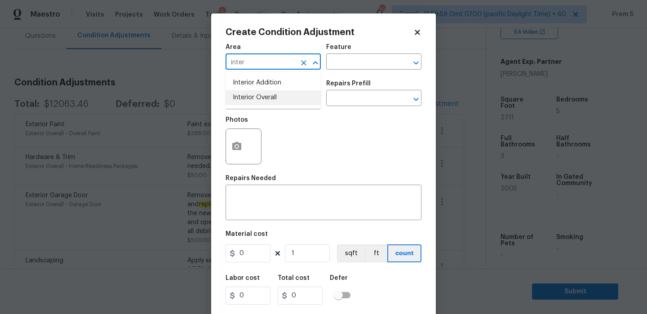
click at [240, 104] on li "Interior Overall" at bounding box center [273, 97] width 95 height 15
type input "Interior Overall"
click at [240, 104] on input "text" at bounding box center [261, 99] width 70 height 14
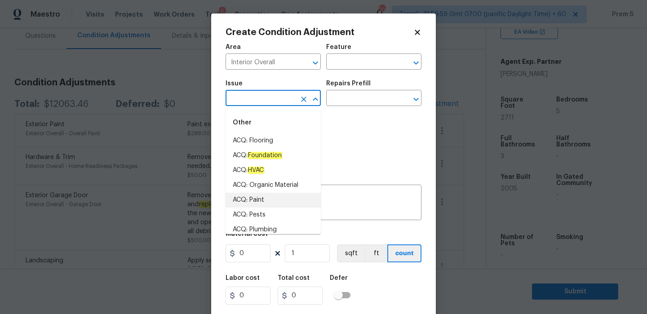
click at [254, 200] on li "ACQ: Paint" at bounding box center [273, 200] width 95 height 15
type input "ACQ: Paint"
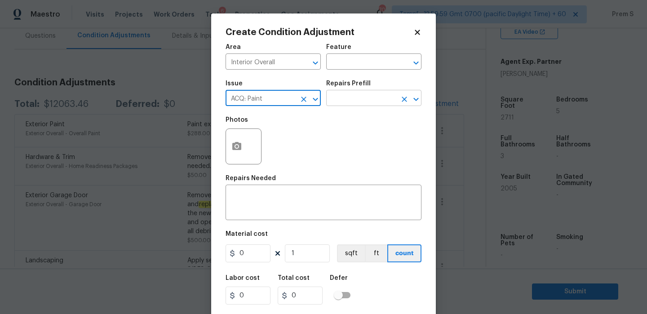
click at [352, 101] on input "text" at bounding box center [361, 99] width 70 height 14
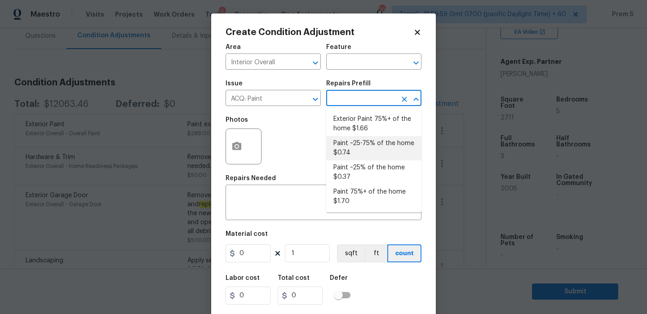
click at [368, 156] on li "Paint ~25-75% of the home $0.74" at bounding box center [373, 148] width 95 height 24
type input "Acquisition"
type textarea "Acquisition Scope: ~25 - 75% of the home needs interior paint"
type input "0.74"
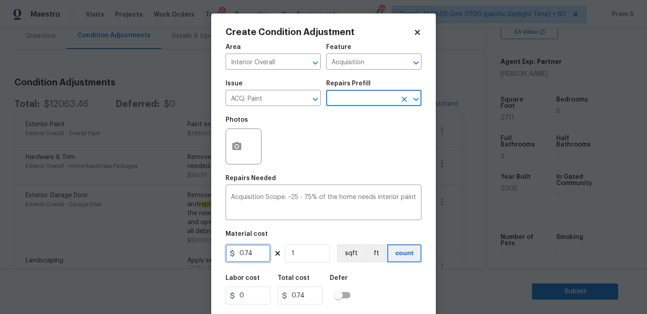
click at [261, 252] on input "0.74" at bounding box center [248, 253] width 45 height 18
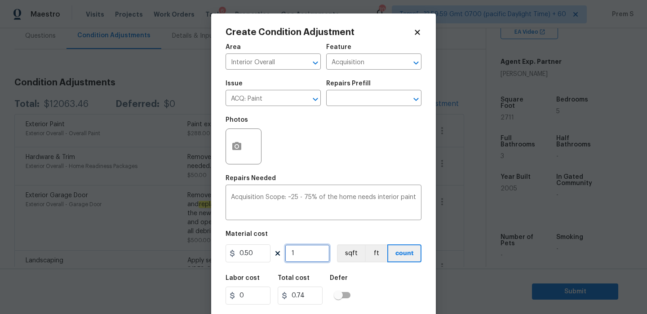
click at [301, 253] on input "1" at bounding box center [307, 253] width 45 height 18
type input "0.5"
click at [301, 253] on input "1" at bounding box center [307, 253] width 45 height 18
type input "12"
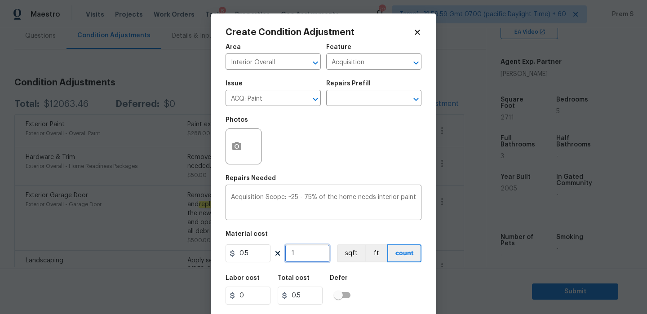
type input "6"
type input "127"
type input "63.5"
type input "1271"
type input "635.5"
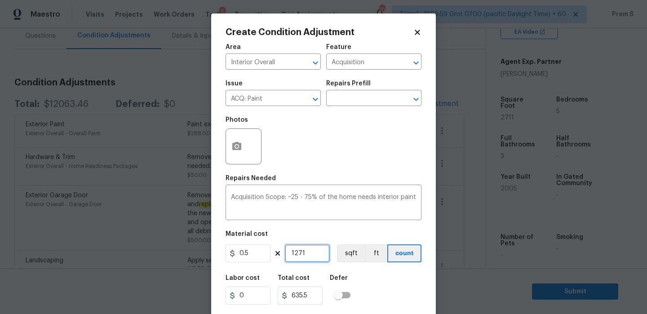
type input "12711"
type input "6355.5"
click at [233, 150] on icon "button" at bounding box center [236, 146] width 9 height 8
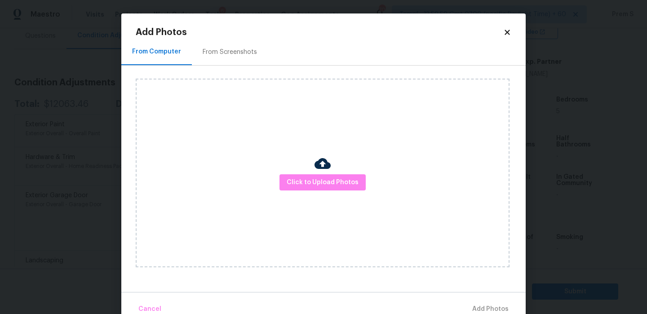
click at [502, 30] on h2 "Add Photos" at bounding box center [320, 32] width 368 height 9
click at [509, 31] on icon at bounding box center [507, 32] width 8 height 8
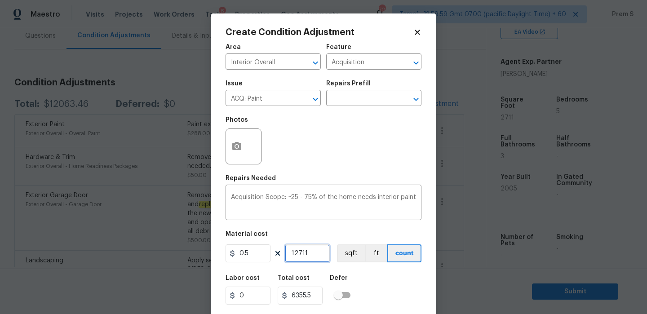
click at [294, 254] on input "12711" at bounding box center [307, 253] width 45 height 18
type input "2711"
type input "1355.5"
type input "2711"
click at [236, 153] on button "button" at bounding box center [237, 146] width 22 height 35
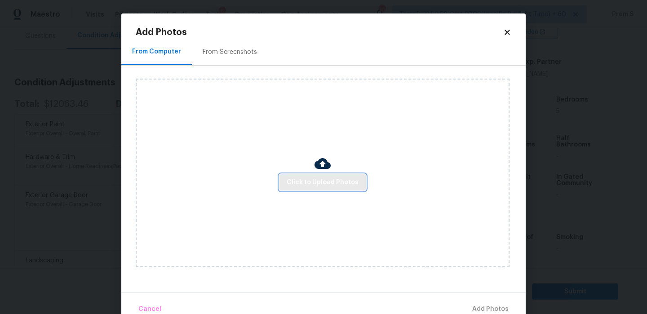
click at [304, 182] on span "Click to Upload Photos" at bounding box center [323, 182] width 72 height 11
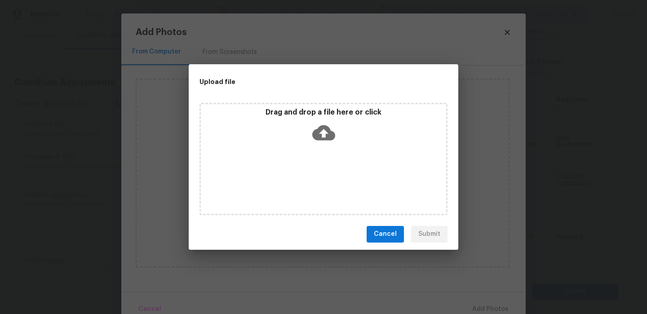
click at [322, 132] on icon at bounding box center [323, 132] width 23 height 23
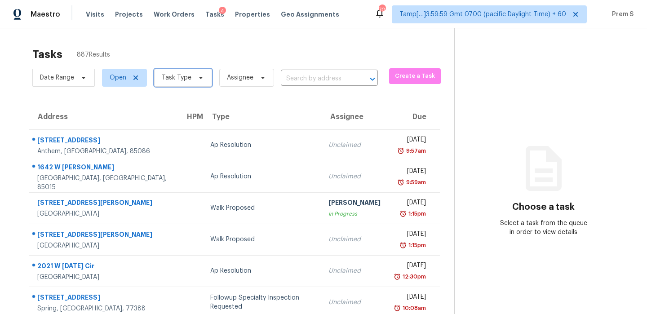
click at [183, 78] on span "Task Type" at bounding box center [177, 77] width 30 height 9
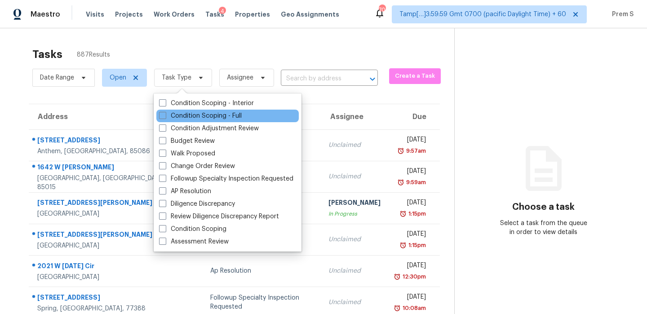
click at [193, 111] on div "Condition Scoping - Full" at bounding box center [227, 116] width 142 height 13
click at [192, 116] on label "Condition Scoping - Full" at bounding box center [200, 115] width 83 height 9
click at [165, 116] on input "Condition Scoping - Full" at bounding box center [162, 114] width 6 height 6
checkbox input "true"
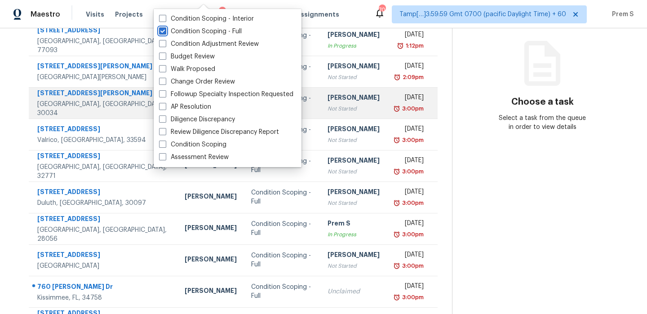
scroll to position [154, 0]
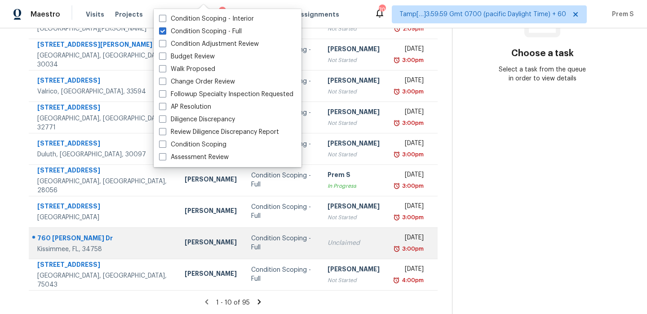
click at [329, 240] on div "Unclaimed" at bounding box center [354, 243] width 52 height 9
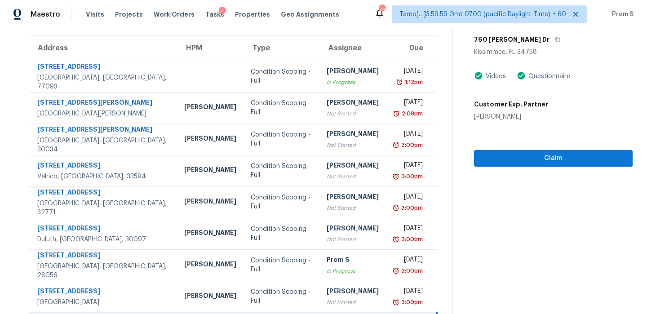
scroll to position [55, 0]
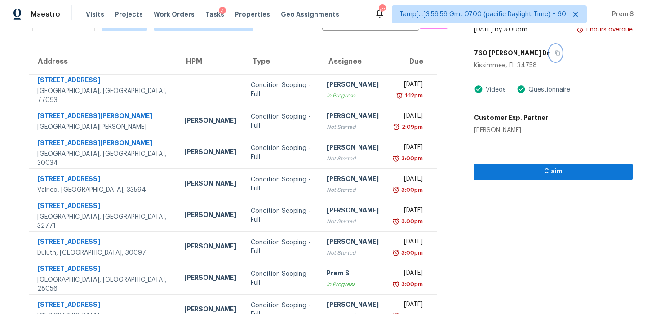
click at [555, 54] on icon "button" at bounding box center [557, 52] width 5 height 5
click at [512, 171] on span "Claim" at bounding box center [553, 171] width 144 height 11
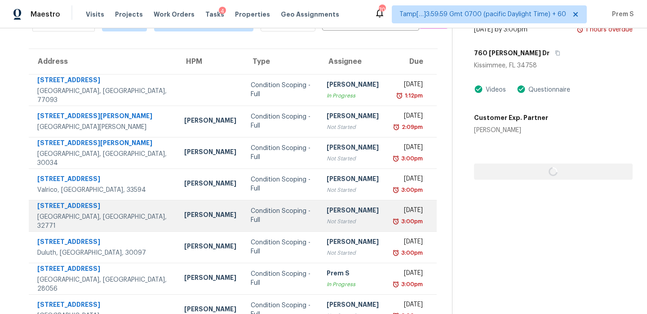
scroll to position [154, 0]
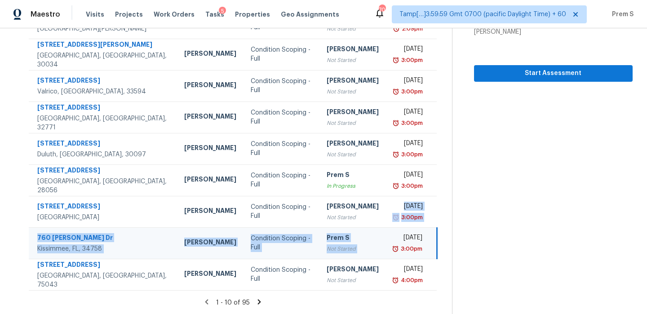
drag, startPoint x: 349, startPoint y: 214, endPoint x: 355, endPoint y: 253, distance: 39.6
click at [355, 234] on tbody "[STREET_ADDRESS] Condition Scoping - Full [PERSON_NAME] In Progress [DATE] 1:12…" at bounding box center [233, 133] width 408 height 315
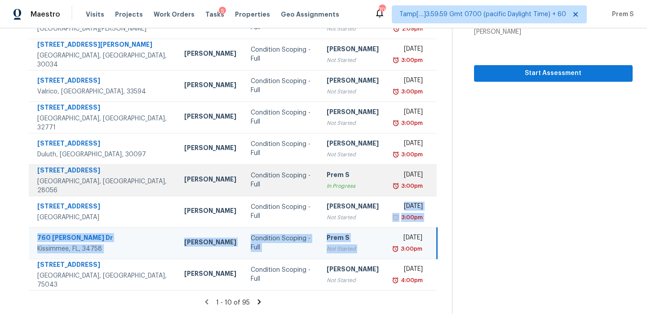
click at [386, 191] on td "[DATE] 3:00pm" at bounding box center [411, 179] width 51 height 31
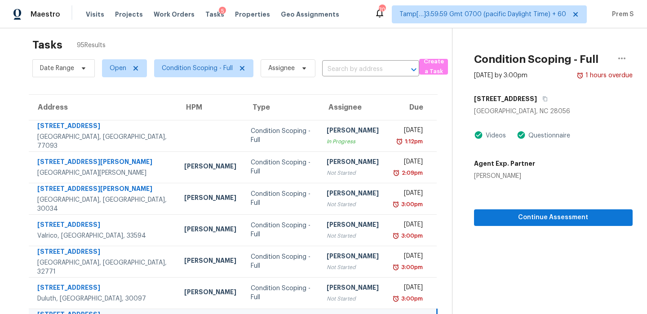
scroll to position [0, 0]
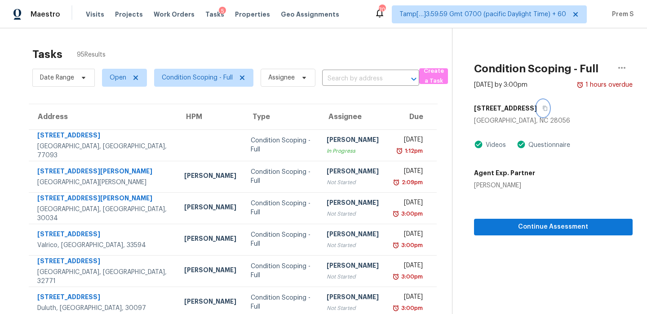
click at [542, 108] on icon "button" at bounding box center [544, 108] width 5 height 5
click at [618, 68] on icon "button" at bounding box center [622, 67] width 11 height 11
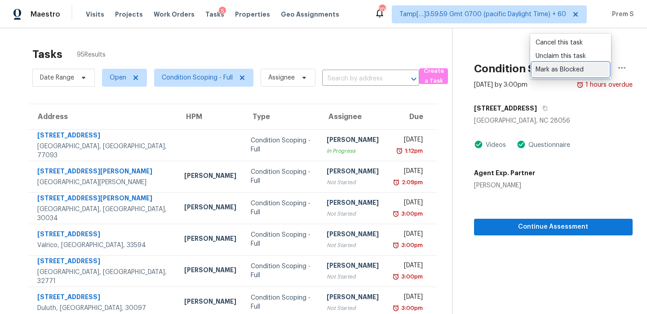
click at [552, 70] on div "Mark as Blocked" at bounding box center [571, 69] width 70 height 9
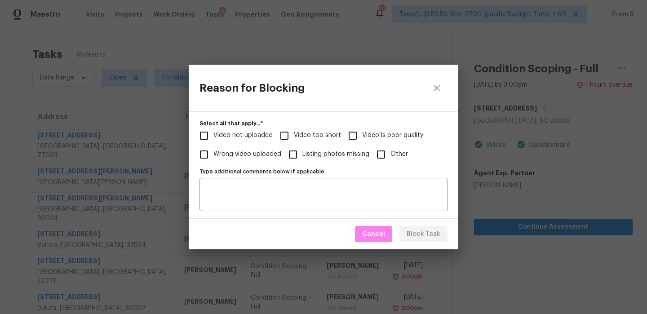
click at [358, 133] on input "Video is poor quality" at bounding box center [352, 135] width 19 height 19
checkbox input "true"
click at [425, 236] on span "Block Task" at bounding box center [424, 234] width 34 height 11
